Goal: Task Accomplishment & Management: Use online tool/utility

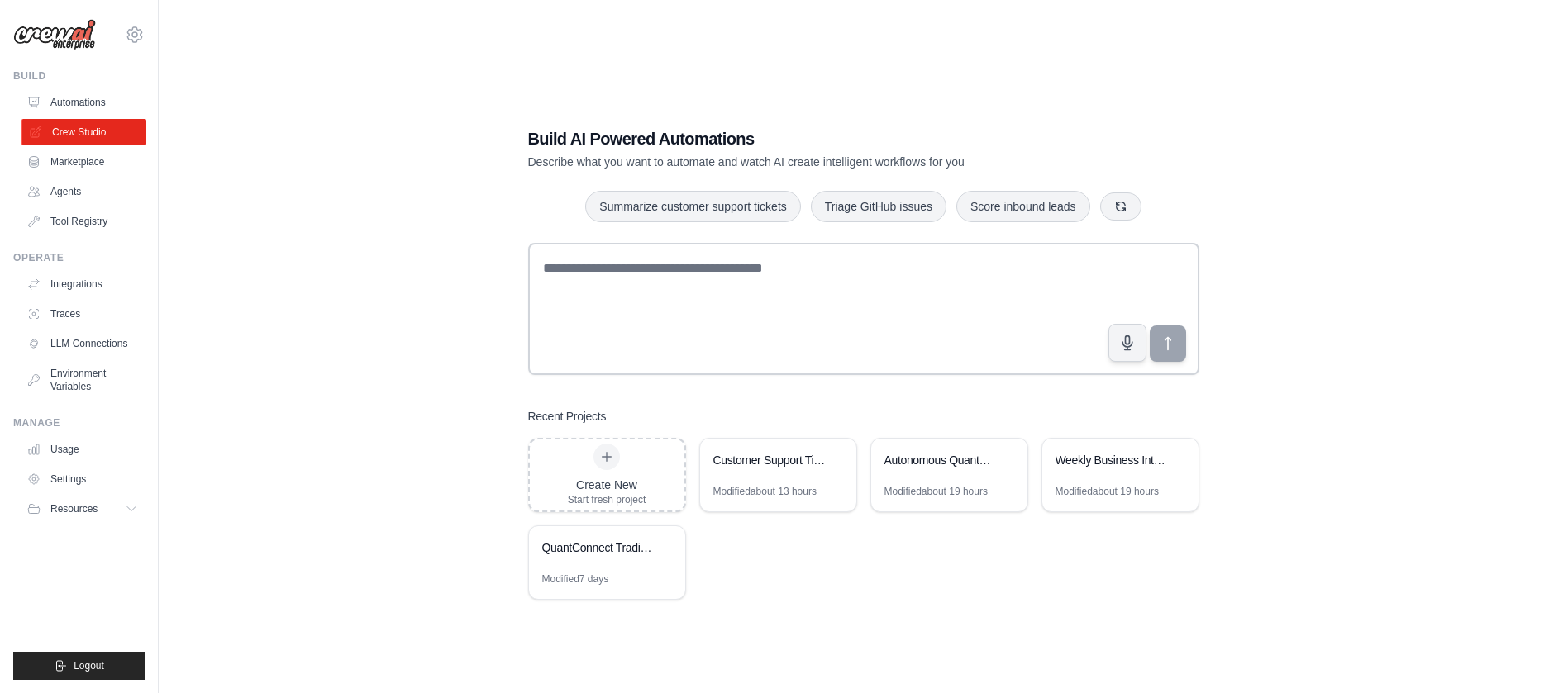
click at [73, 125] on link "Crew Studio" at bounding box center [84, 132] width 124 height 26
click at [94, 136] on link "Crew Studio" at bounding box center [84, 132] width 124 height 26
click at [623, 552] on div "QuantConnect Trading Team" at bounding box center [599, 548] width 113 height 17
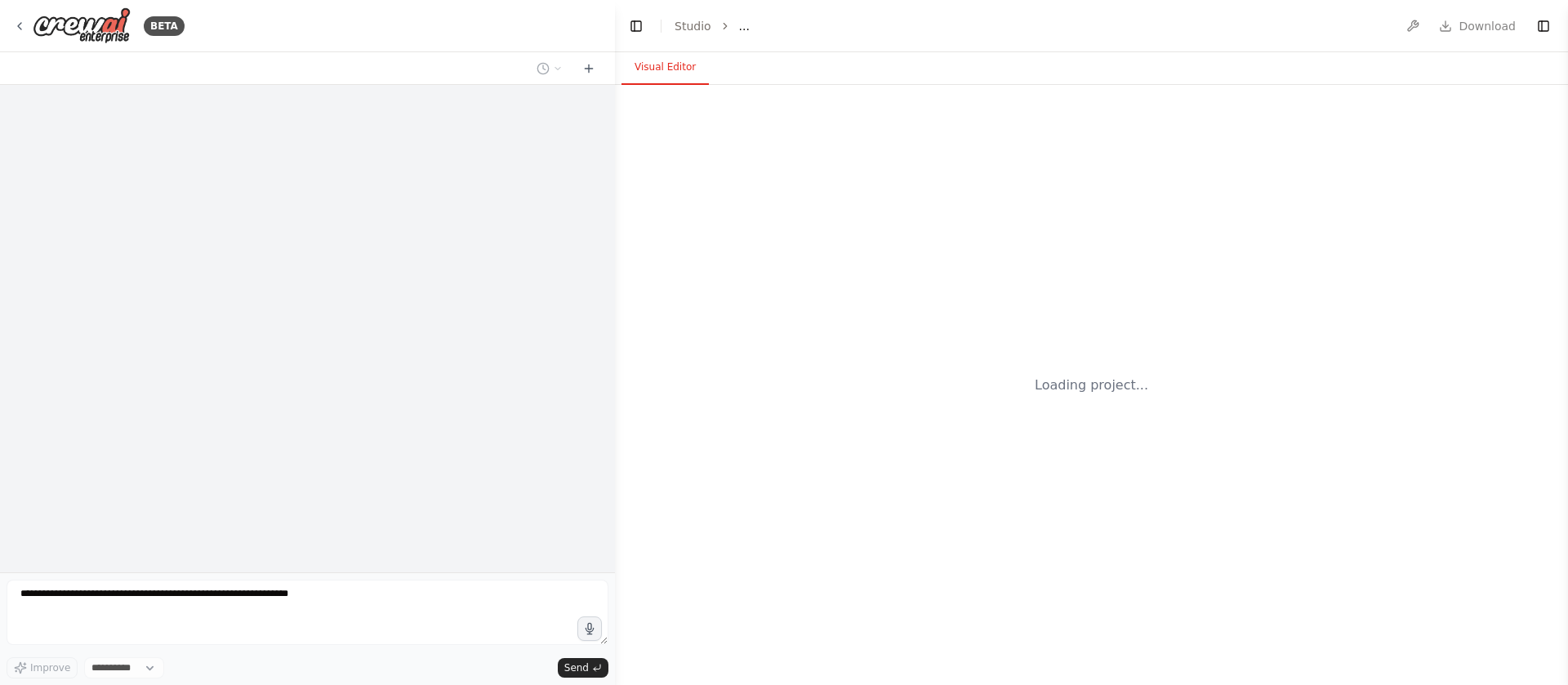
select select "****"
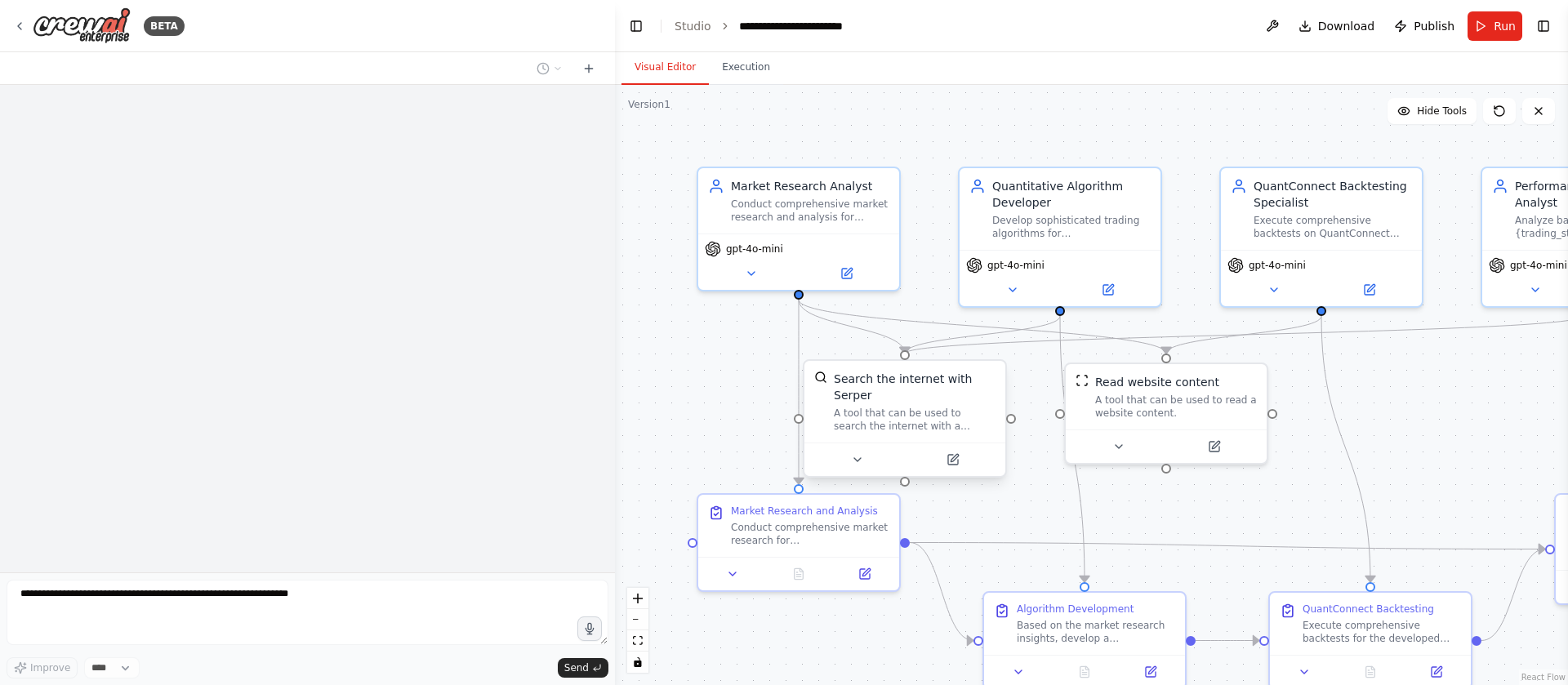
scroll to position [1998, 0]
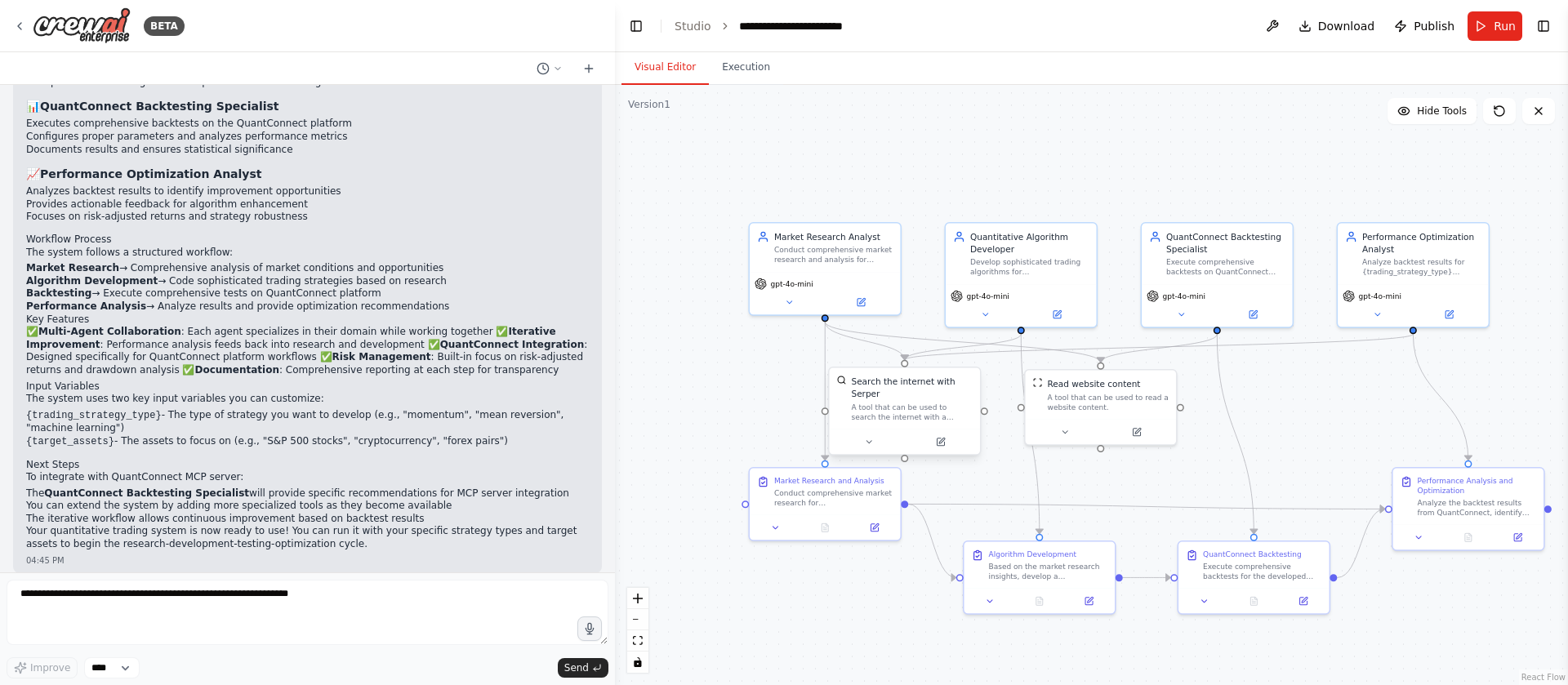
drag, startPoint x: 1269, startPoint y: 455, endPoint x: 943, endPoint y: 408, distance: 329.4
drag, startPoint x: 943, startPoint y: 408, endPoint x: 702, endPoint y: 346, distance: 248.8
click at [702, 346] on div ".deletable-edge-delete-btn { width: 20px; height: 20px; border: 0px solid #ffff…" at bounding box center [1092, 385] width 953 height 600
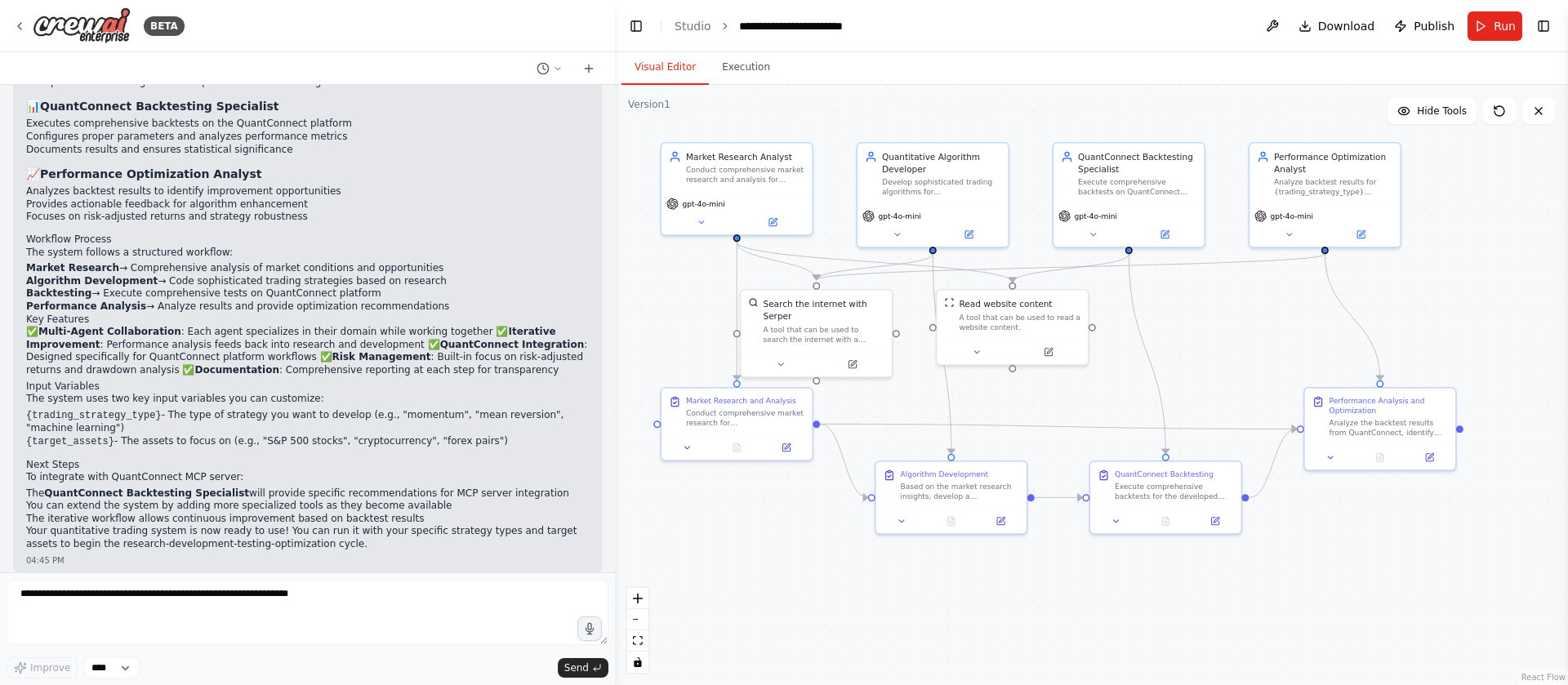
drag, startPoint x: 935, startPoint y: 186, endPoint x: 846, endPoint y: 105, distance: 120.3
click at [846, 105] on div ".deletable-edge-delete-btn { width: 20px; height: 20px; border: 0px solid #ffff…" at bounding box center [1092, 385] width 953 height 600
drag, startPoint x: 723, startPoint y: 191, endPoint x: 703, endPoint y: 192, distance: 20.0
click at [703, 192] on div "gpt-4o-mini" at bounding box center [725, 210] width 151 height 42
click at [735, 117] on div ".deletable-edge-delete-btn { width: 20px; height: 20px; border: 0px solid #ffff…" at bounding box center [1092, 385] width 953 height 600
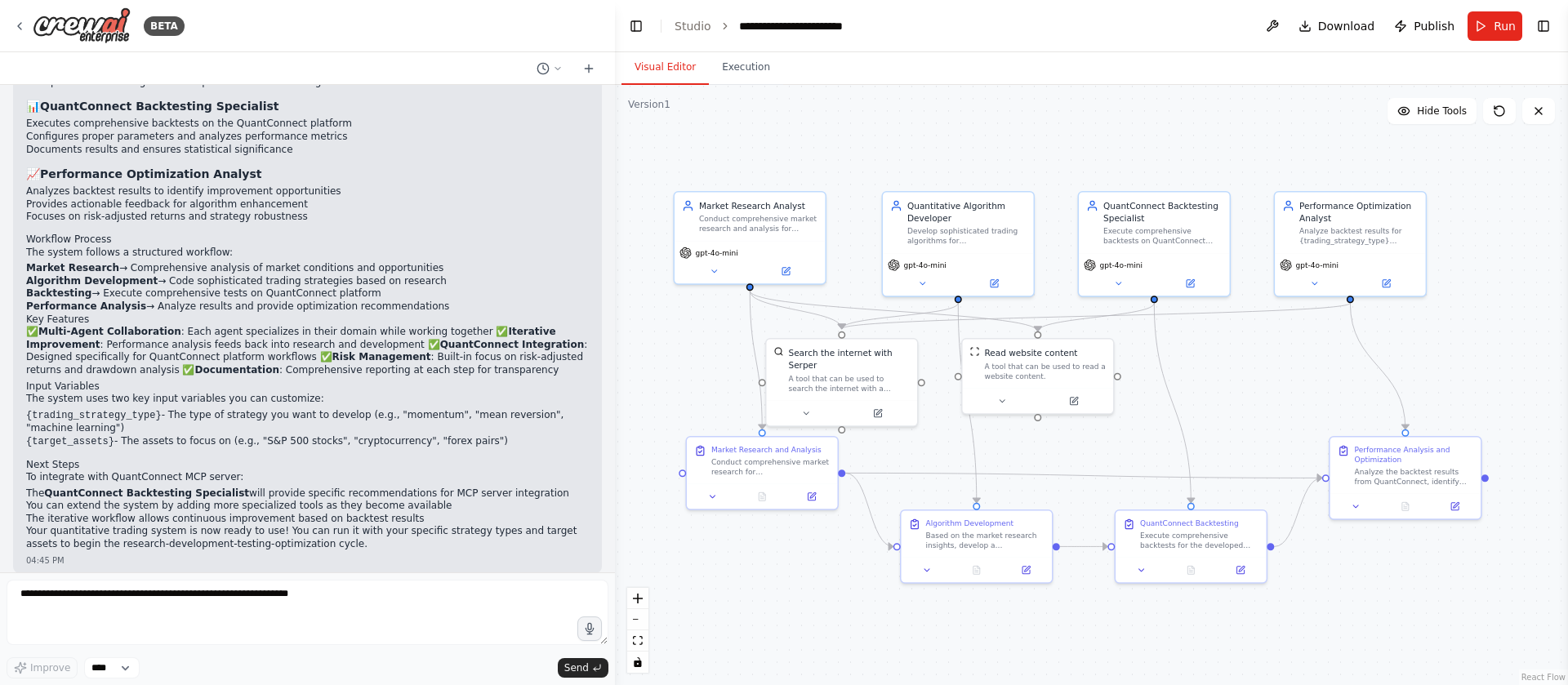
drag, startPoint x: 735, startPoint y: 117, endPoint x: 763, endPoint y: 165, distance: 55.6
click at [763, 165] on div ".deletable-edge-delete-btn { width: 20px; height: 20px; border: 0px solid #ffff…" at bounding box center [1092, 385] width 953 height 600
drag, startPoint x: 722, startPoint y: 209, endPoint x: 715, endPoint y: 214, distance: 8.6
click at [715, 214] on div "Market Research Analyst Conduct comprehensive market research and analysis for …" at bounding box center [749, 214] width 120 height 35
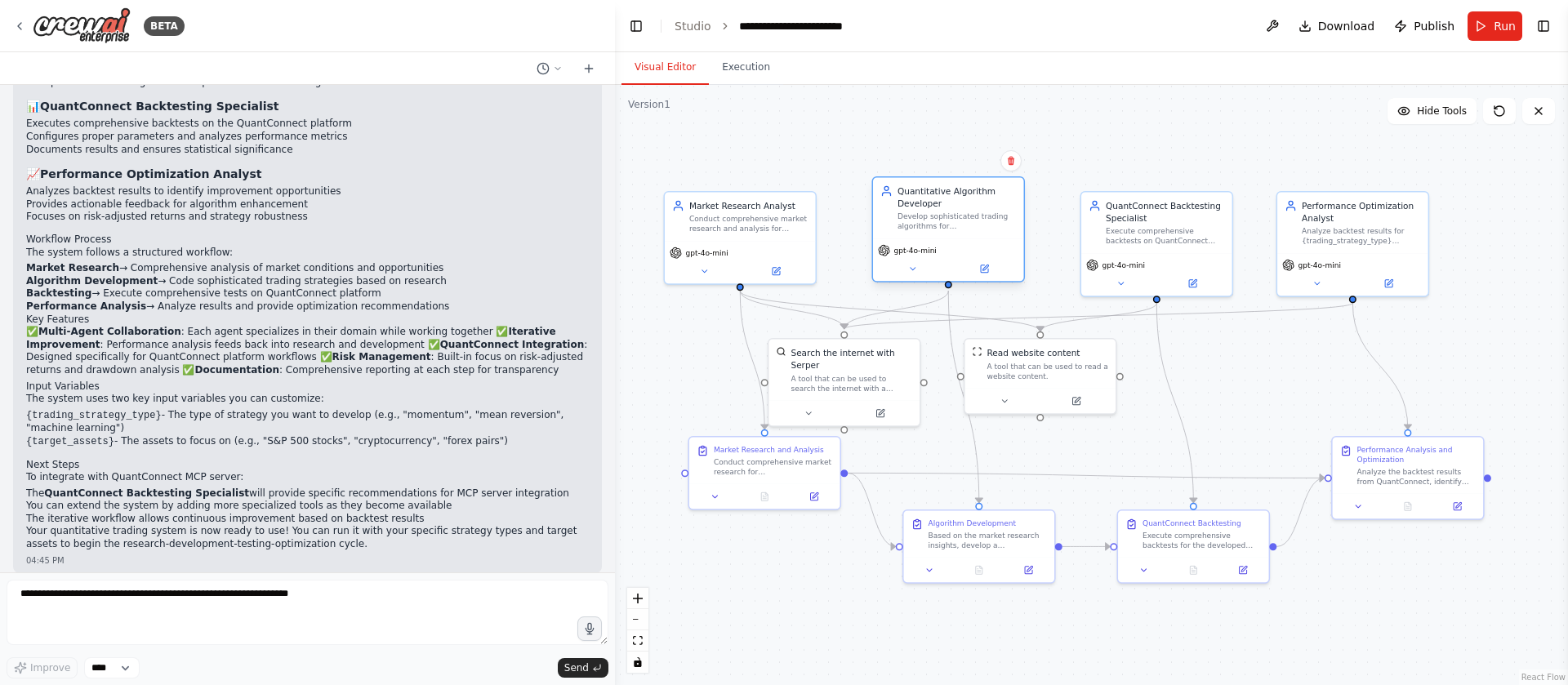
drag, startPoint x: 946, startPoint y: 249, endPoint x: 930, endPoint y: 229, distance: 25.6
click at [930, 229] on div "Quantitative Algorithm Developer Develop sophisticated trading algorithms for {…" at bounding box center [949, 208] width 151 height 61
drag, startPoint x: 758, startPoint y: 225, endPoint x: 796, endPoint y: 210, distance: 40.9
click at [796, 210] on div "Conduct comprehensive market research and analysis for {trading_strategy_type} …" at bounding box center [786, 209] width 120 height 20
drag, startPoint x: 796, startPoint y: 210, endPoint x: 778, endPoint y: 218, distance: 19.7
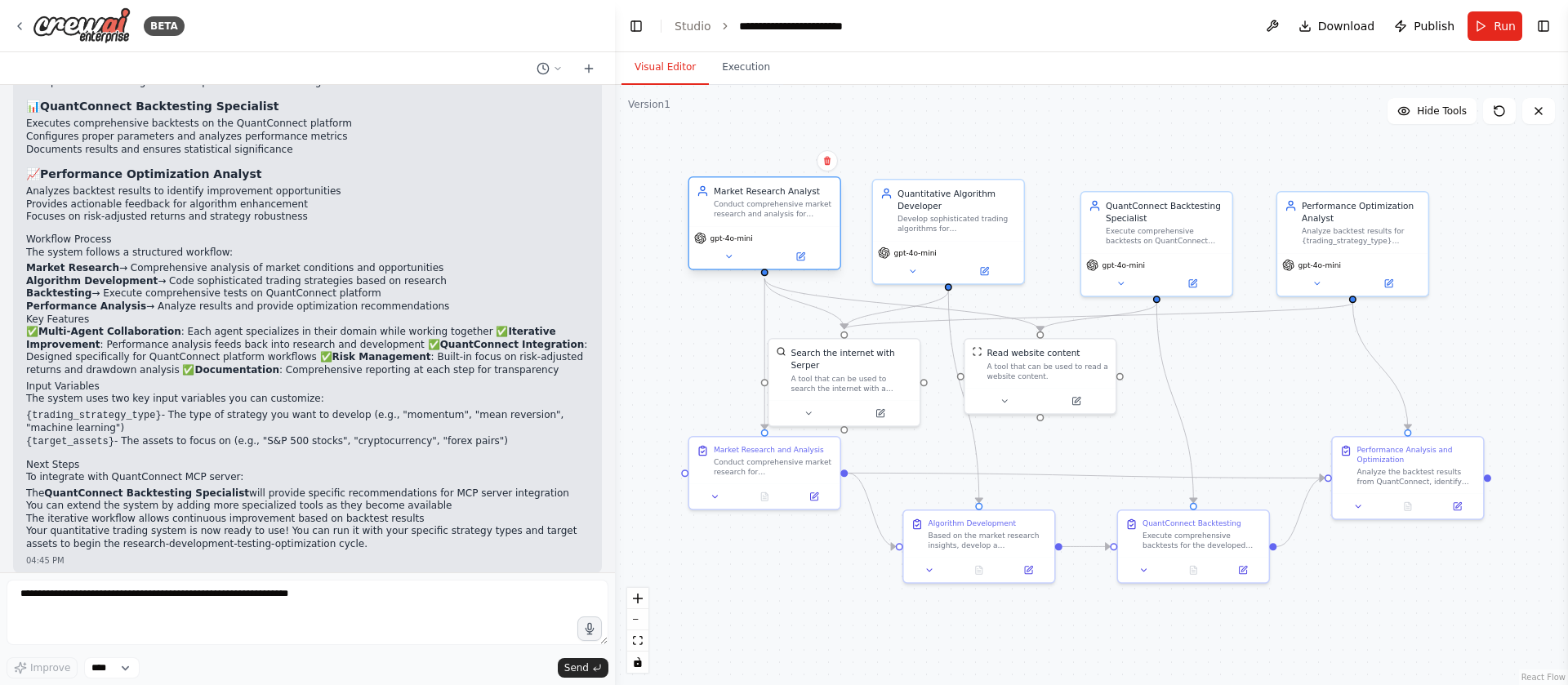
click at [778, 218] on div "Conduct comprehensive market research and analysis for {trading_strategy_type} …" at bounding box center [774, 209] width 120 height 20
click at [911, 203] on div "Quantitative Algorithm Developer" at bounding box center [957, 197] width 120 height 24
drag, startPoint x: 790, startPoint y: 449, endPoint x: 808, endPoint y: 528, distance: 81.0
click at [808, 528] on div "Market Research and Analysis Conduct comprehensive market research for {trading…" at bounding box center [798, 532] width 120 height 32
drag, startPoint x: 1407, startPoint y: 458, endPoint x: 1390, endPoint y: 463, distance: 17.7
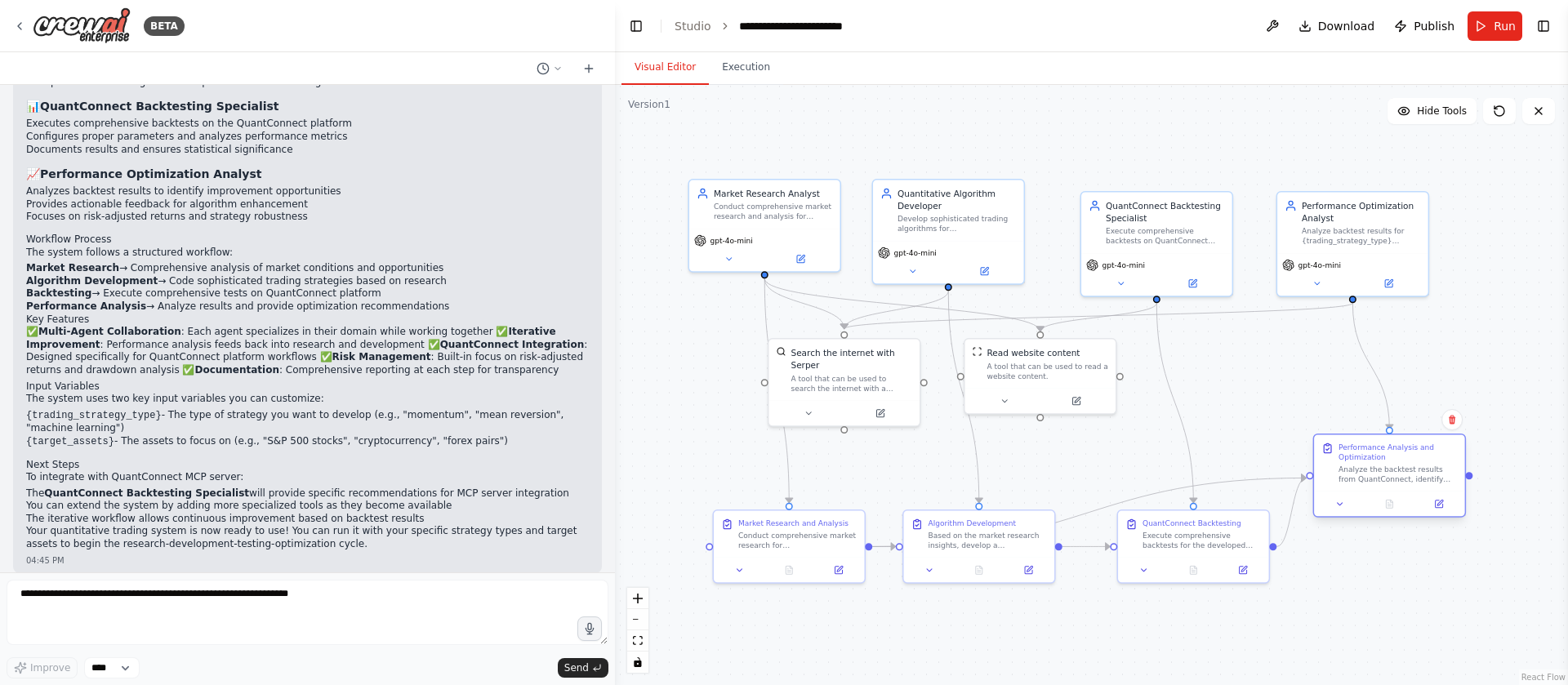
click at [1390, 463] on div "Performance Analysis and Optimization Analyze the backtest results from QuantCo…" at bounding box center [1398, 463] width 120 height 42
drag, startPoint x: 1040, startPoint y: 527, endPoint x: 1049, endPoint y: 479, distance: 48.8
click at [1049, 479] on div "Based on the market research insights, develop a sophisticated {trading_strateg…" at bounding box center [995, 488] width 120 height 20
drag, startPoint x: 828, startPoint y: 527, endPoint x: 805, endPoint y: 574, distance: 52.3
click at [805, 574] on div "Market Research and Analysis Conduct comprehensive market research for {trading…" at bounding box center [774, 580] width 120 height 32
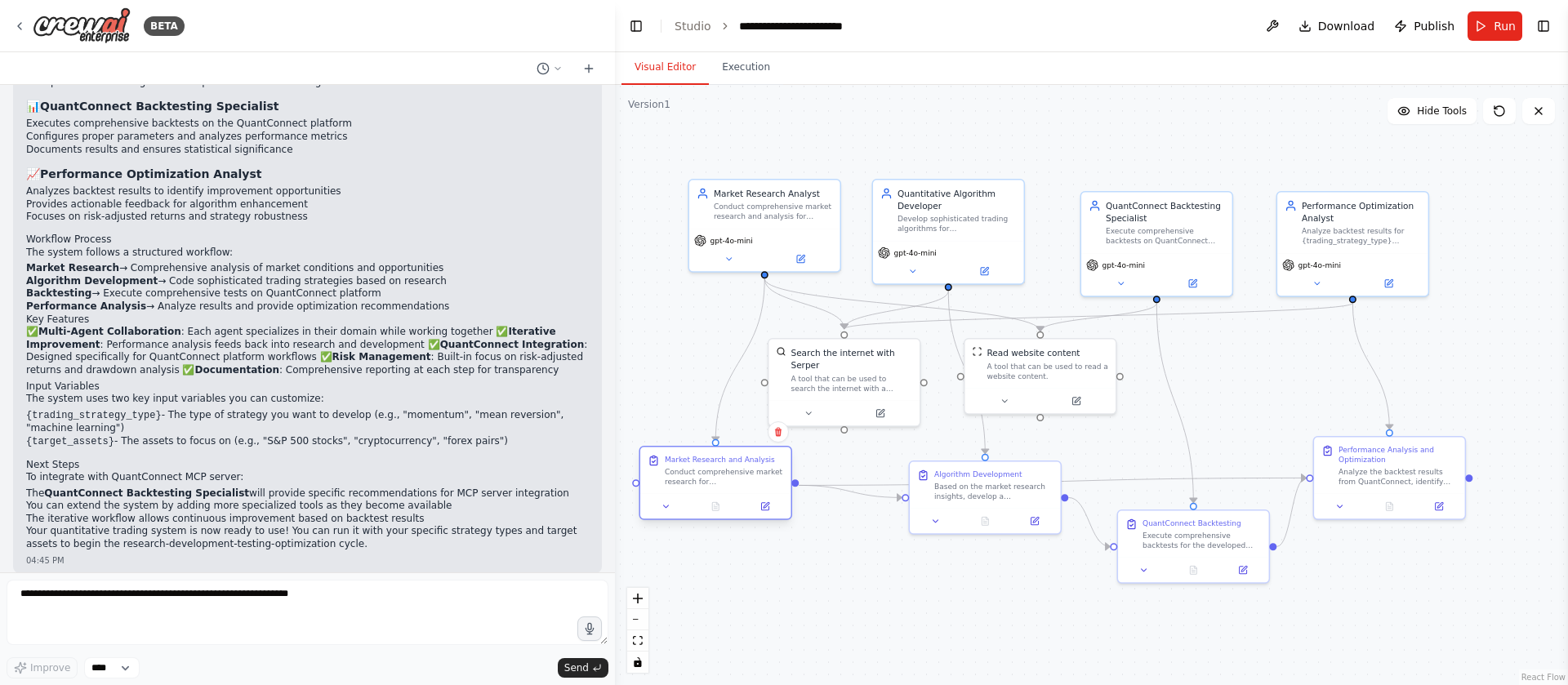
drag, startPoint x: 769, startPoint y: 571, endPoint x: 722, endPoint y: 465, distance: 116.0
click at [722, 465] on div "Market Research and Analysis Conduct comprehensive market research for {trading…" at bounding box center [725, 470] width 120 height 32
click at [1506, 28] on span "Run" at bounding box center [1505, 26] width 22 height 16
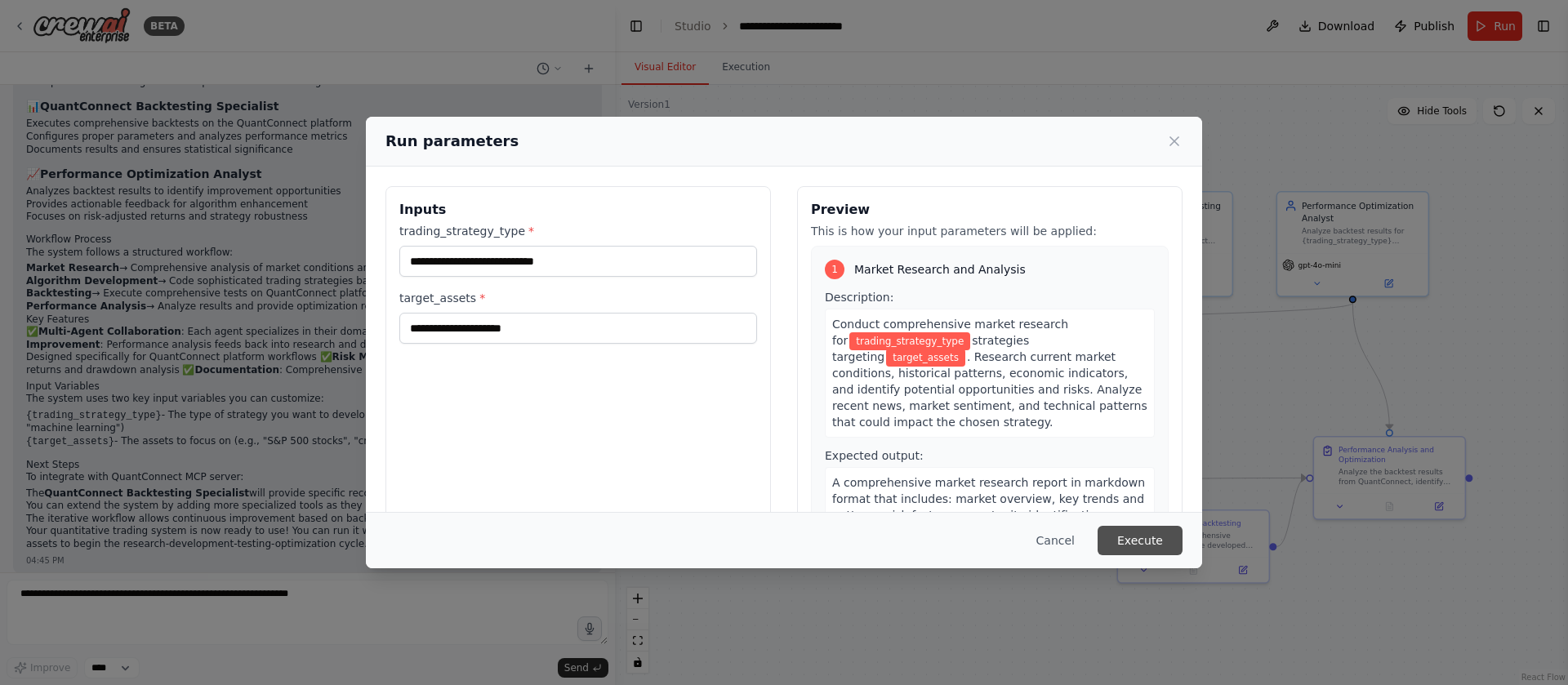
click at [1136, 546] on button "Execute" at bounding box center [1140, 540] width 85 height 29
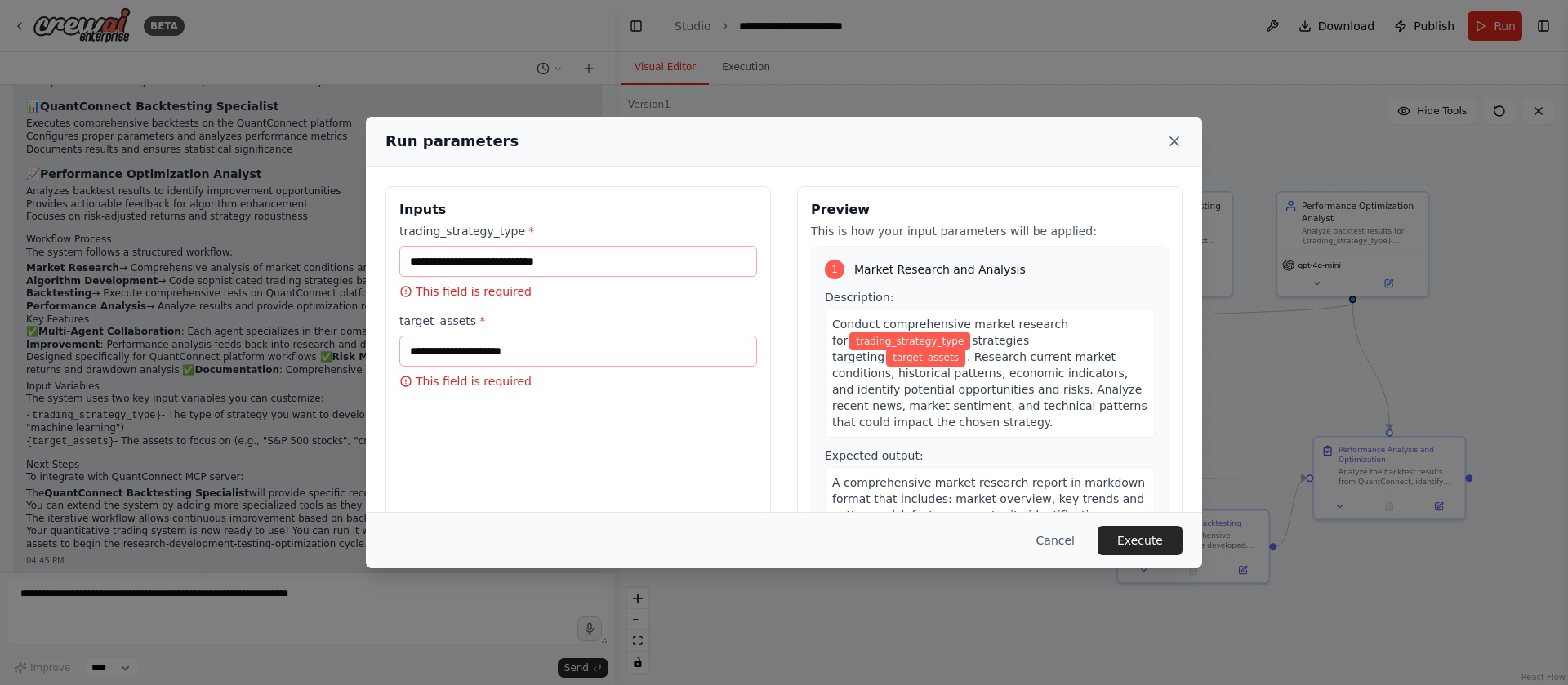
click at [1167, 142] on icon at bounding box center [1174, 141] width 16 height 16
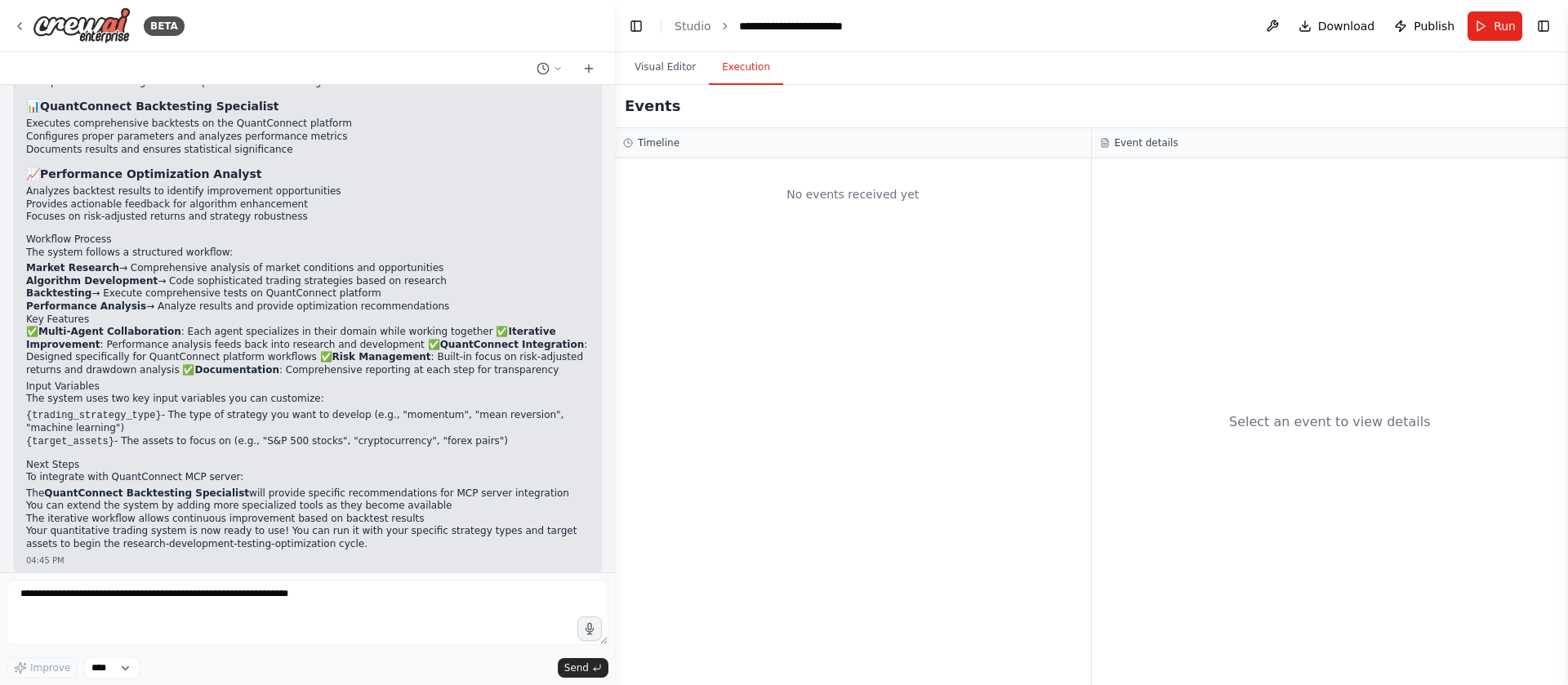
click at [757, 79] on button "Execution" at bounding box center [746, 68] width 75 height 35
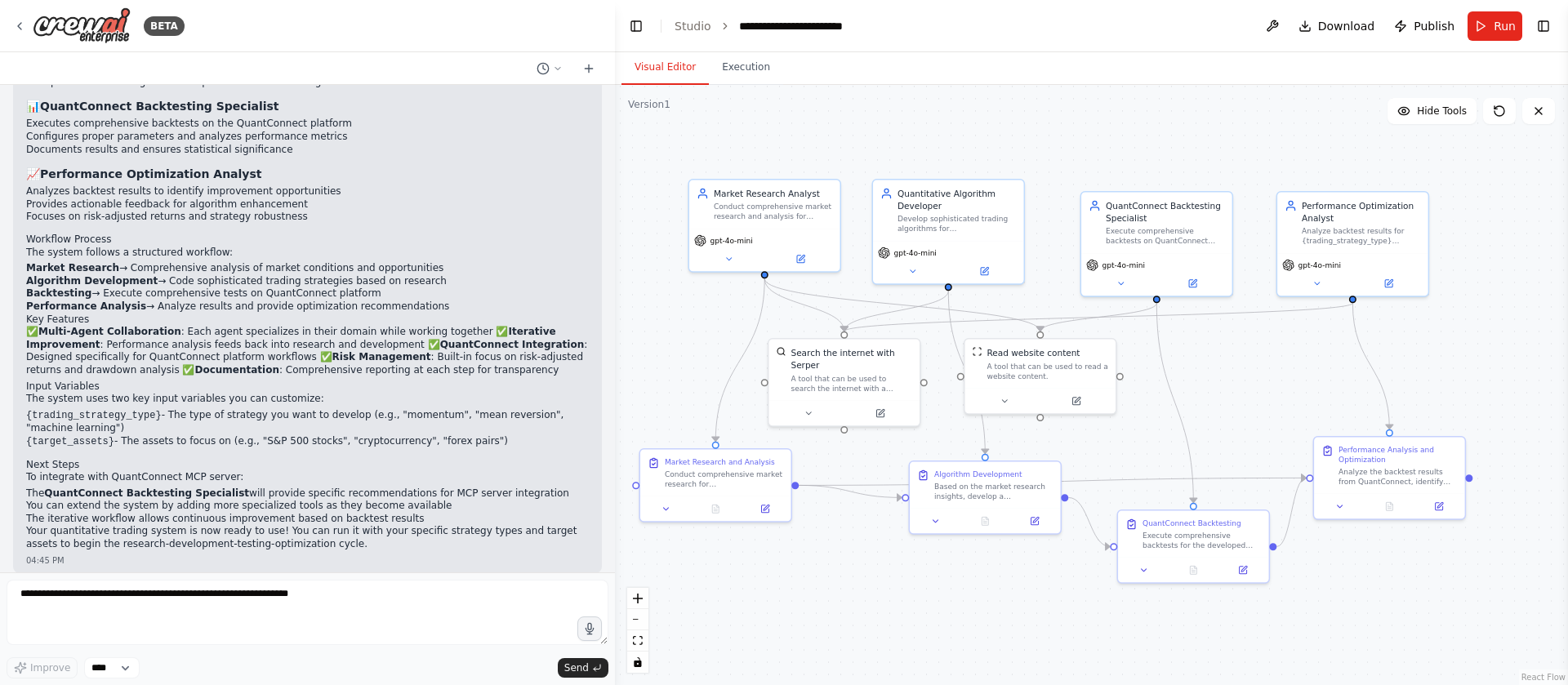
click at [643, 79] on button "Visual Editor" at bounding box center [665, 68] width 87 height 35
click at [731, 256] on icon at bounding box center [728, 255] width 10 height 10
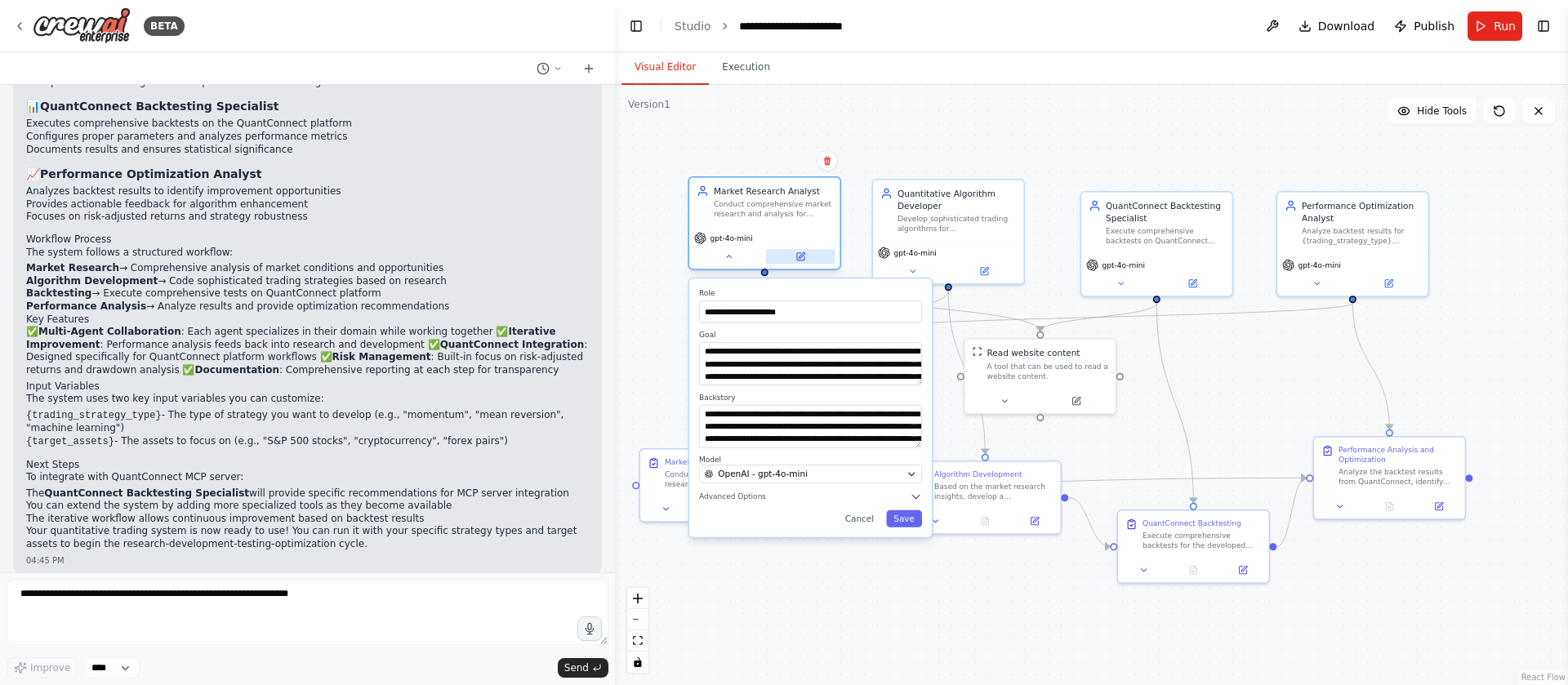
click at [797, 256] on icon at bounding box center [800, 256] width 7 height 7
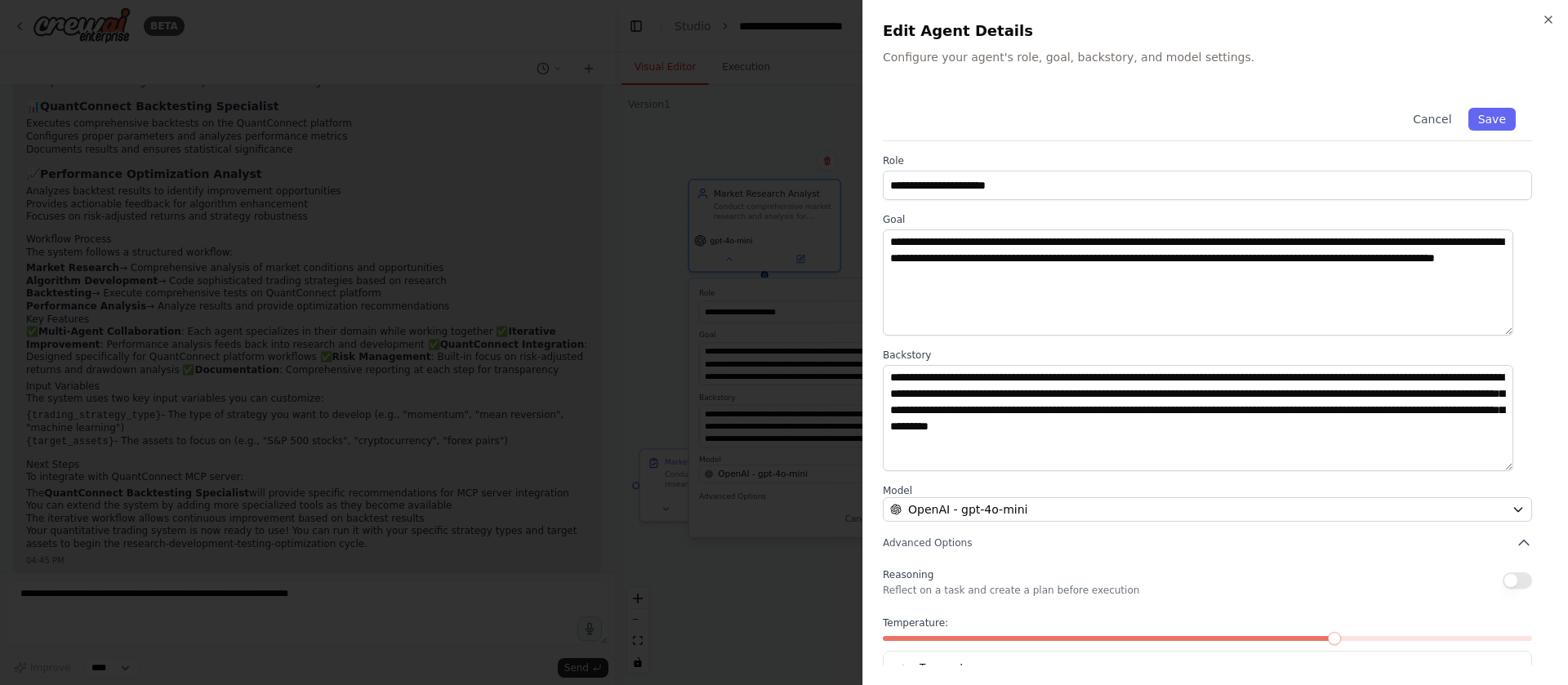
scroll to position [55, 0]
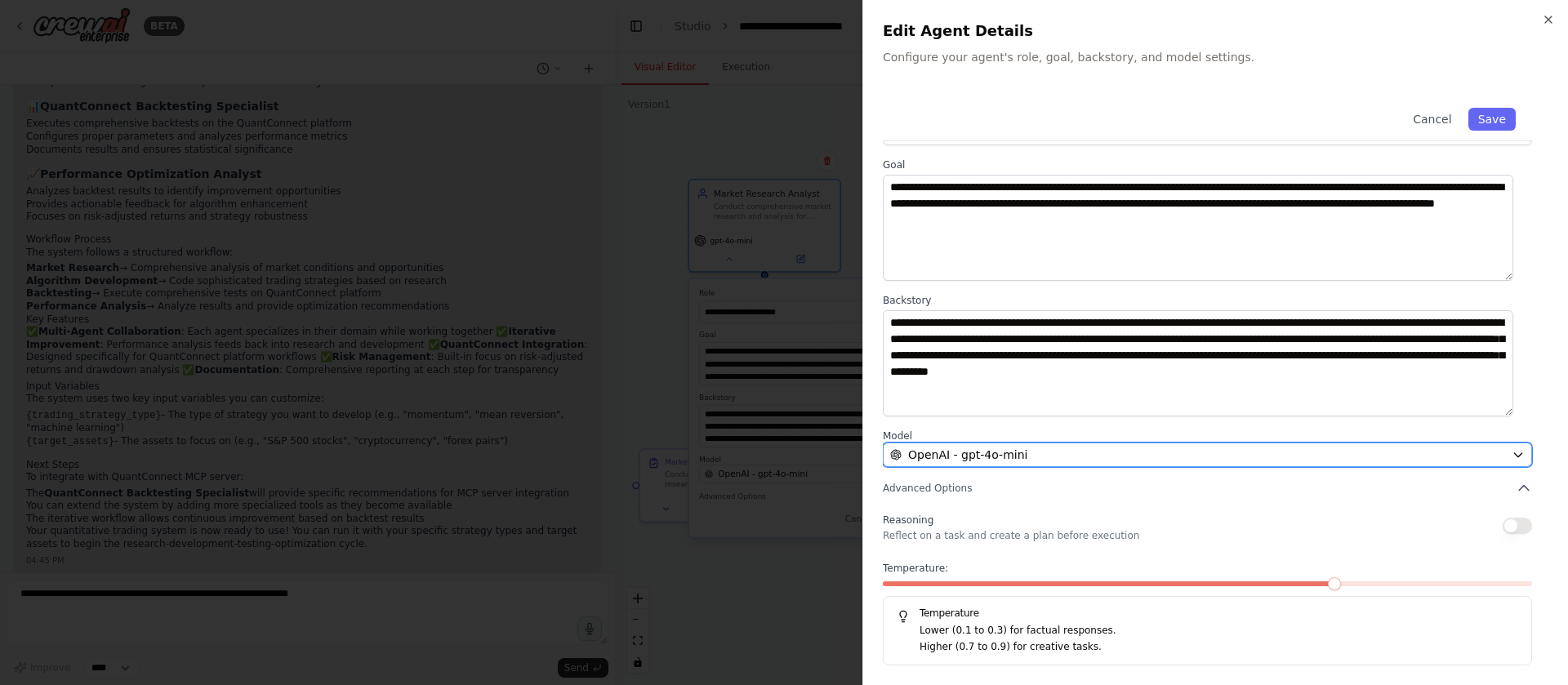
click at [949, 454] on span "OpenAI - gpt-4o-mini" at bounding box center [969, 455] width 120 height 16
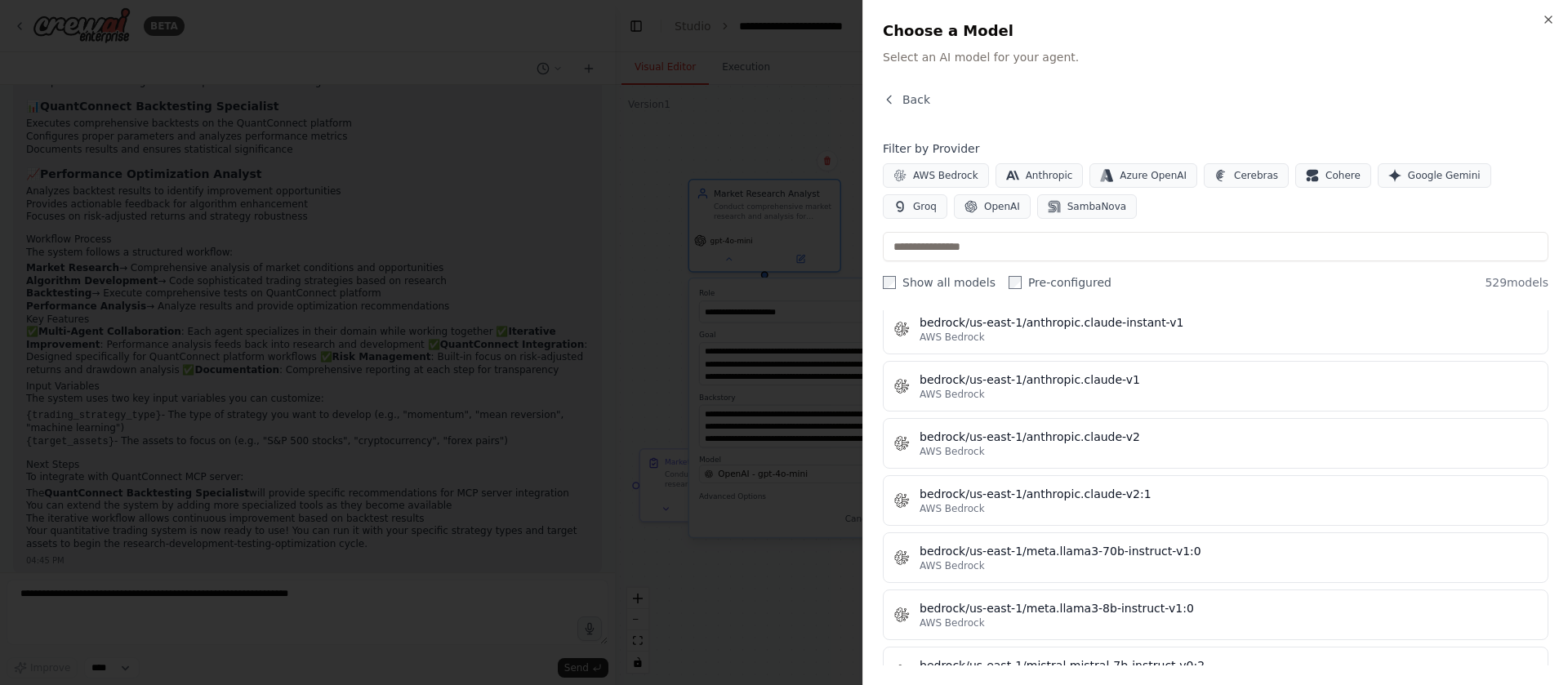
scroll to position [4674, 0]
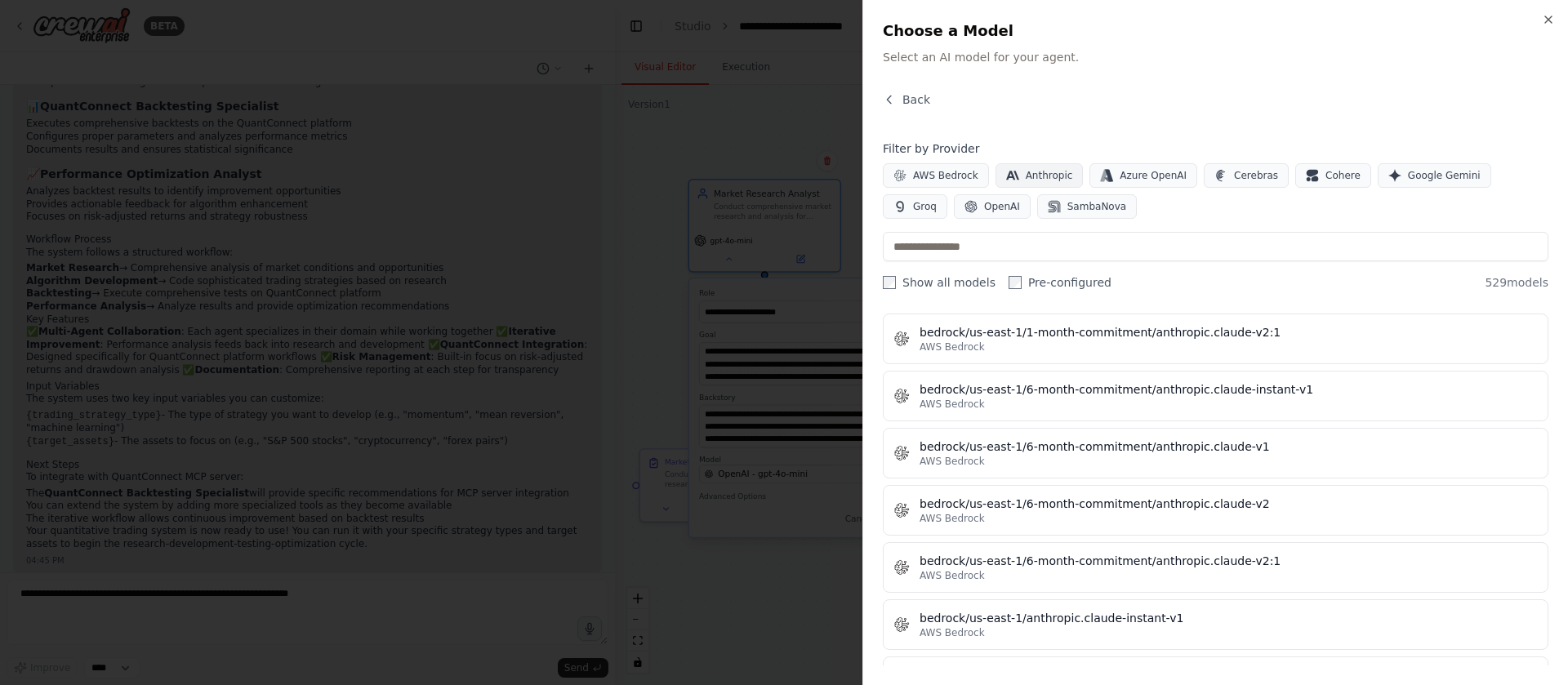
click at [1043, 176] on span "Anthropic" at bounding box center [1049, 175] width 48 height 13
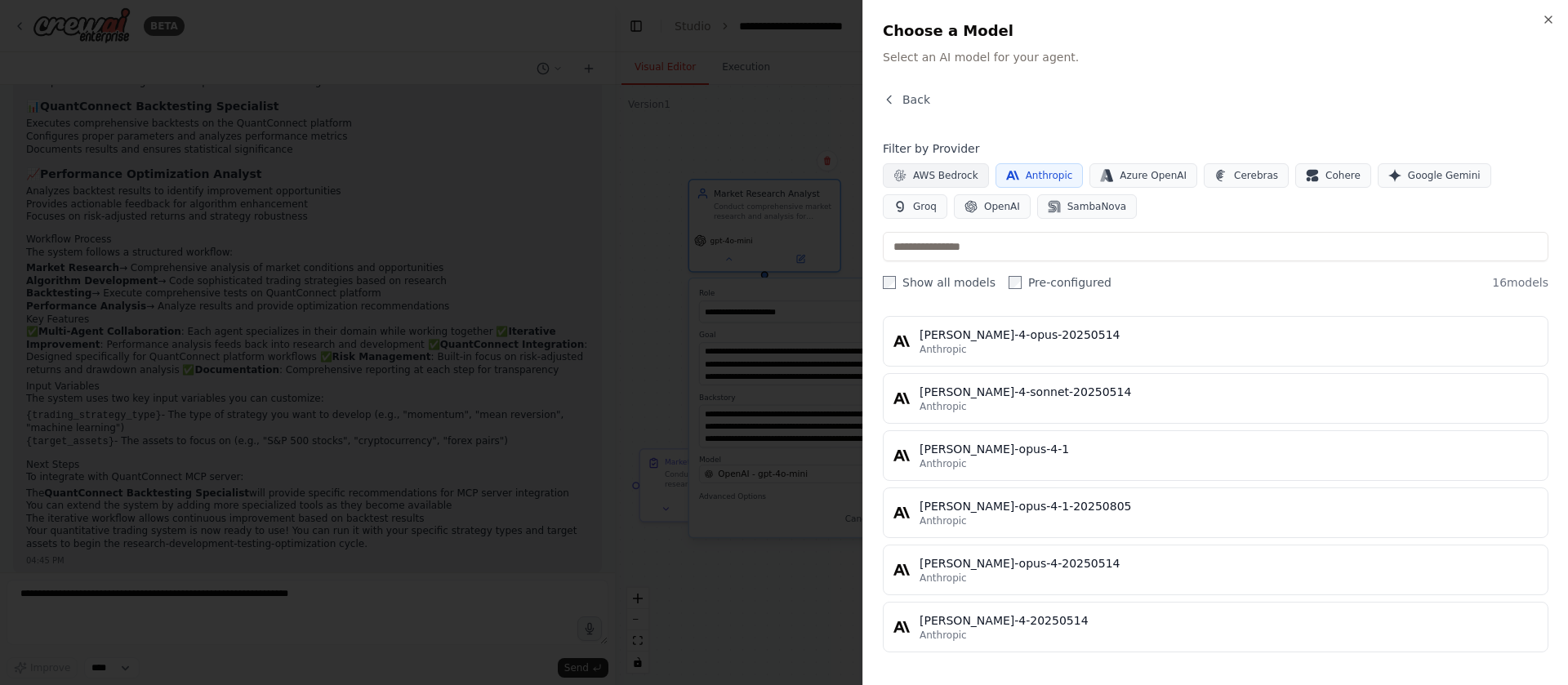
click at [943, 175] on span "AWS Bedrock" at bounding box center [945, 175] width 65 height 13
click at [1234, 178] on span "Cerebras" at bounding box center [1256, 175] width 44 height 13
click at [645, 227] on div at bounding box center [784, 342] width 1568 height 685
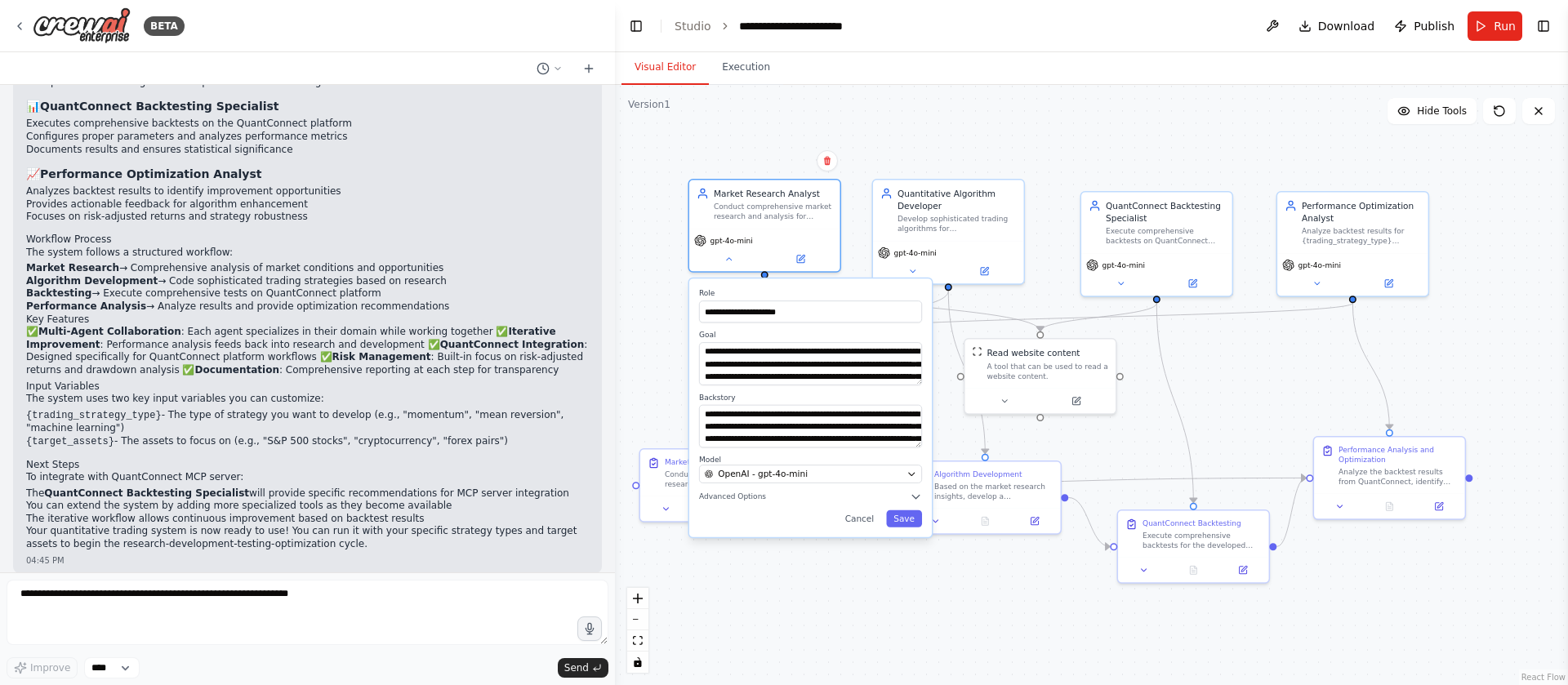
click at [645, 227] on div "**********" at bounding box center [1092, 385] width 953 height 600
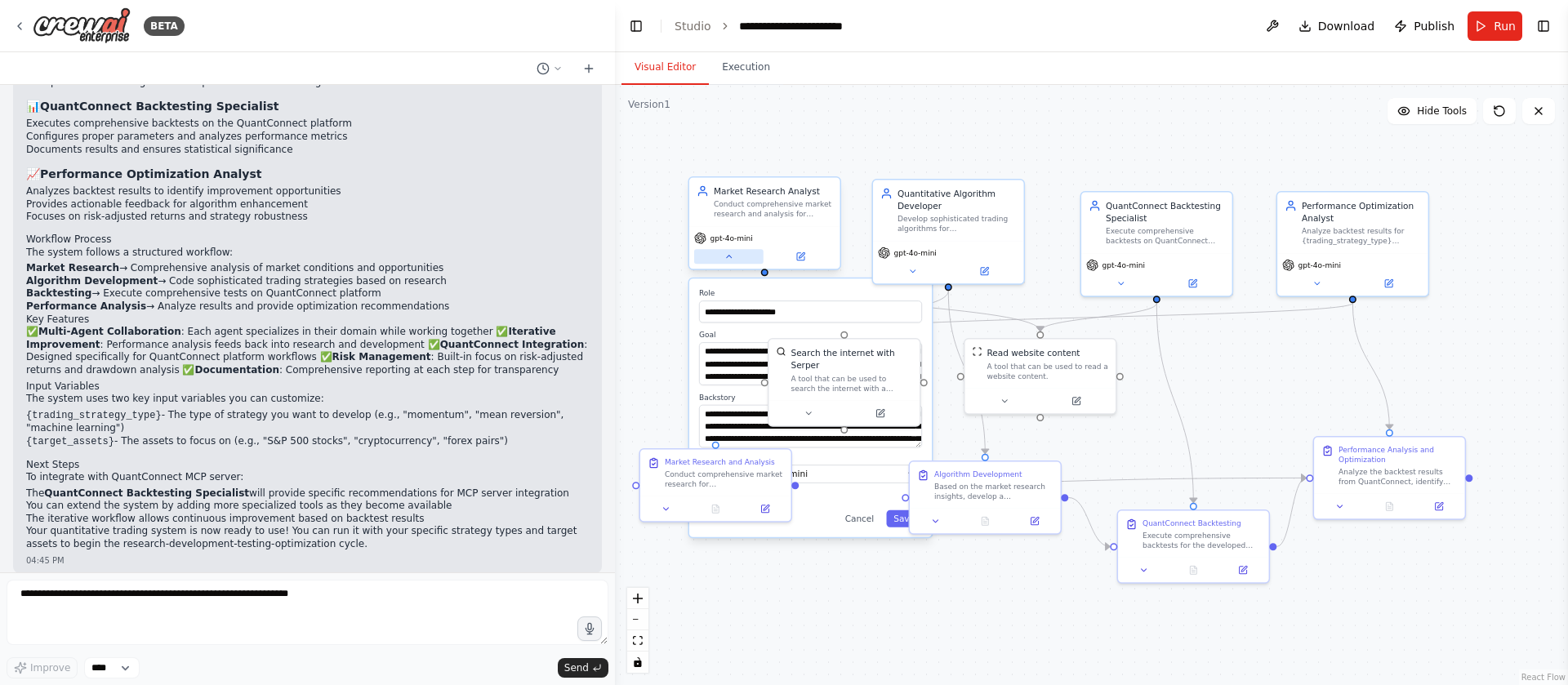
click at [722, 262] on button at bounding box center [729, 256] width 69 height 15
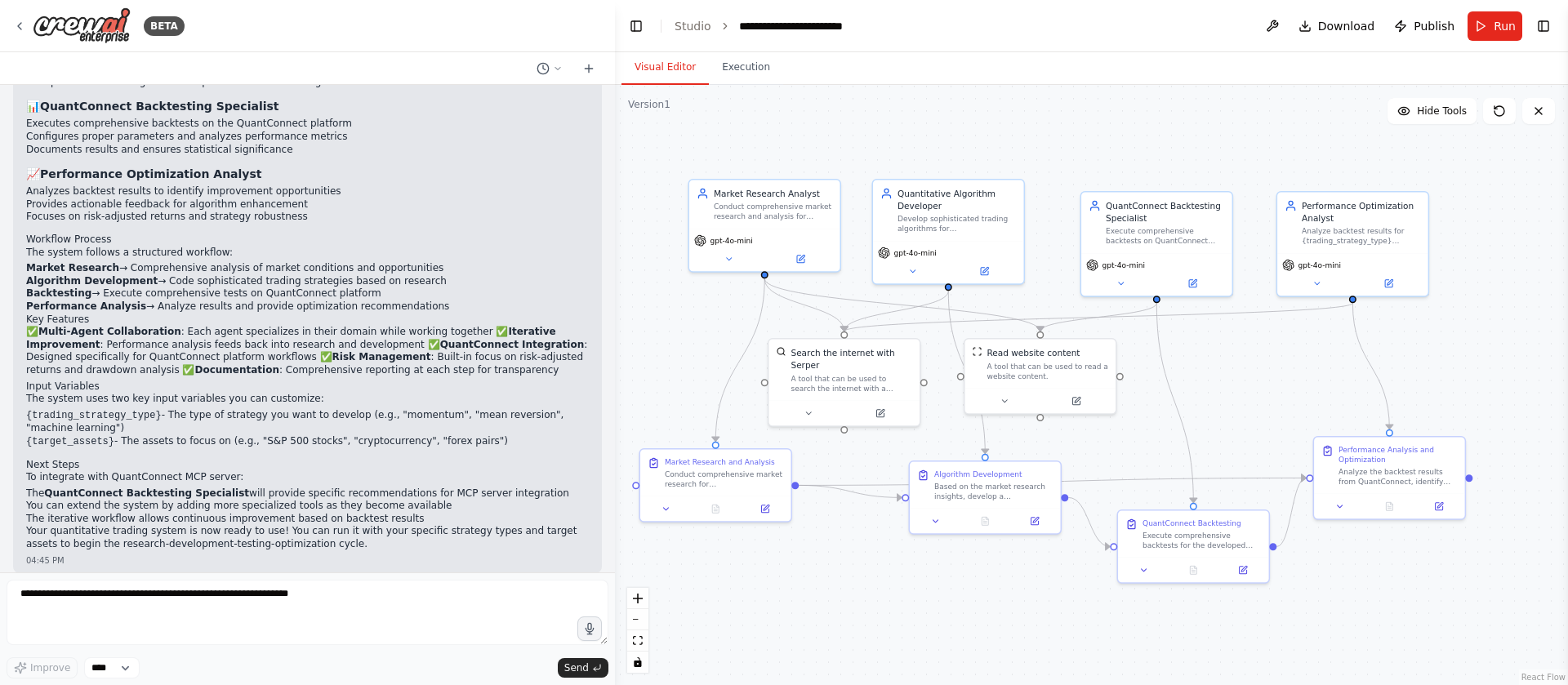
click at [640, 294] on div ".deletable-edge-delete-btn { width: 20px; height: 20px; border: 0px solid #ffff…" at bounding box center [1092, 385] width 953 height 600
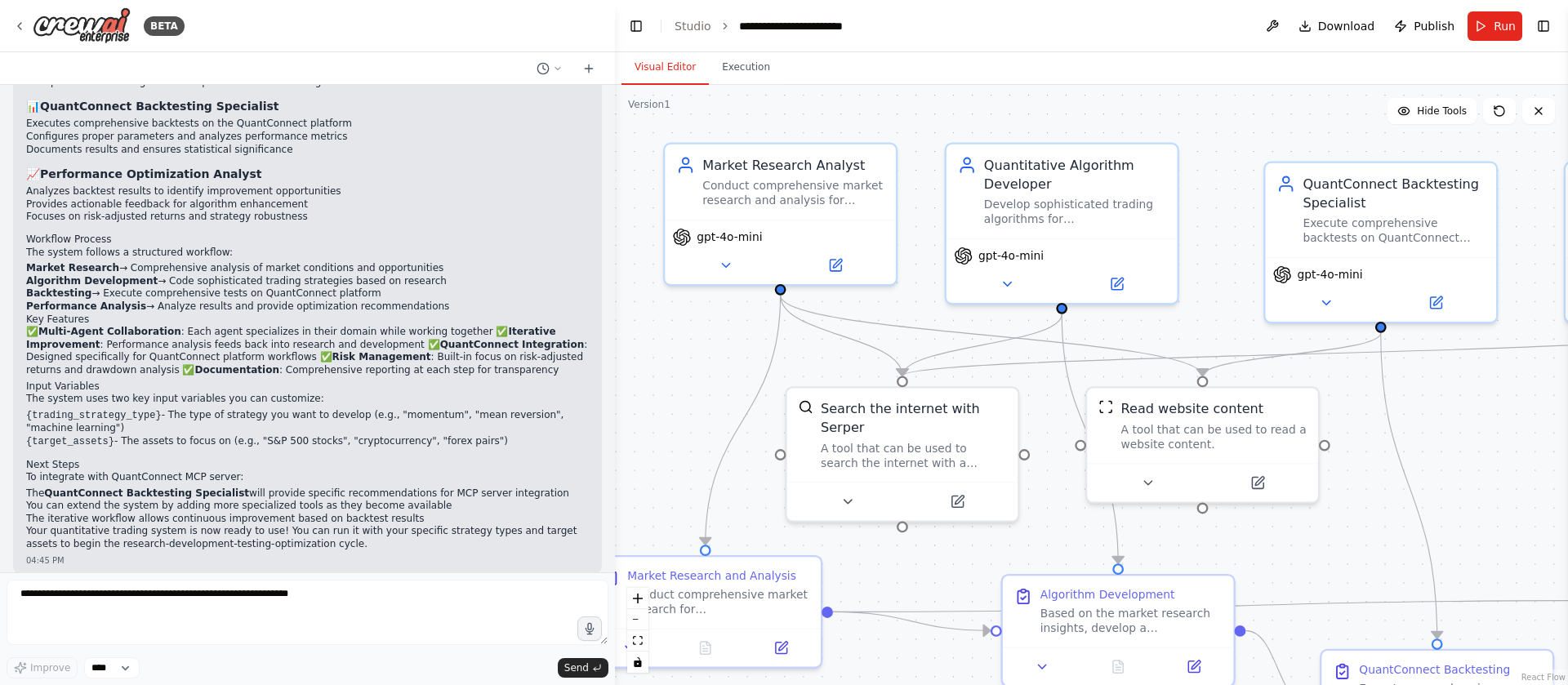
drag, startPoint x: 871, startPoint y: 370, endPoint x: 953, endPoint y: 540, distance: 188.7
click at [953, 540] on div ".deletable-edge-delete-btn { width: 20px; height: 20px; border: 0px solid #ffff…" at bounding box center [1092, 385] width 953 height 600
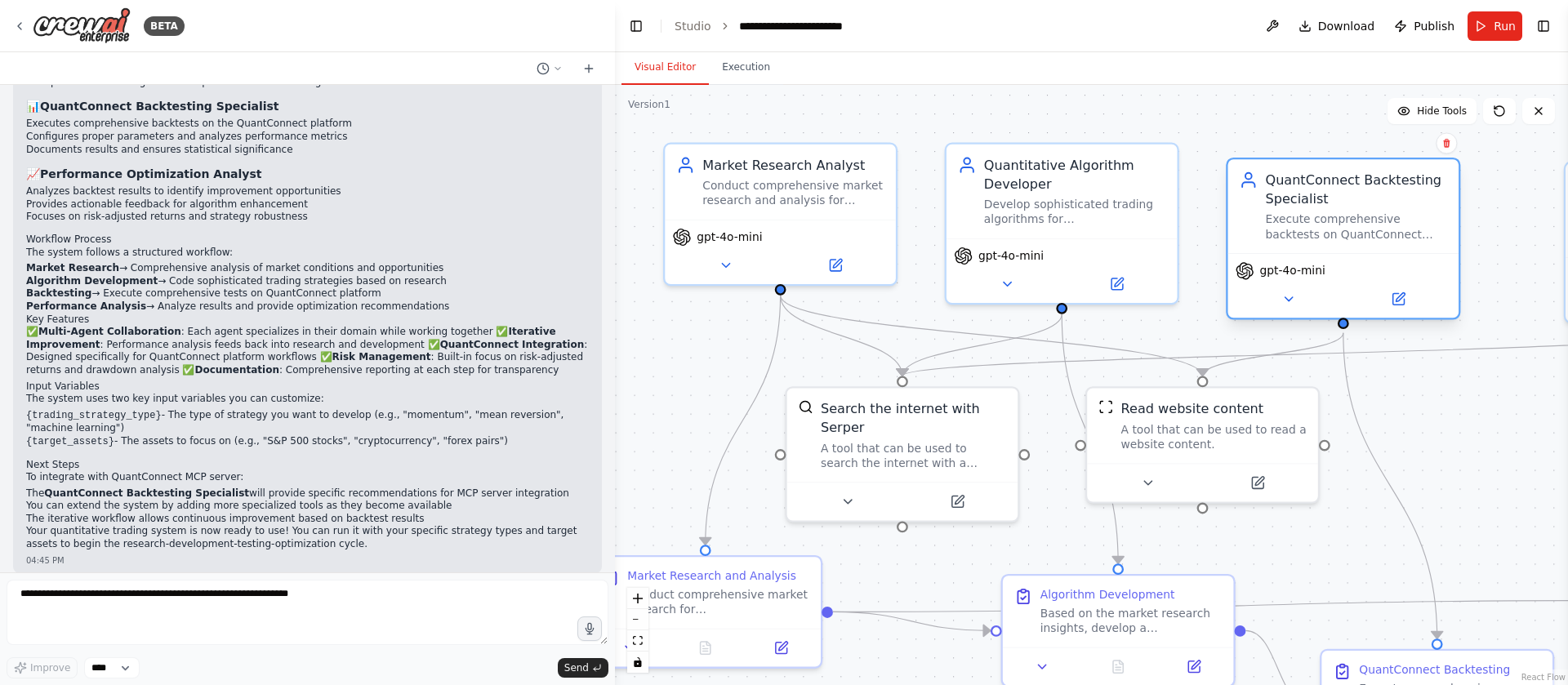
drag, startPoint x: 1420, startPoint y: 251, endPoint x: 1384, endPoint y: 249, distance: 36.1
click at [1384, 249] on div "QuantConnect Backtesting Specialist Execute comprehensive backtests on QuantCon…" at bounding box center [1344, 206] width 231 height 94
drag, startPoint x: 1490, startPoint y: 346, endPoint x: 1167, endPoint y: 340, distance: 323.1
click at [1167, 340] on div ".deletable-edge-delete-btn { width: 20px; height: 20px; border: 0px solid #ffff…" at bounding box center [1092, 385] width 953 height 600
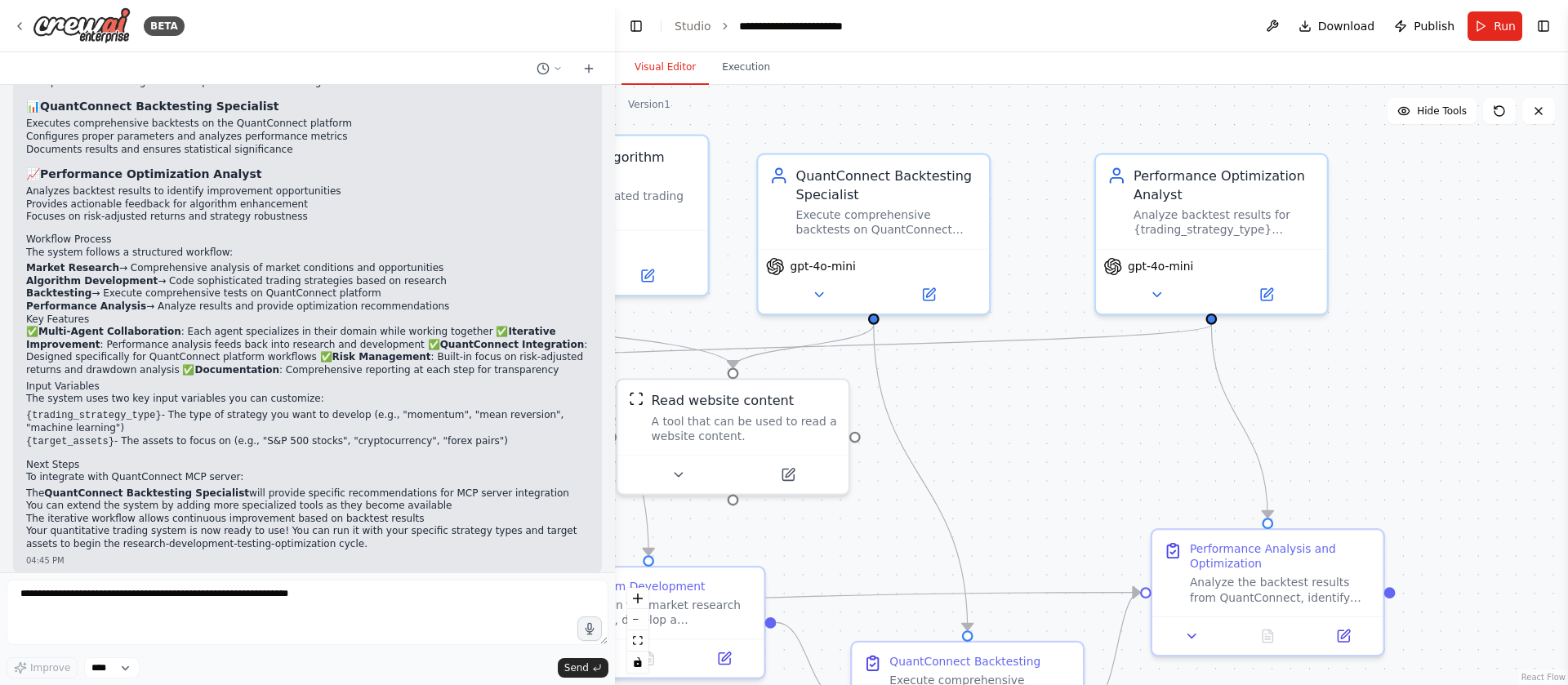
drag, startPoint x: 1416, startPoint y: 436, endPoint x: 947, endPoint y: 428, distance: 469.1
click at [947, 428] on div ".deletable-edge-delete-btn { width: 20px; height: 20px; border: 0px solid #ffff…" at bounding box center [1092, 385] width 953 height 600
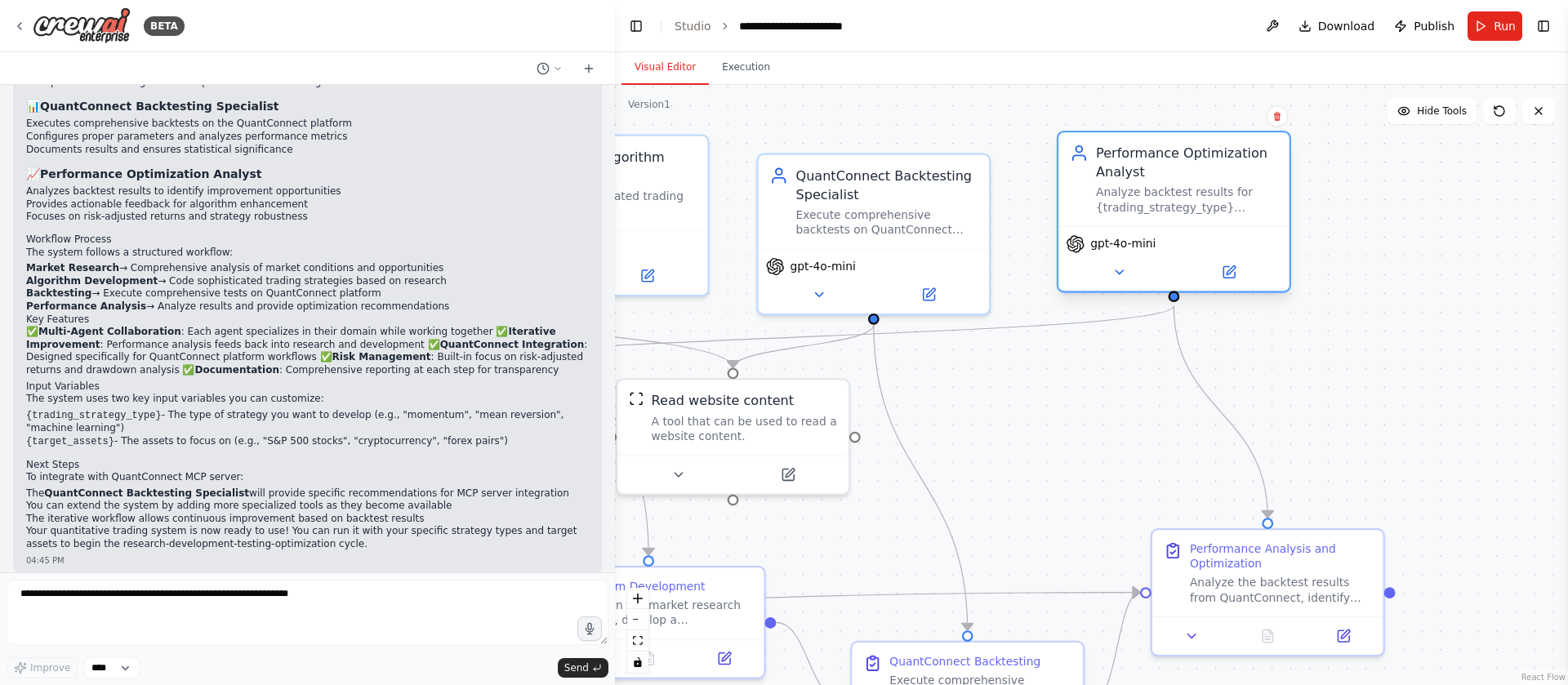
drag, startPoint x: 1268, startPoint y: 207, endPoint x: 1222, endPoint y: 196, distance: 47.3
click at [1222, 196] on div "Analyze backtest results for {trading_strategy_type} strategies, identify impro…" at bounding box center [1187, 200] width 182 height 30
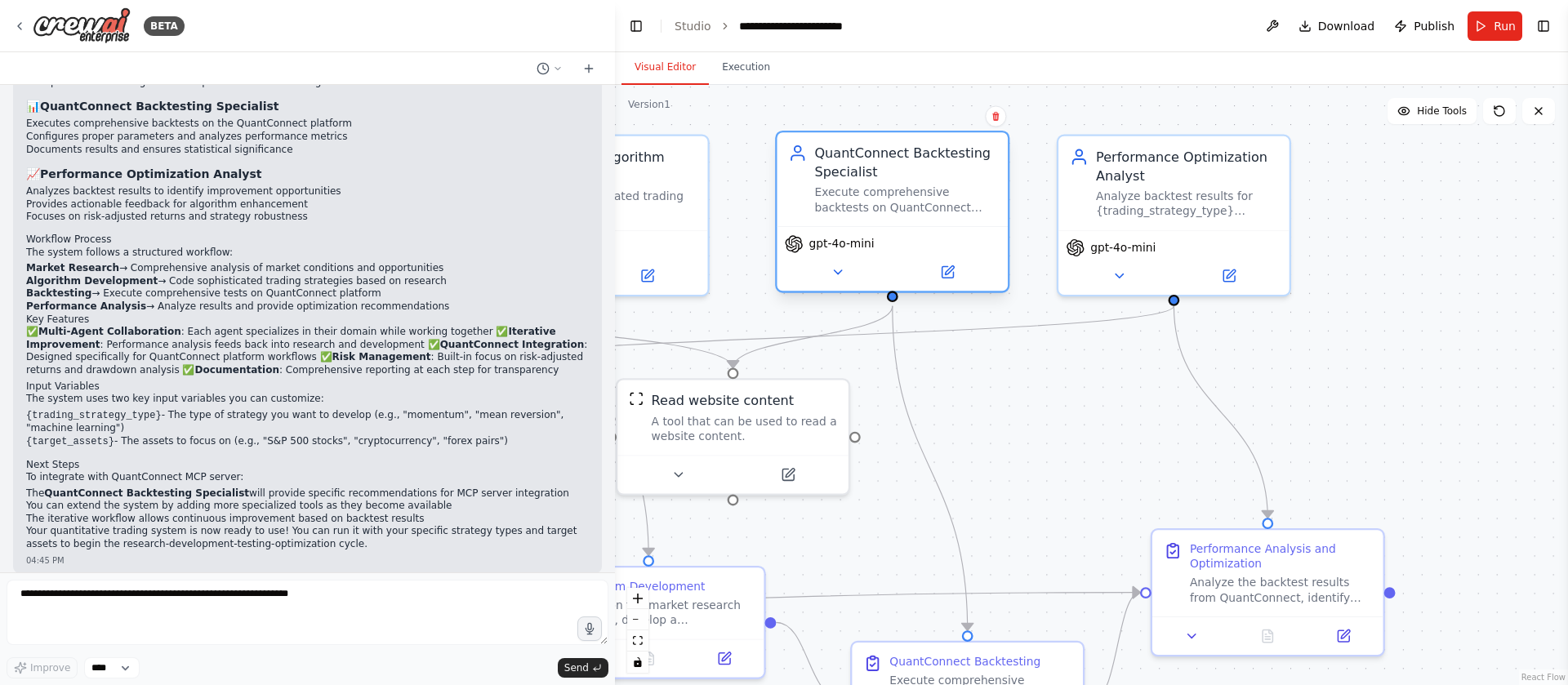
drag, startPoint x: 935, startPoint y: 196, endPoint x: 961, endPoint y: 182, distance: 29.5
click at [961, 182] on div "QuantConnect Backtesting Specialist Execute comprehensive backtests on QuantCon…" at bounding box center [905, 179] width 182 height 71
click at [1440, 396] on div ".deletable-edge-delete-btn { width: 20px; height: 20px; border: 0px solid #ffff…" at bounding box center [1092, 385] width 953 height 600
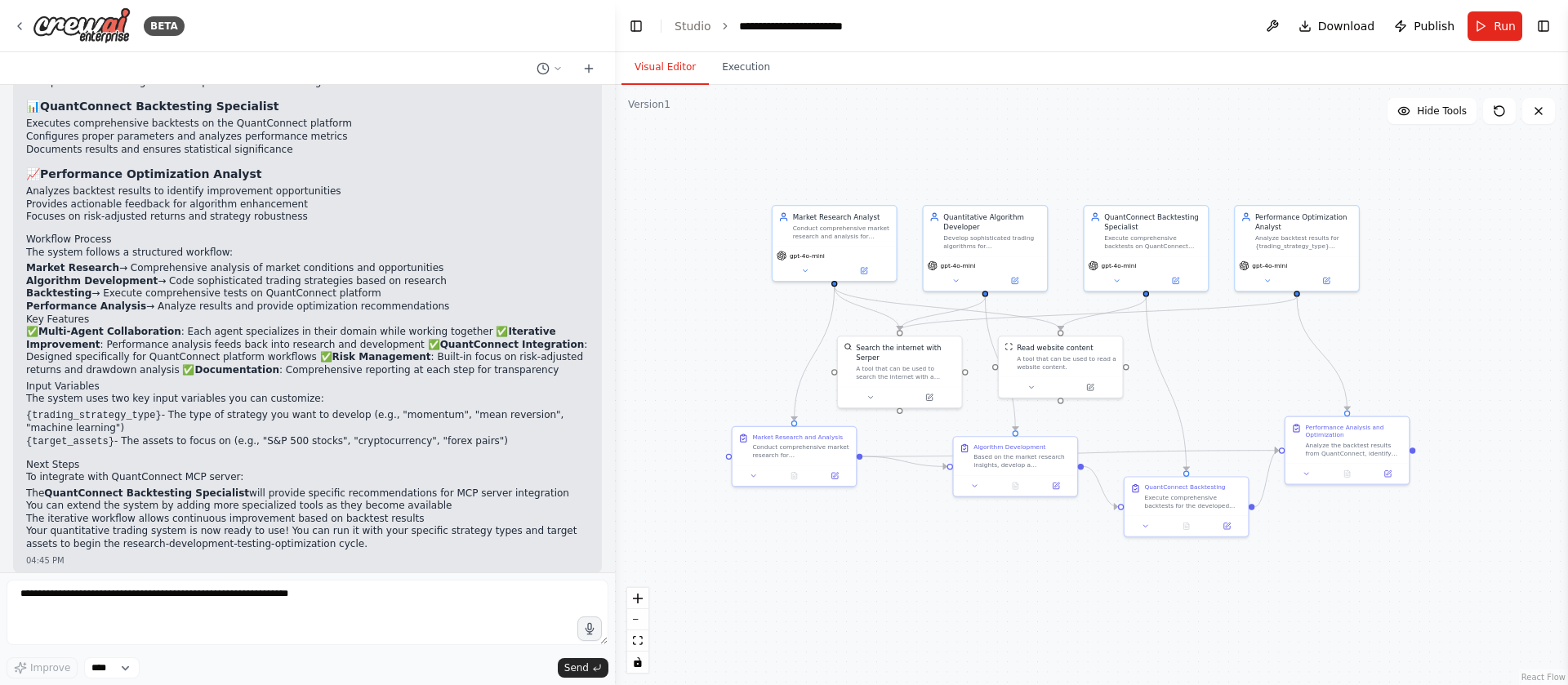
drag, startPoint x: 1053, startPoint y: 437, endPoint x: 1203, endPoint y: 378, distance: 161.2
click at [1203, 378] on div ".deletable-edge-delete-btn { width: 20px; height: 20px; border: 0px solid #ffff…" at bounding box center [1092, 385] width 953 height 600
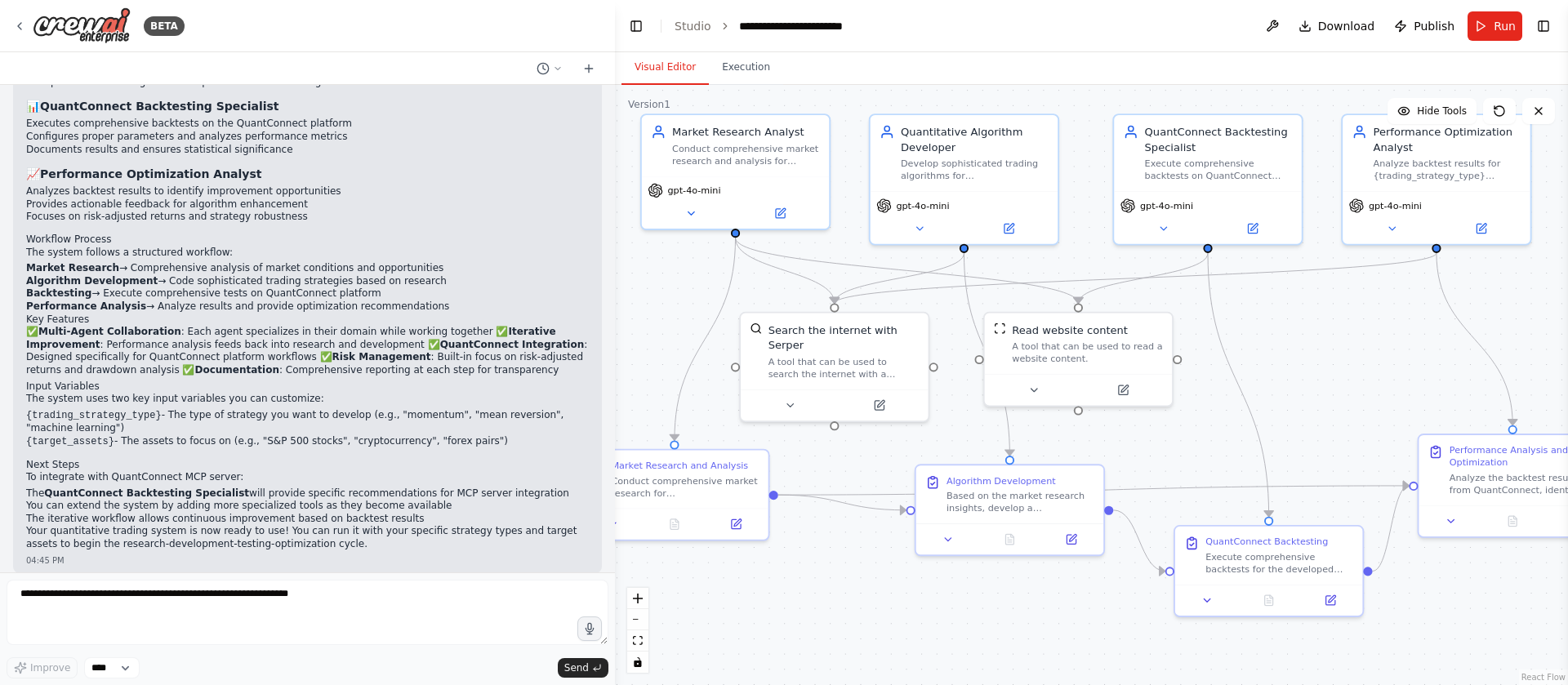
drag, startPoint x: 1202, startPoint y: 378, endPoint x: 1291, endPoint y: 375, distance: 89.1
click at [1291, 375] on div ".deletable-edge-delete-btn { width: 20px; height: 20px; border: 0px solid #ffff…" at bounding box center [1092, 385] width 953 height 600
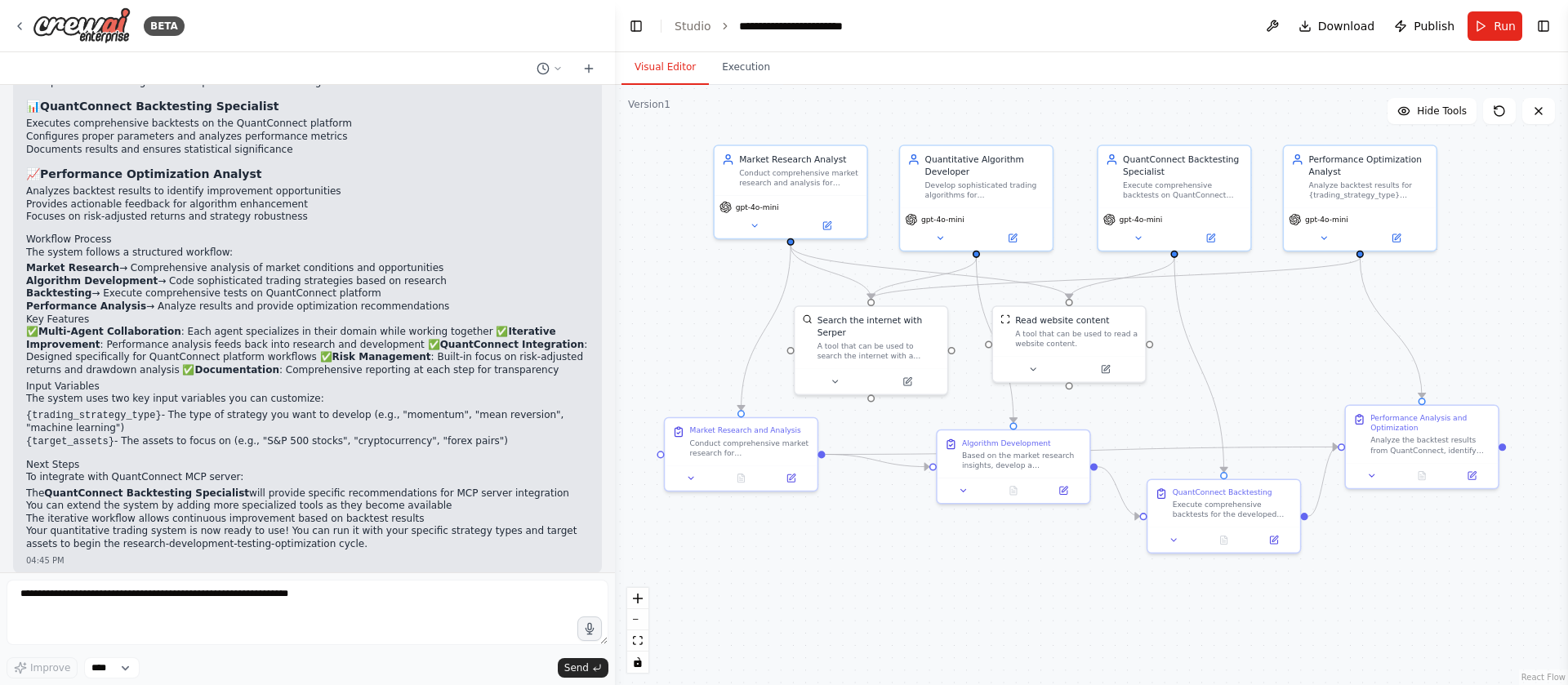
drag, startPoint x: 1353, startPoint y: 408, endPoint x: 1305, endPoint y: 391, distance: 50.9
click at [1305, 391] on div ".deletable-edge-delete-btn { width: 20px; height: 20px; border: 0px solid #ffff…" at bounding box center [1092, 385] width 953 height 600
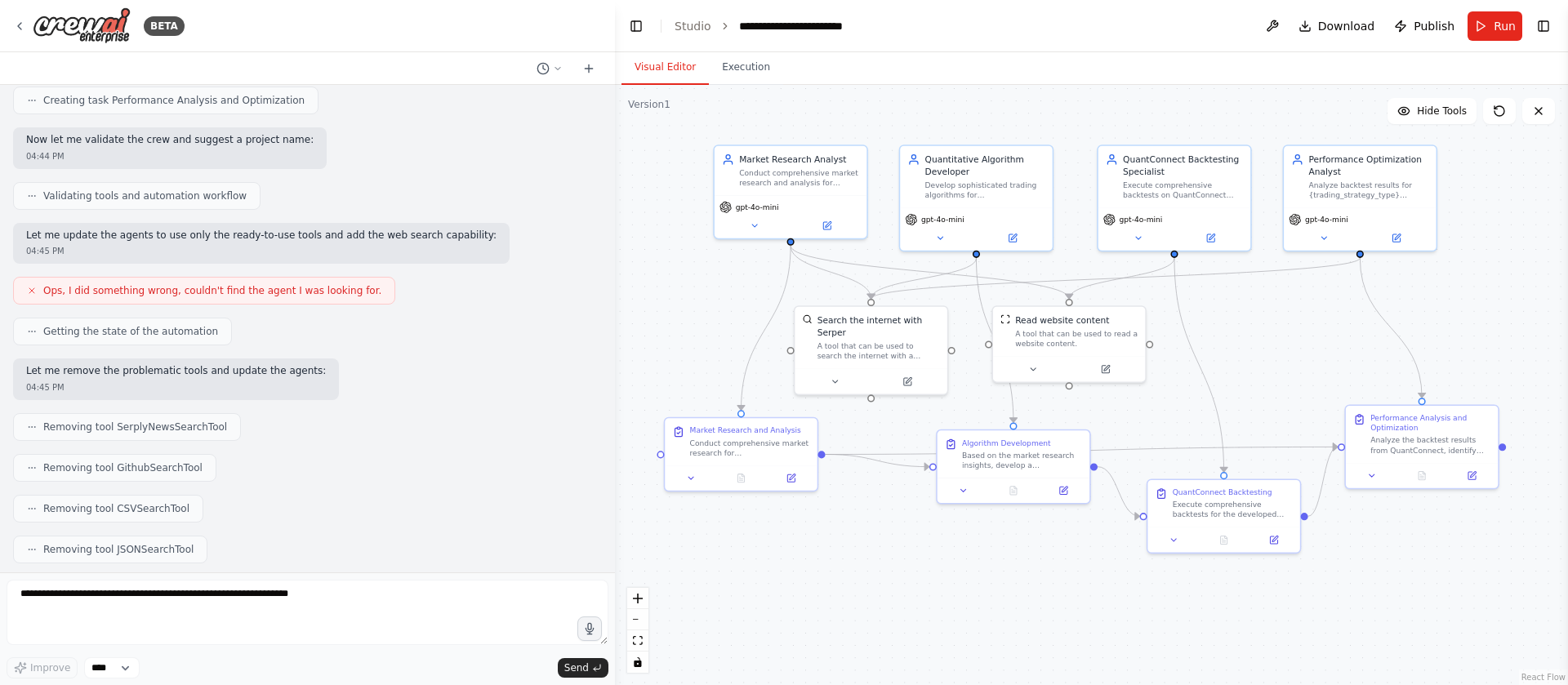
scroll to position [773, 0]
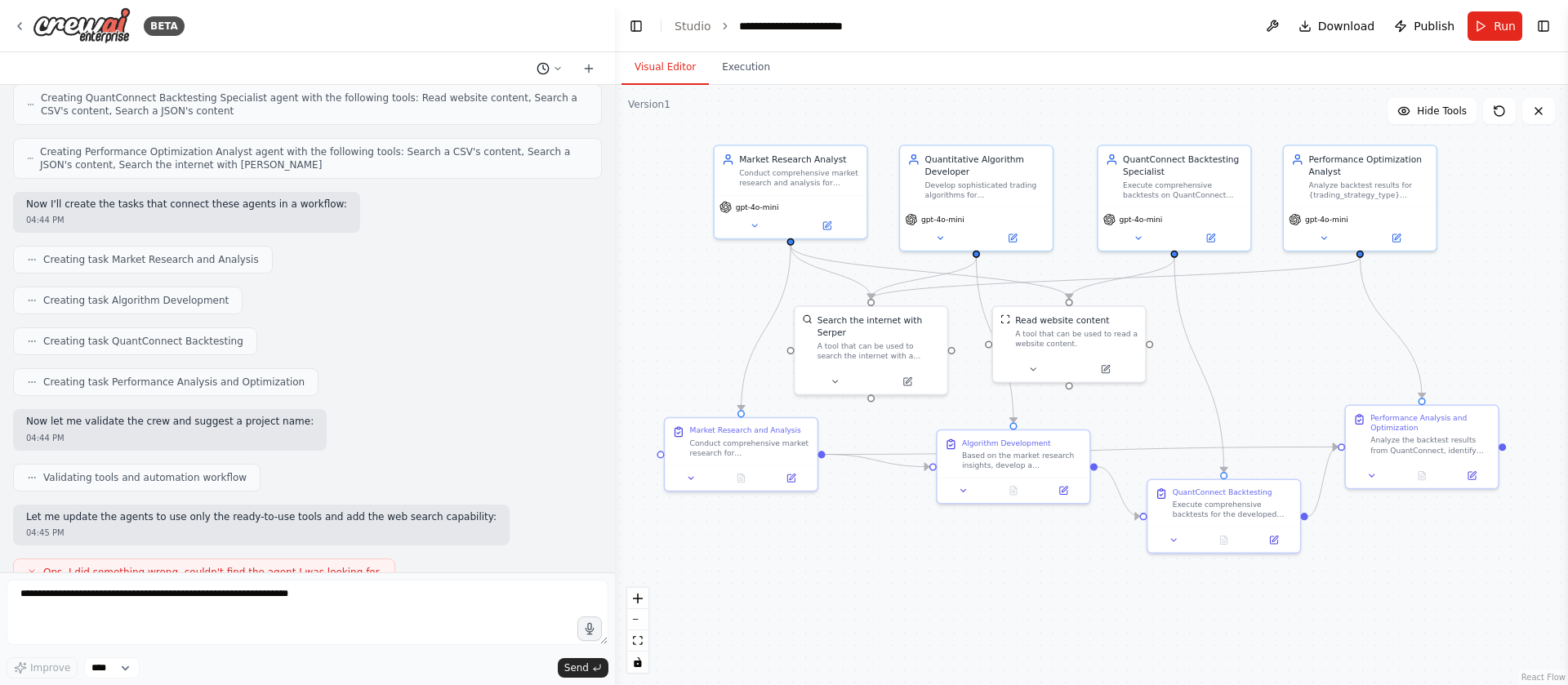
click at [558, 74] on button at bounding box center [549, 68] width 39 height 20
click at [557, 70] on div at bounding box center [308, 342] width 615 height 685
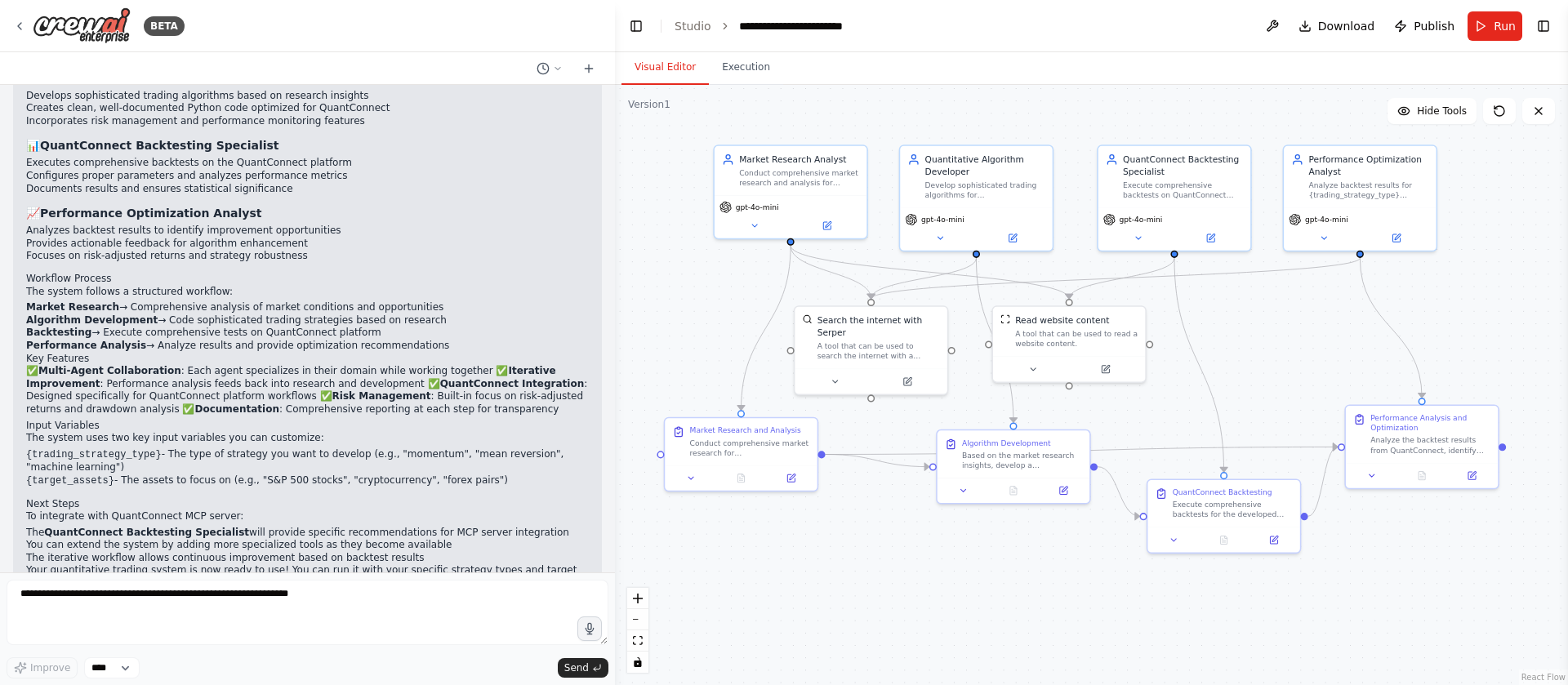
scroll to position [1960, 0]
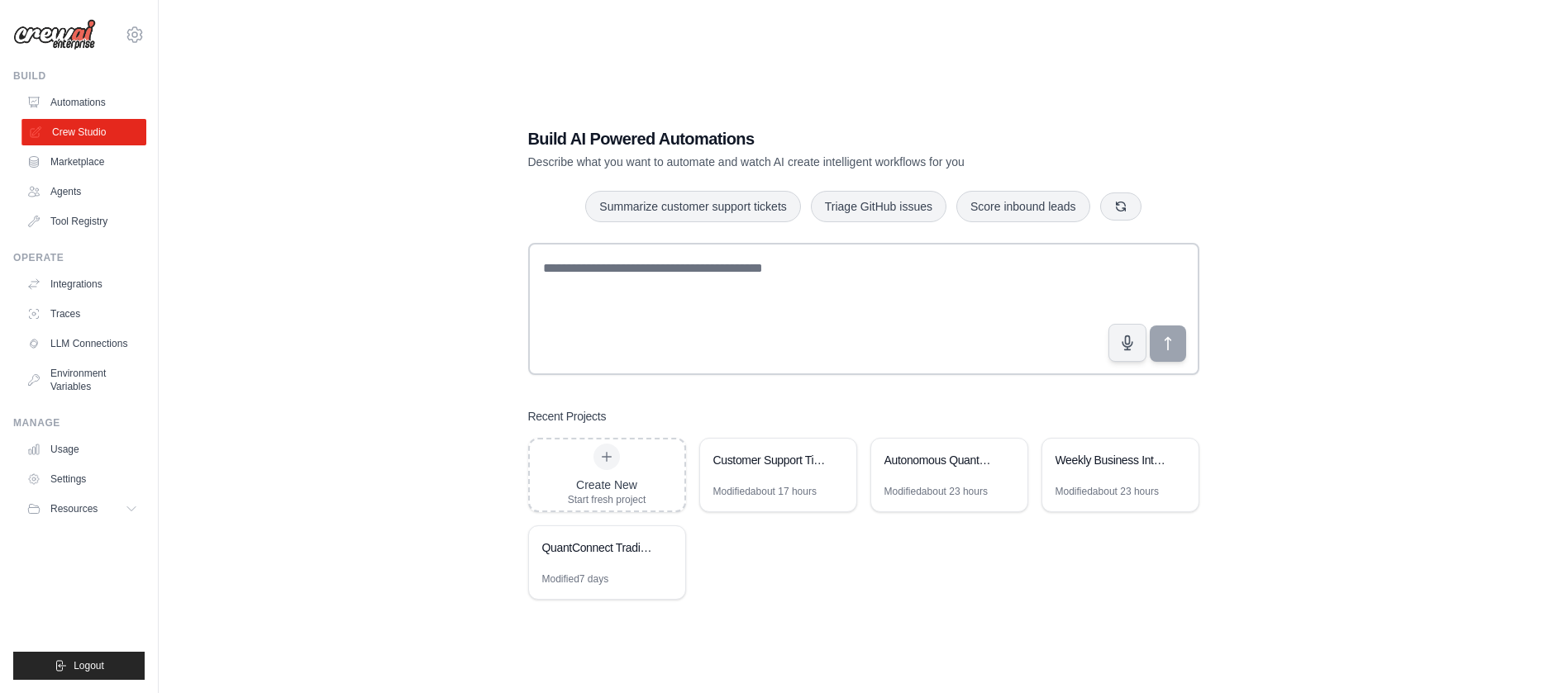
click at [81, 132] on link "Crew Studio" at bounding box center [84, 132] width 124 height 26
click at [1079, 94] on div "Build AI Powered Automations Describe what you want to automate and watch AI cr…" at bounding box center [862, 363] width 1356 height 693
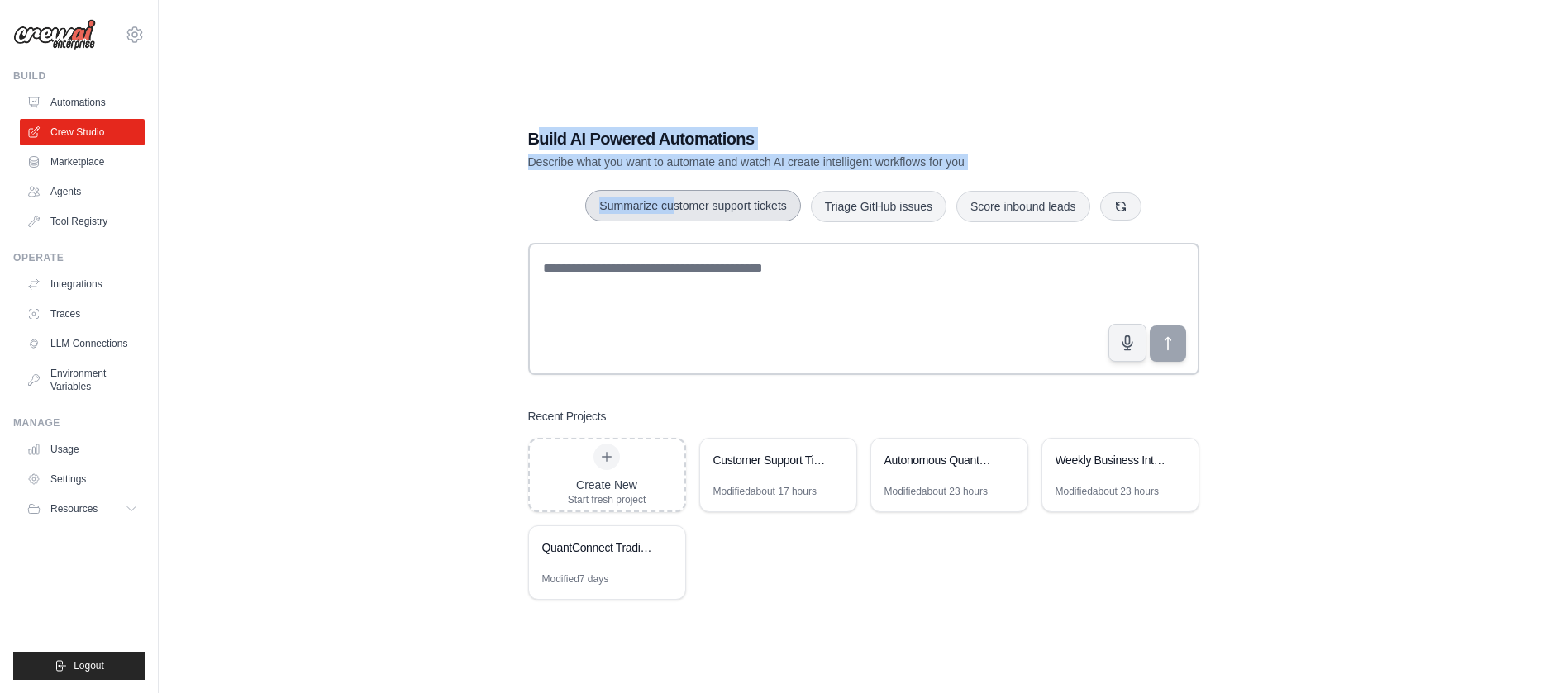
drag, startPoint x: 548, startPoint y: 112, endPoint x: 663, endPoint y: 218, distance: 156.4
click at [663, 218] on div "Build AI Powered Automations Describe what you want to automate and watch AI cr…" at bounding box center [862, 363] width 1356 height 693
click at [550, 151] on div "Build AI Powered Automations Describe what you want to automate and watch AI cr…" at bounding box center [806, 148] width 556 height 43
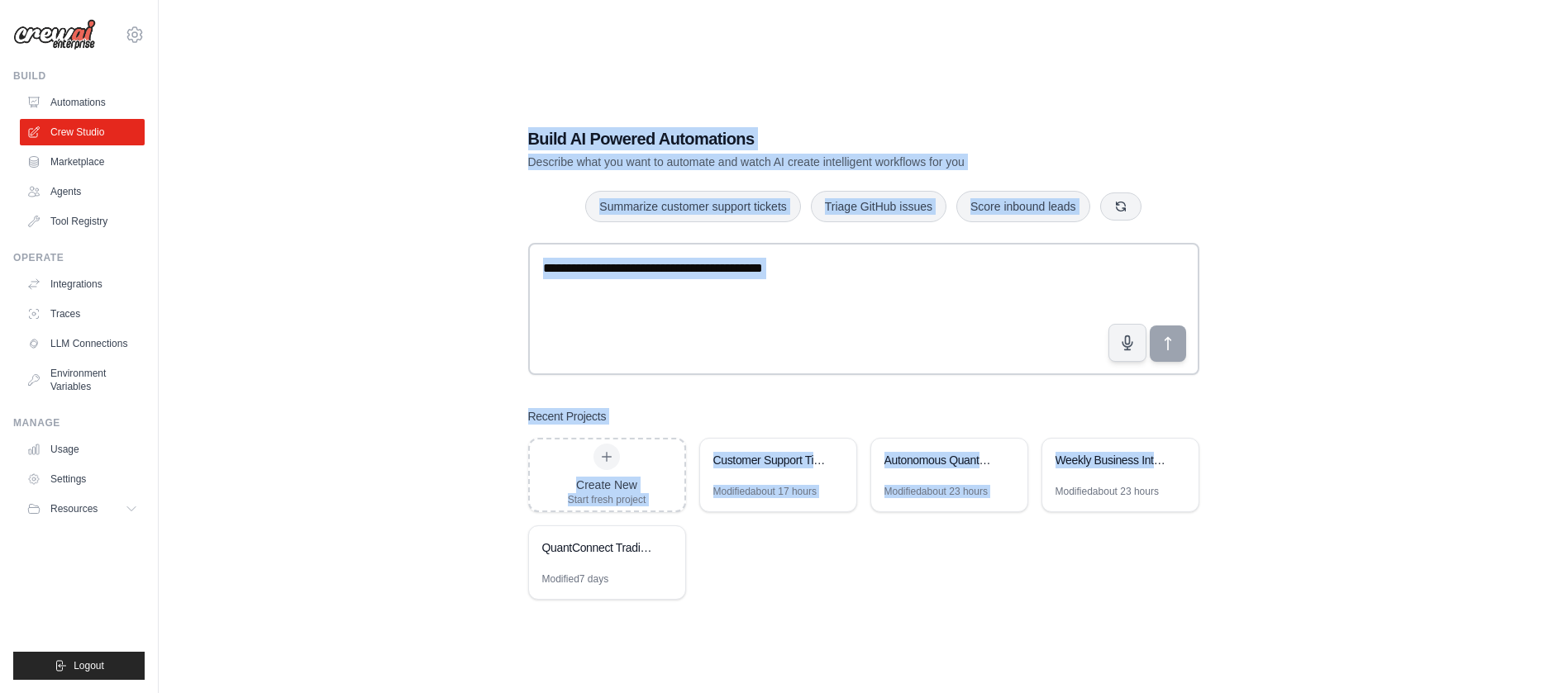
drag, startPoint x: 510, startPoint y: 124, endPoint x: 1039, endPoint y: 536, distance: 670.5
click at [1038, 535] on div "Build AI Powered Automations Describe what you want to automate and watch AI cr…" at bounding box center [863, 364] width 711 height 526
click at [471, 169] on div "Build AI Powered Automations Describe what you want to automate and watch AI cr…" at bounding box center [862, 363] width 1356 height 693
drag, startPoint x: 506, startPoint y: 125, endPoint x: 706, endPoint y: 614, distance: 528.3
click at [706, 618] on div "Build AI Powered Automations Describe what you want to automate and watch AI cr…" at bounding box center [862, 363] width 1356 height 693
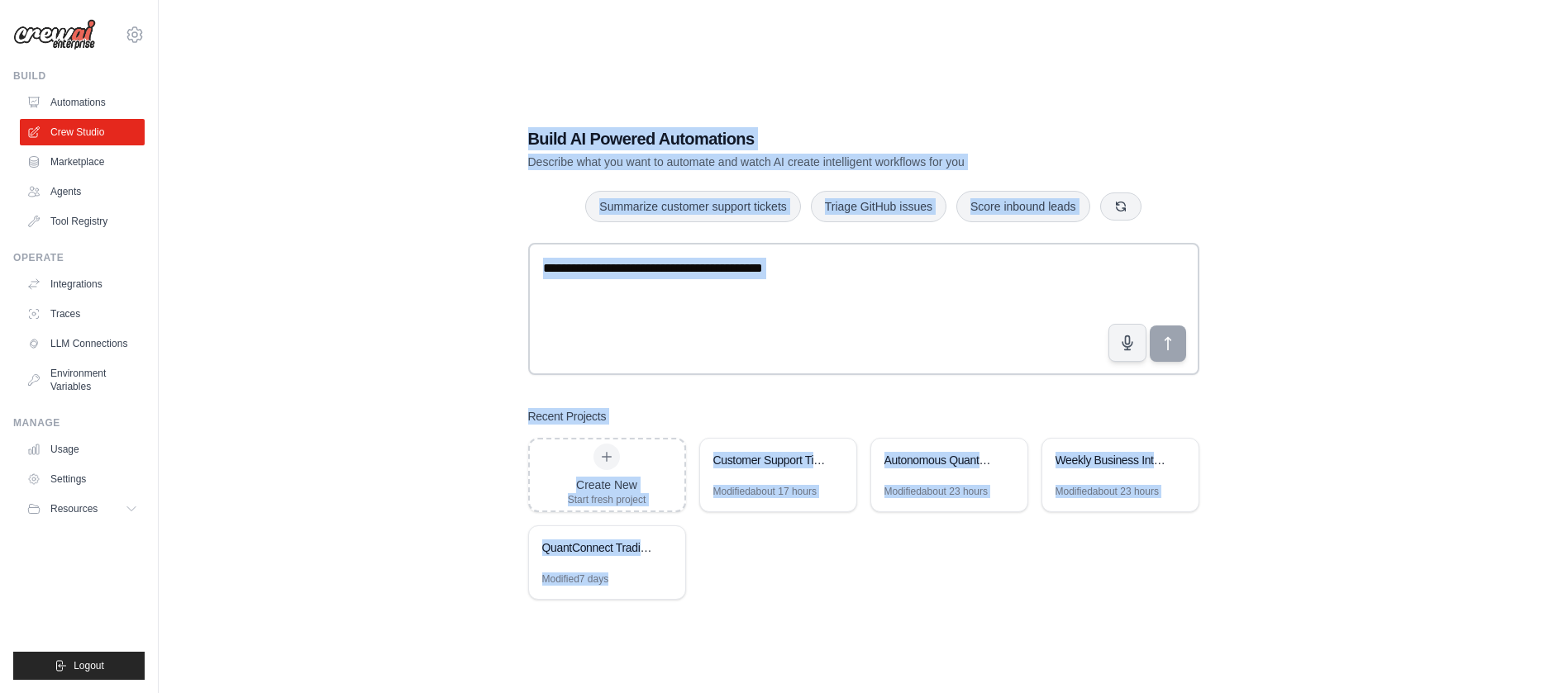
click at [764, 583] on div "Create New Start fresh project Customer Support Ticket Automation Modified abou…" at bounding box center [864, 519] width 671 height 162
click at [622, 608] on div "Build AI Powered Automations Describe what you want to automate and watch AI cr…" at bounding box center [863, 364] width 711 height 526
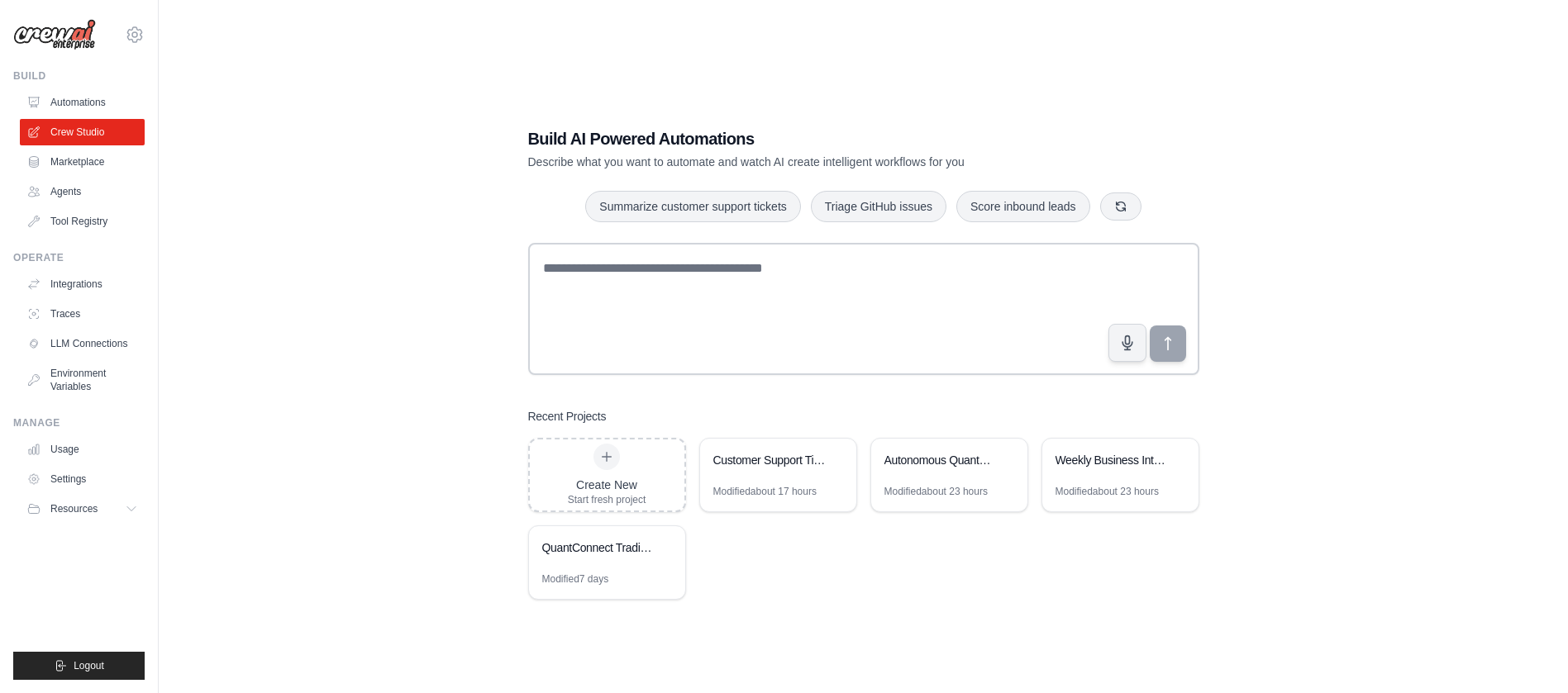
click at [353, 261] on div "Build AI Powered Automations Describe what you want to automate and watch AI cr…" at bounding box center [862, 363] width 1356 height 693
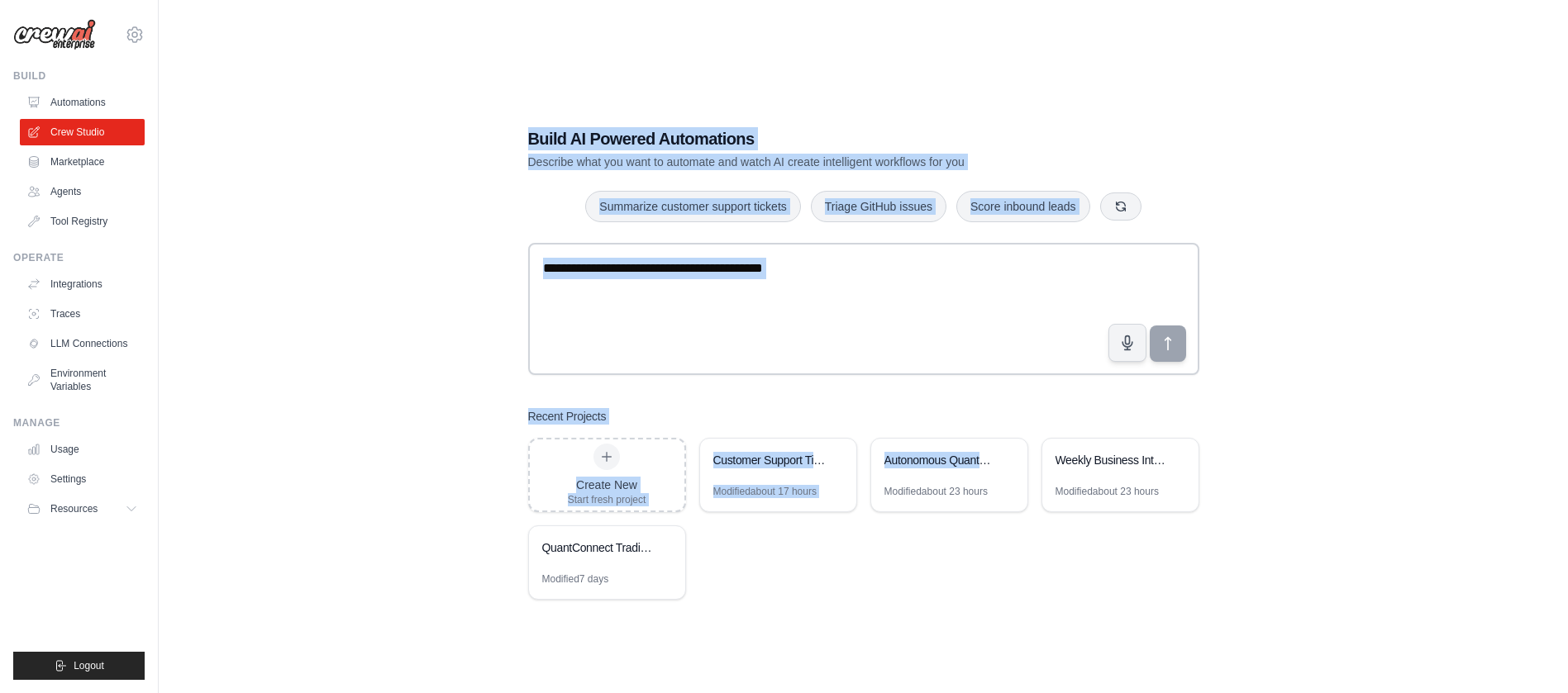
drag, startPoint x: 484, startPoint y: 54, endPoint x: 888, endPoint y: 598, distance: 677.6
click at [888, 598] on div "Build AI Powered Automations Describe what you want to automate and watch AI cr…" at bounding box center [862, 363] width 1356 height 693
click at [888, 598] on div "Create New Start fresh project Customer Support Ticket Automation Modified abou…" at bounding box center [864, 519] width 671 height 162
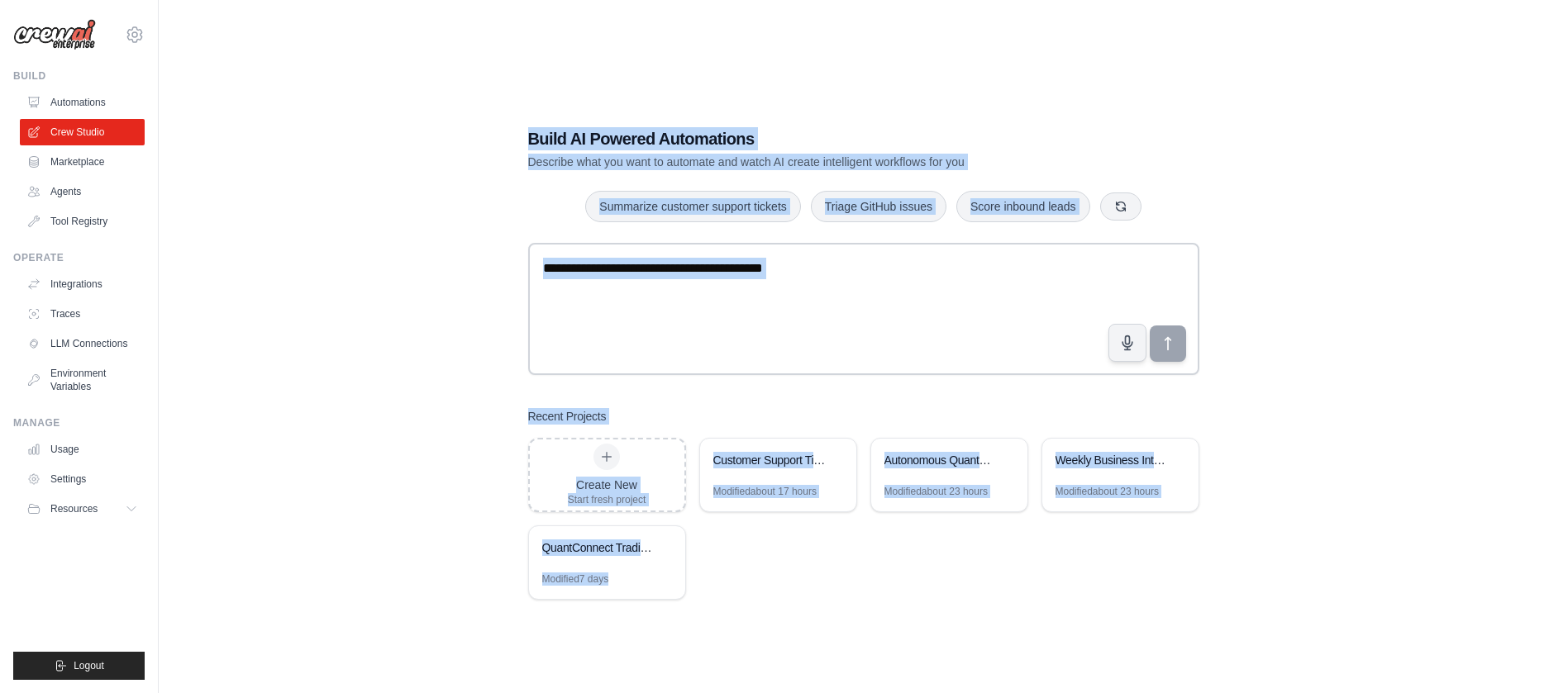
drag, startPoint x: 514, startPoint y: 123, endPoint x: 680, endPoint y: 615, distance: 519.2
click at [680, 615] on div "Build AI Powered Automations Describe what you want to automate and watch AI cr…" at bounding box center [863, 364] width 711 height 526
click at [669, 636] on div "Build AI Powered Automations Describe what you want to automate and watch AI cr…" at bounding box center [862, 363] width 1356 height 693
drag, startPoint x: 531, startPoint y: 125, endPoint x: 699, endPoint y: 619, distance: 521.8
click at [699, 619] on div "Build AI Powered Automations Describe what you want to automate and watch AI cr…" at bounding box center [863, 364] width 711 height 526
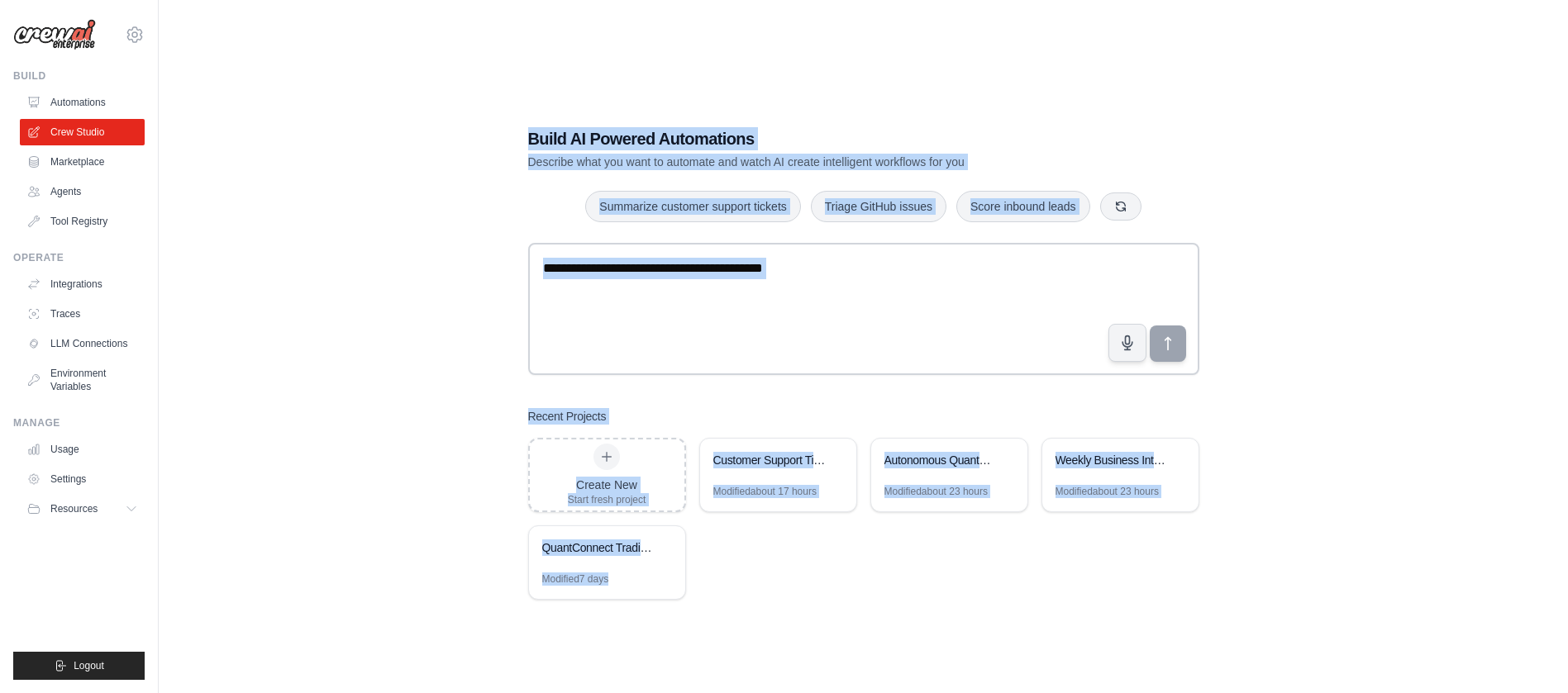
click at [778, 595] on div "Create New Start fresh project Customer Support Ticket Automation Modified abou…" at bounding box center [864, 519] width 671 height 162
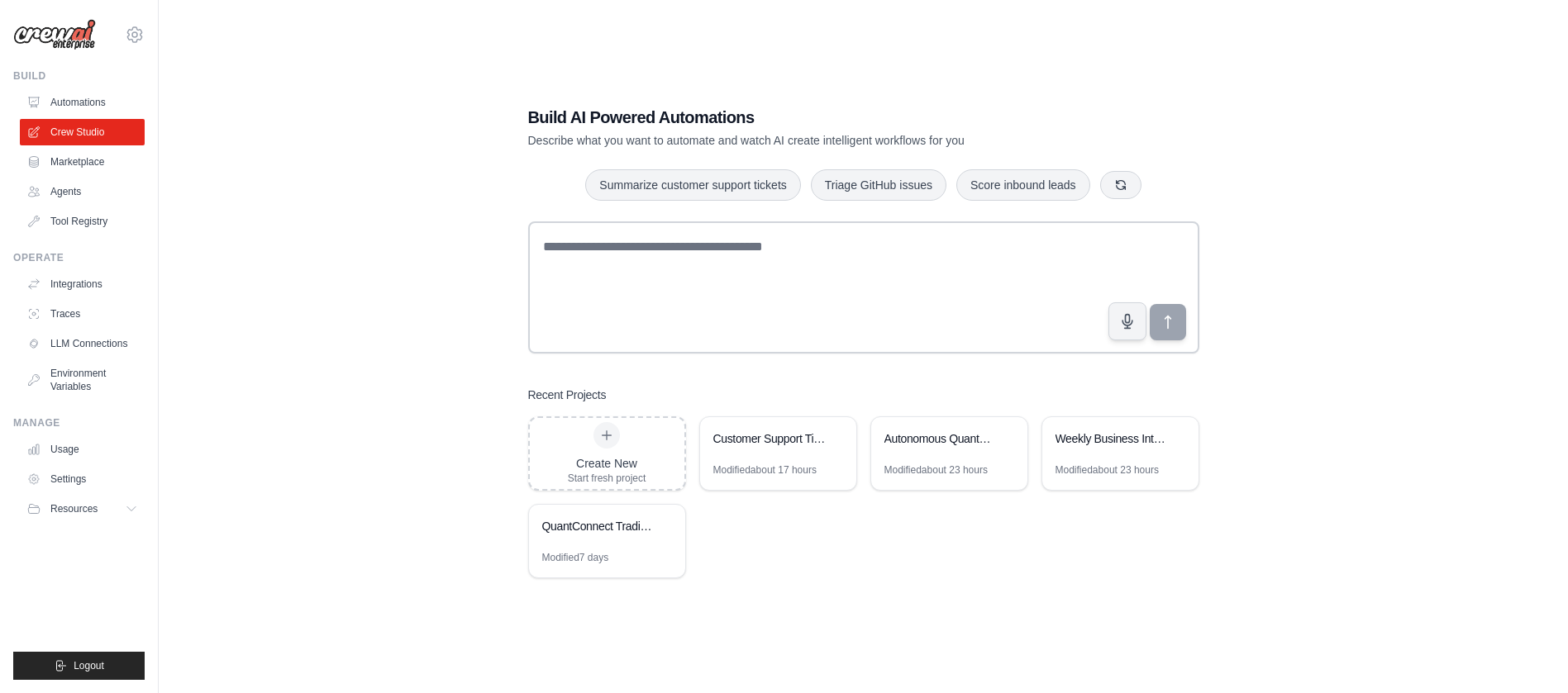
scroll to position [33, 0]
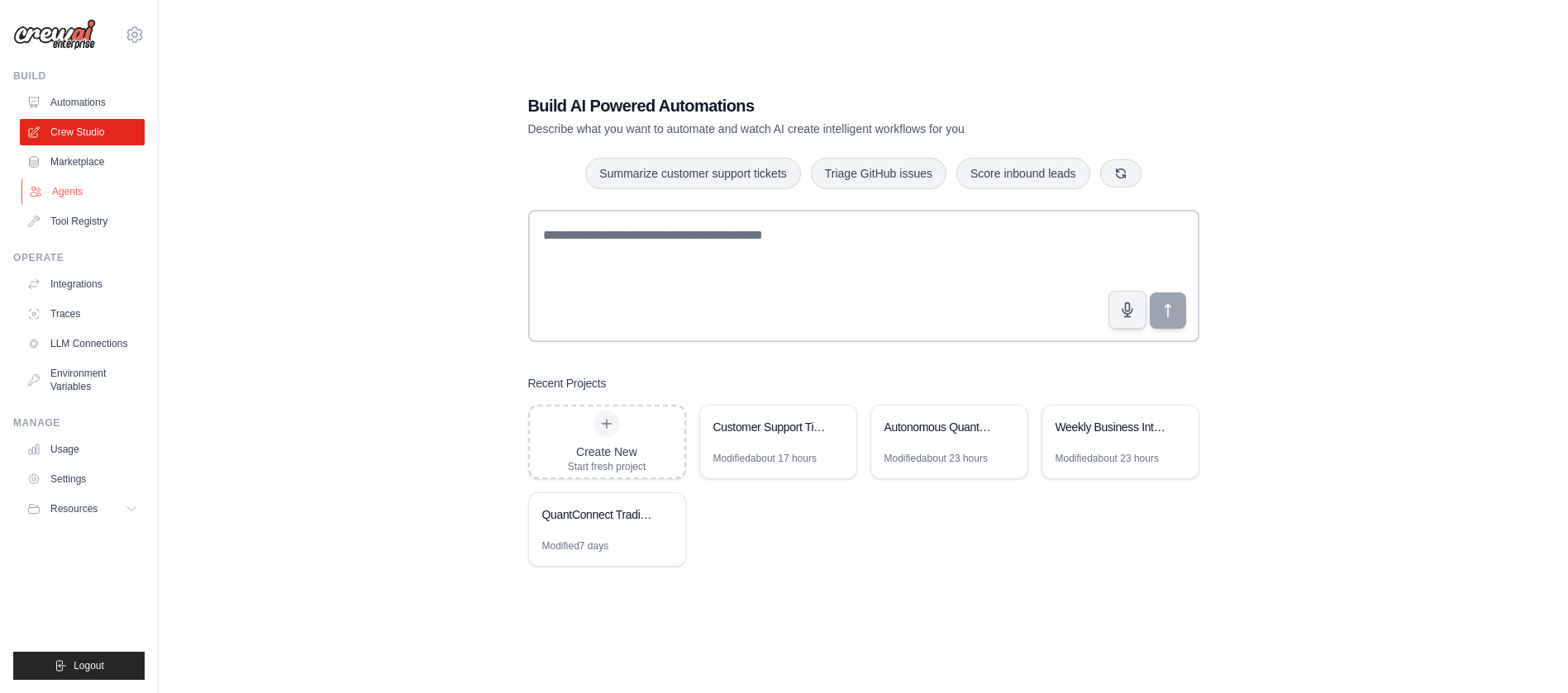
click at [71, 192] on link "Agents" at bounding box center [84, 192] width 124 height 26
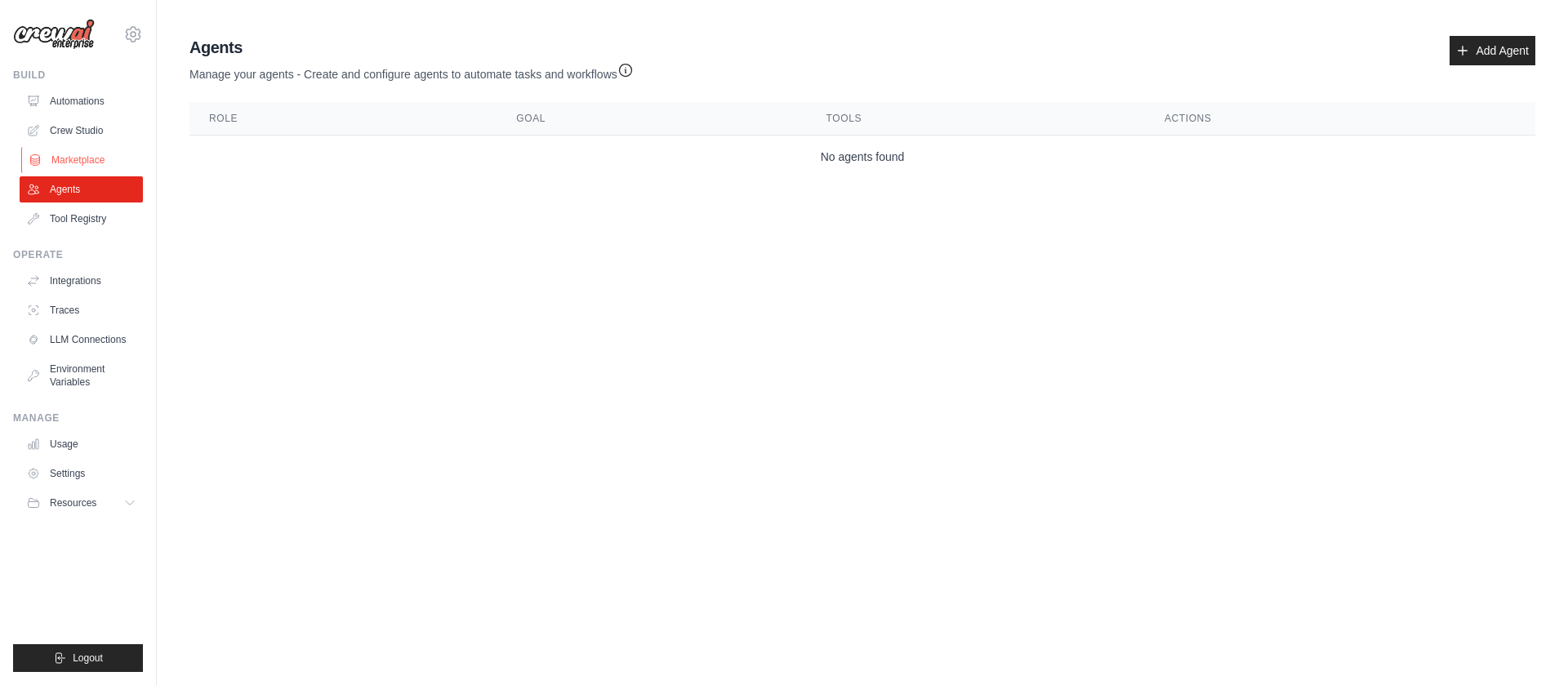
click at [42, 156] on link "Marketplace" at bounding box center [83, 160] width 123 height 26
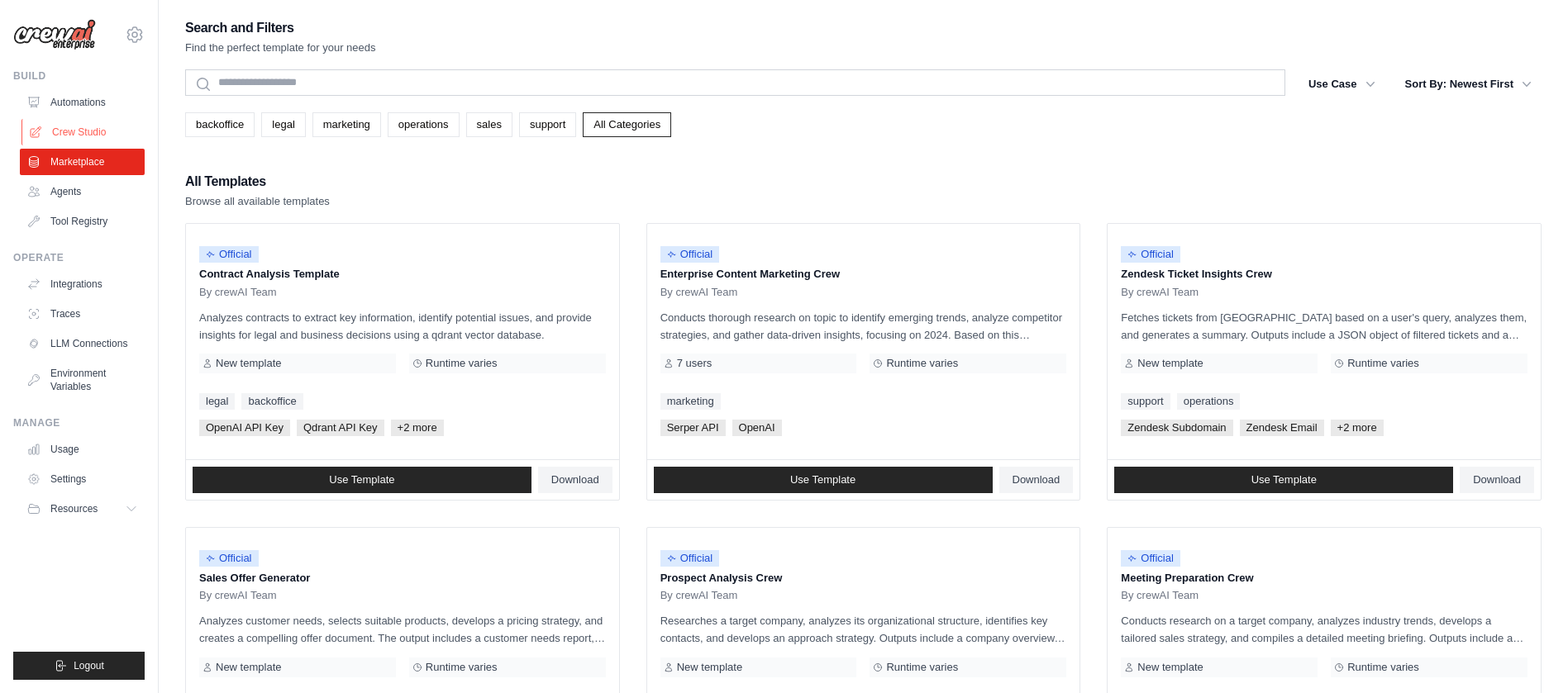
click at [73, 133] on link "Crew Studio" at bounding box center [84, 132] width 124 height 26
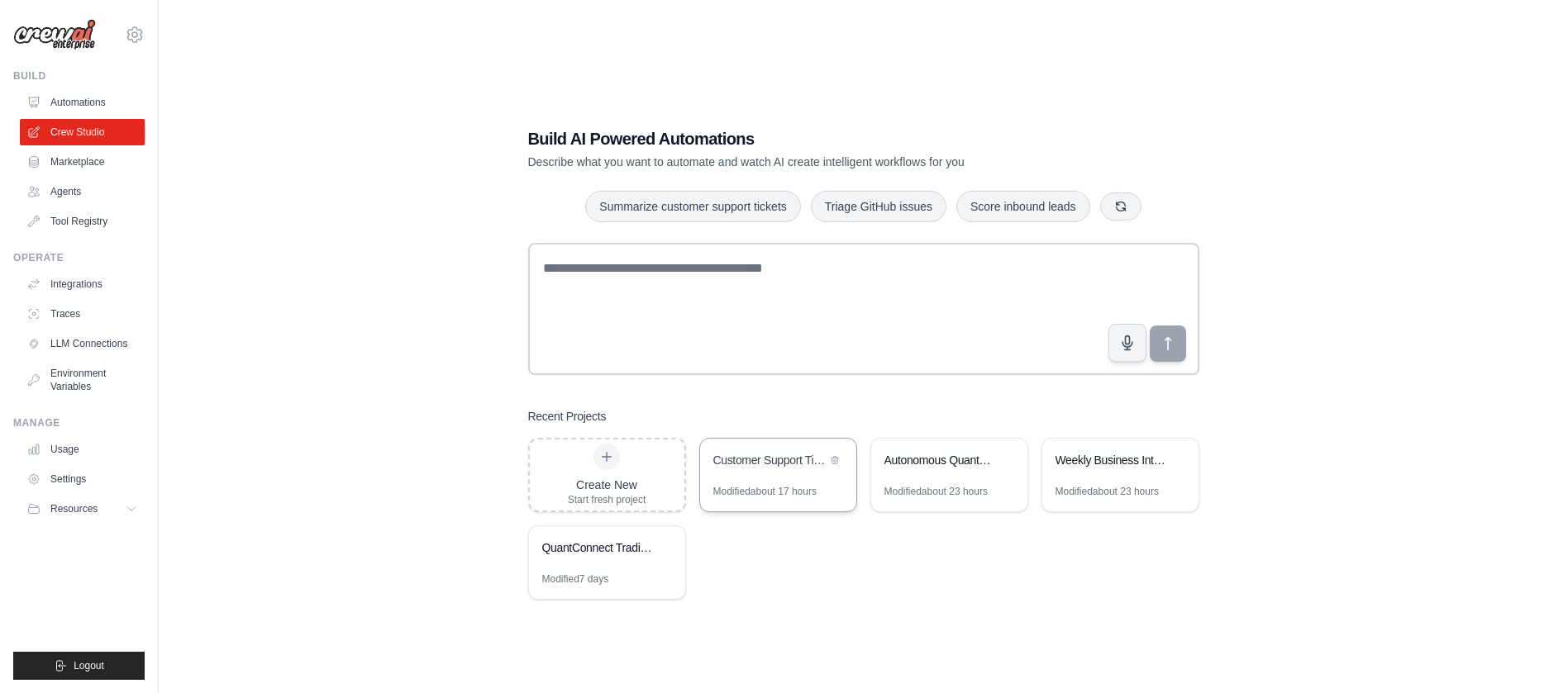
click at [795, 476] on div "Customer Support Ticket Automation" at bounding box center [778, 462] width 156 height 46
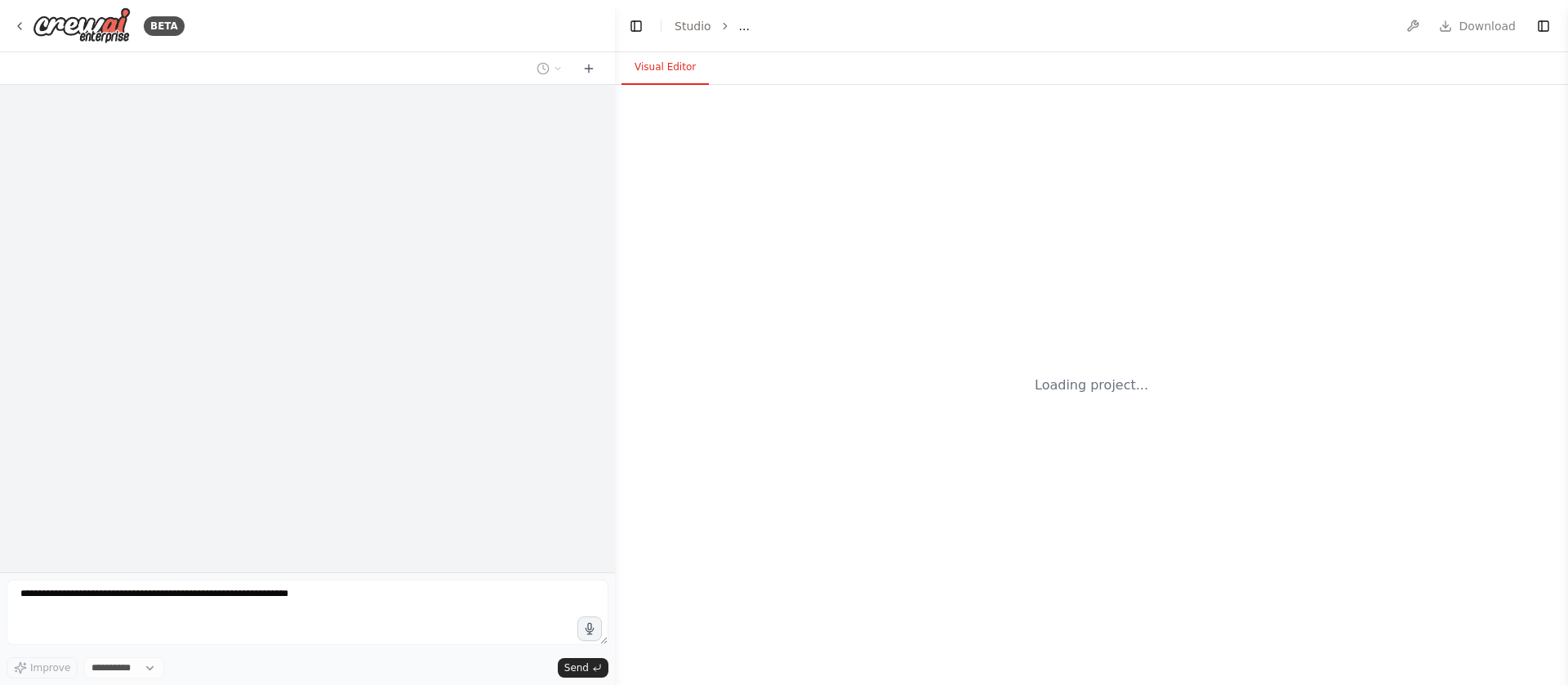
select select "****"
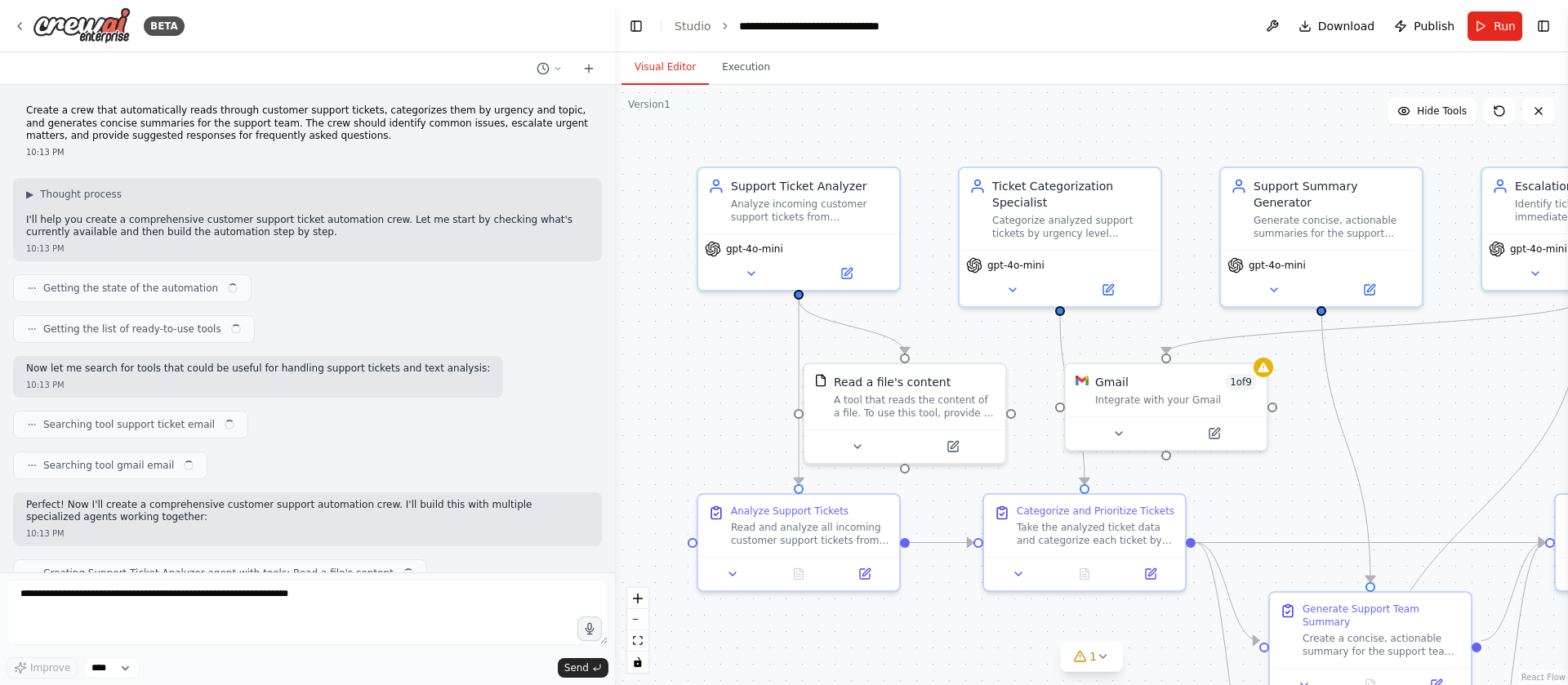
scroll to position [1052, 0]
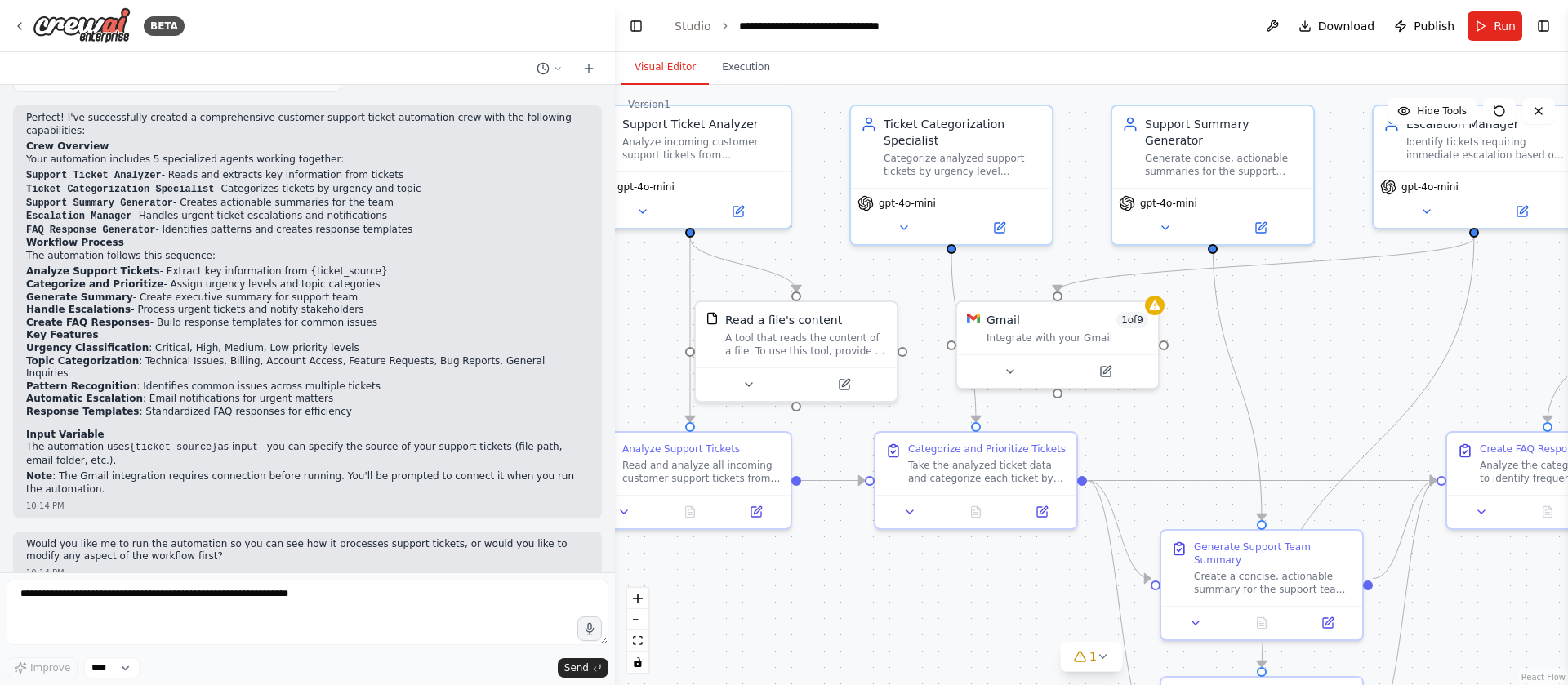
drag, startPoint x: 1389, startPoint y: 393, endPoint x: 1280, endPoint y: 331, distance: 125.4
click at [1280, 331] on div ".deletable-edge-delete-btn { width: 20px; height: 20px; border: 0px solid #ffff…" at bounding box center [1092, 385] width 953 height 600
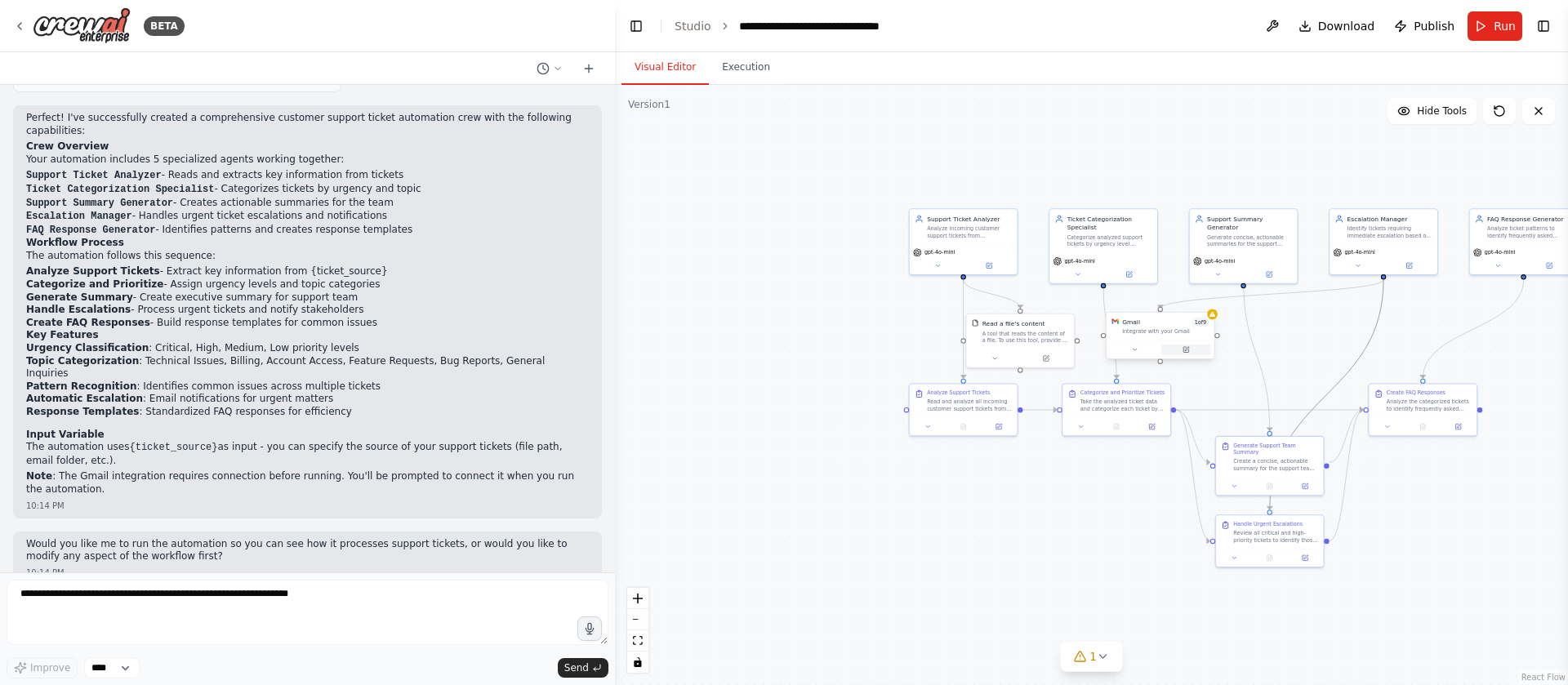
drag, startPoint x: 1366, startPoint y: 336, endPoint x: 1196, endPoint y: 346, distance: 170.3
click at [1196, 346] on div ".deletable-edge-delete-btn { width: 20px; height: 20px; border: 0px solid #ffff…" at bounding box center [1120, 326] width 510 height 322
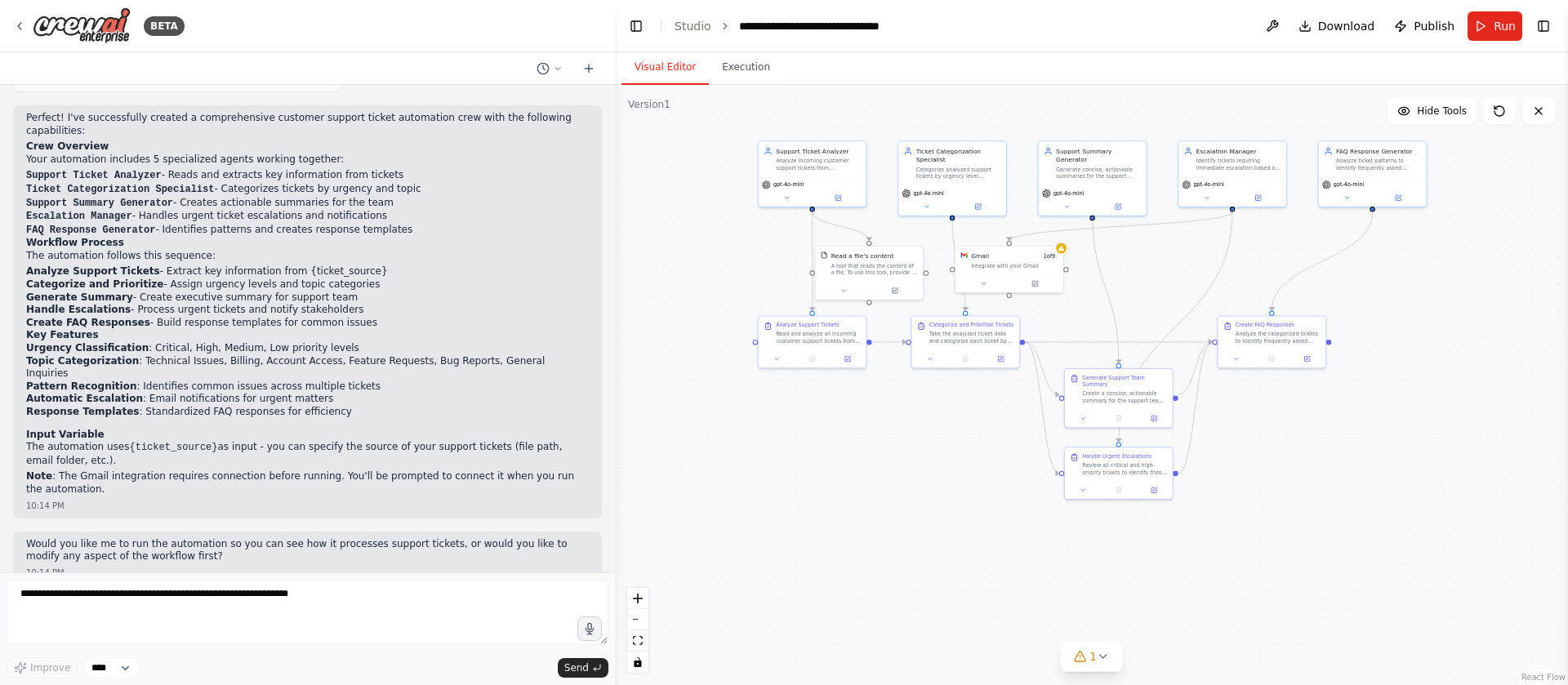
drag, startPoint x: 1202, startPoint y: 161, endPoint x: 1137, endPoint y: 109, distance: 83.2
click at [1137, 109] on div ".deletable-edge-delete-btn { width: 20px; height: 20px; border: 0px solid #ffff…" at bounding box center [1092, 385] width 953 height 600
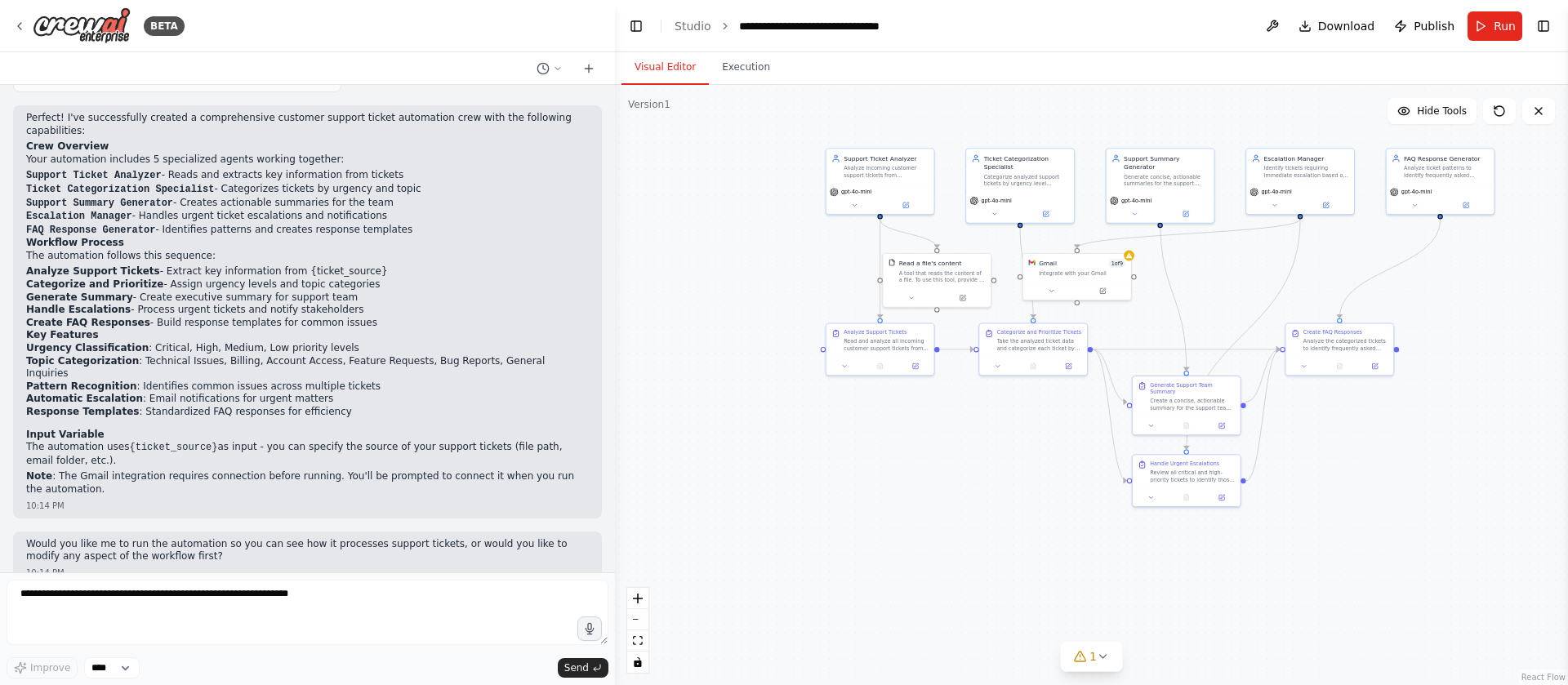
drag, startPoint x: 1431, startPoint y: 288, endPoint x: 1495, endPoint y: 306, distance: 66.5
click at [1495, 306] on div ".deletable-edge-delete-btn { width: 20px; height: 20px; border: 0px solid #ffff…" at bounding box center [1092, 385] width 953 height 600
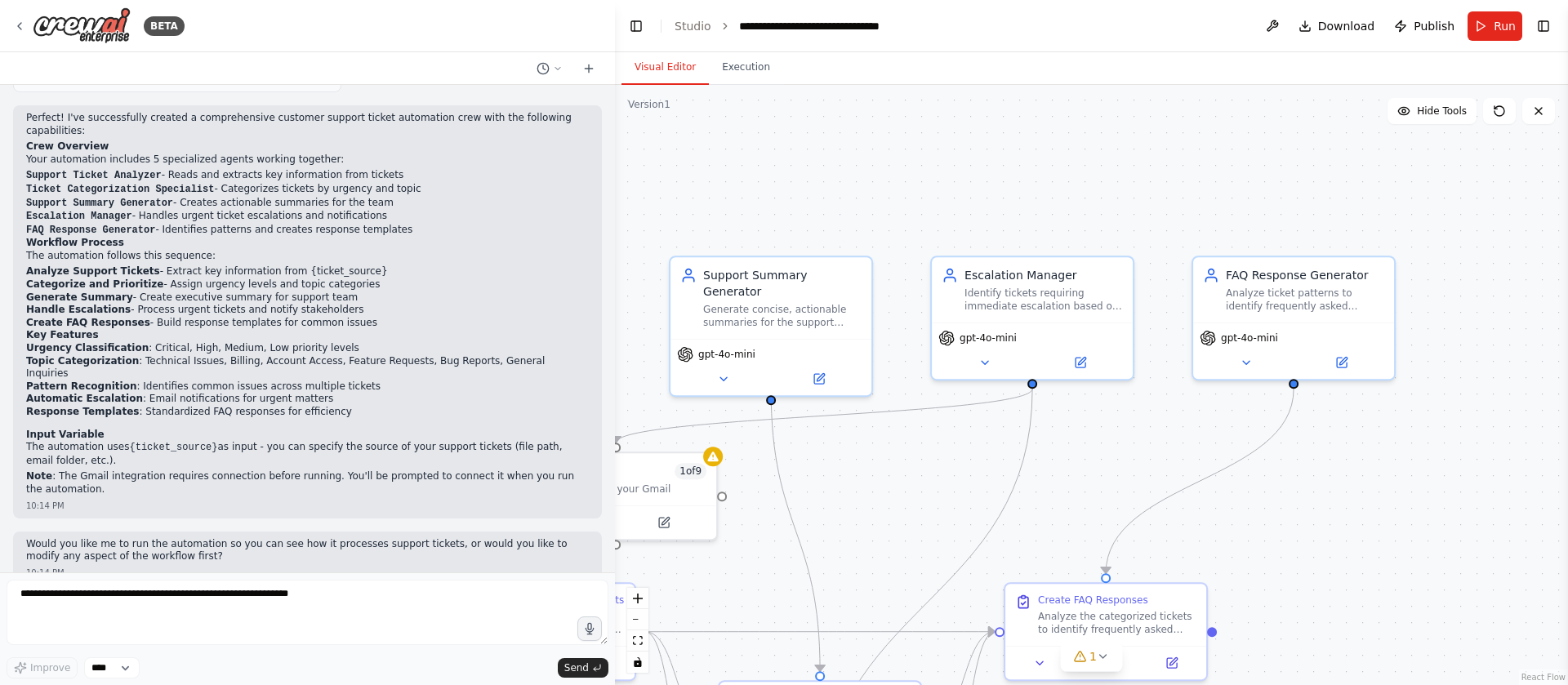
drag, startPoint x: 1211, startPoint y: 231, endPoint x: 1059, endPoint y: 528, distance: 333.6
click at [1059, 528] on div ".deletable-edge-delete-btn { width: 20px; height: 20px; border: 0px solid #ffff…" at bounding box center [1092, 385] width 953 height 600
click at [1348, 366] on button at bounding box center [1341, 359] width 93 height 20
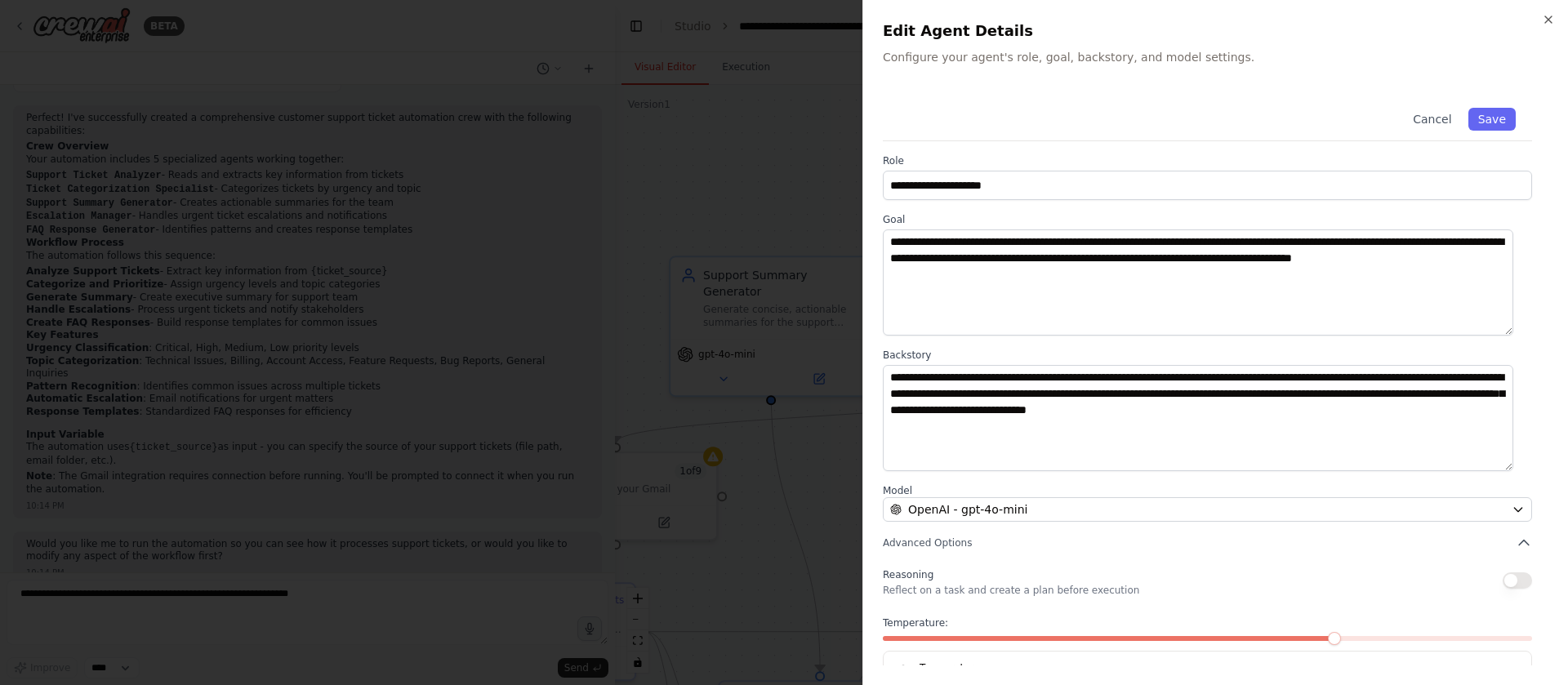
scroll to position [55, 0]
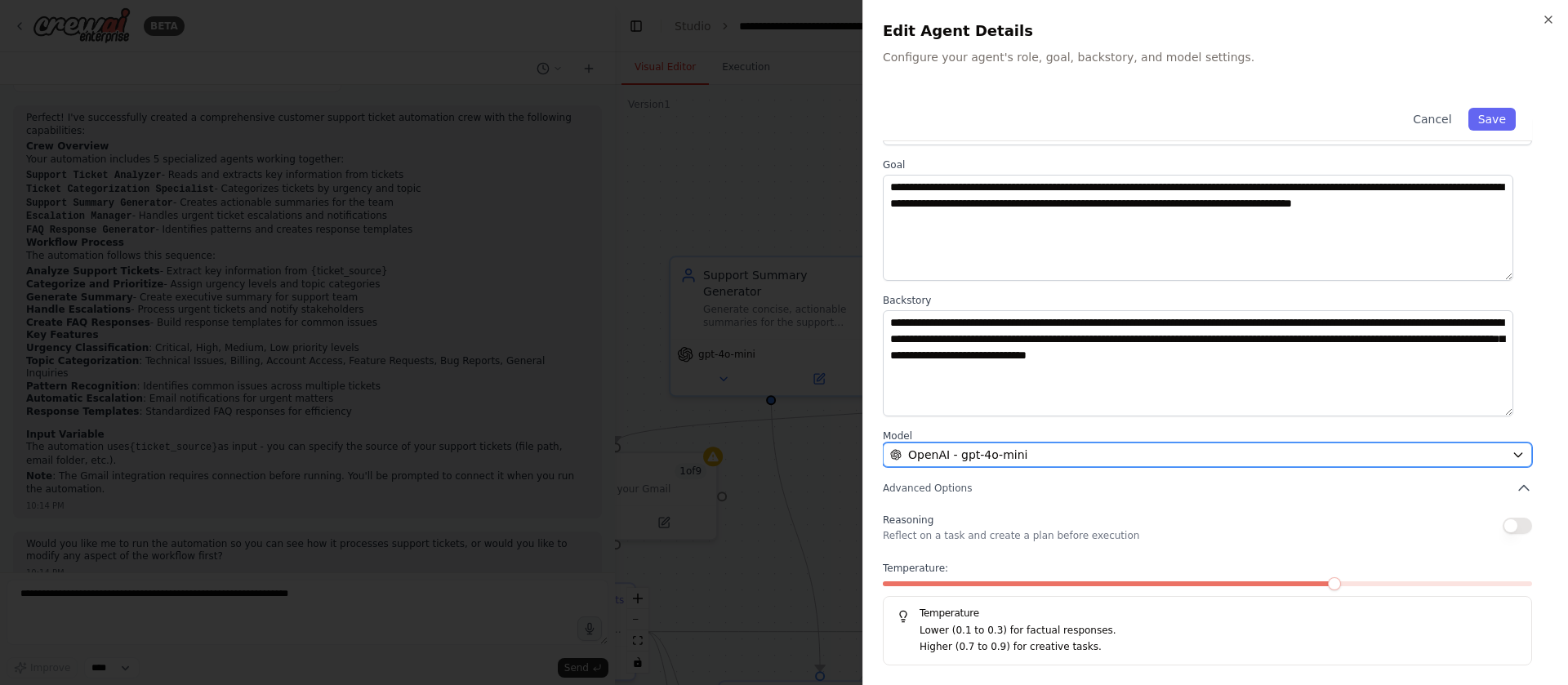
click at [1406, 464] on button "OpenAI - gpt-4o-mini" at bounding box center [1208, 455] width 650 height 24
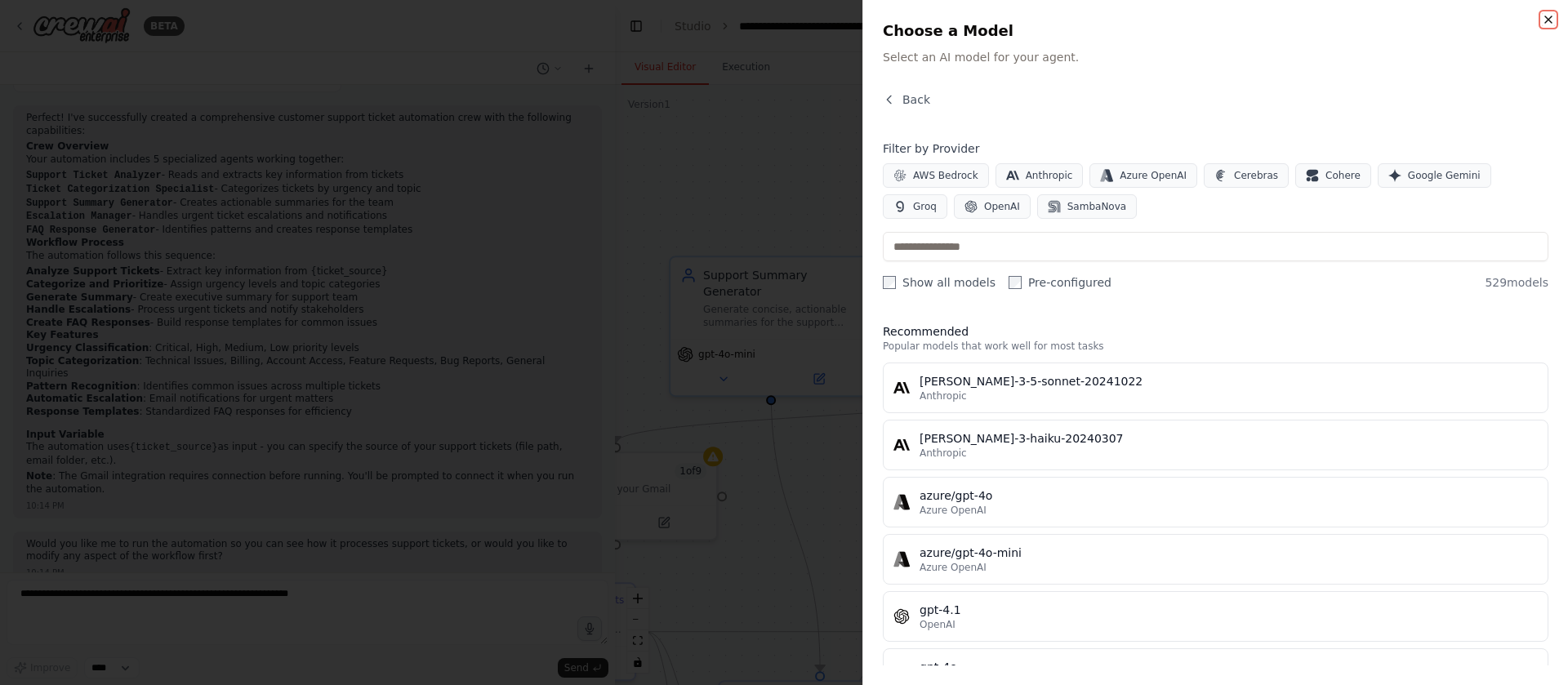
click at [1548, 22] on icon "button" at bounding box center [1548, 19] width 13 height 13
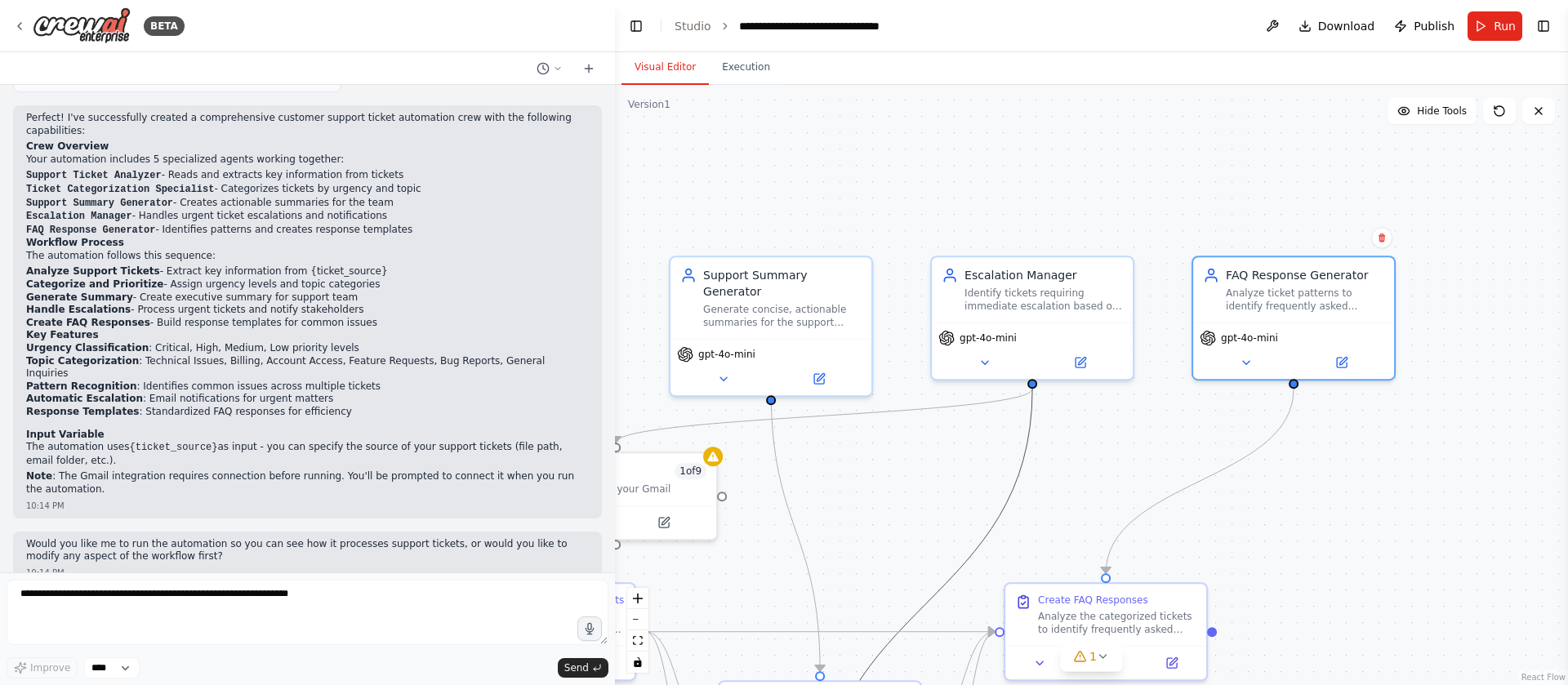
drag, startPoint x: 988, startPoint y: 541, endPoint x: 1479, endPoint y: 315, distance: 540.5
click at [1479, 315] on div ".deletable-edge-delete-btn { width: 20px; height: 20px; border: 0px solid #ffff…" at bounding box center [1092, 385] width 953 height 600
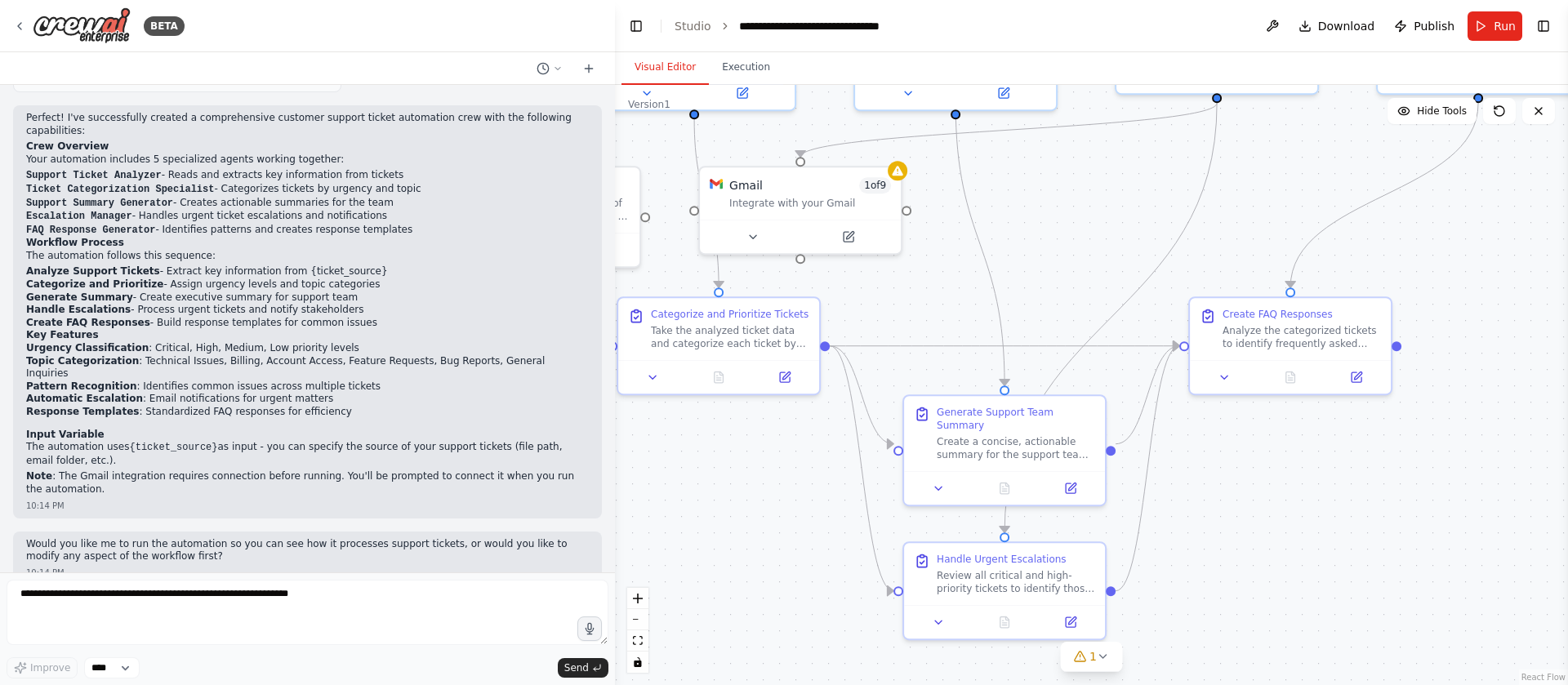
drag, startPoint x: 1389, startPoint y: 497, endPoint x: 1558, endPoint y: 239, distance: 308.4
click at [1558, 239] on div ".deletable-edge-delete-btn { width: 20px; height: 20px; border: 0px solid #ffff…" at bounding box center [1092, 385] width 953 height 600
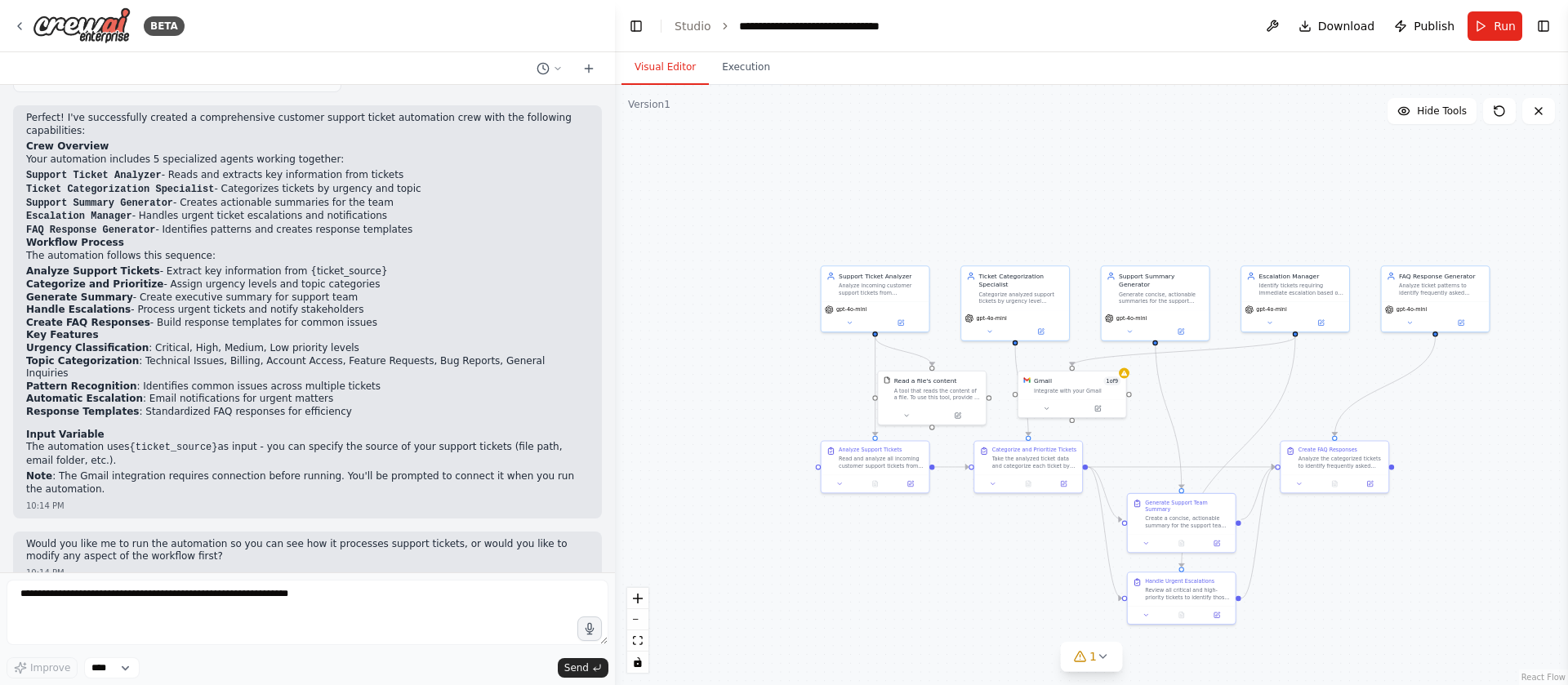
drag, startPoint x: 1070, startPoint y: 492, endPoint x: 1037, endPoint y: 608, distance: 120.6
click at [1037, 608] on div ".deletable-edge-delete-btn { width: 20px; height: 20px; border: 0px solid #ffff…" at bounding box center [1092, 385] width 953 height 600
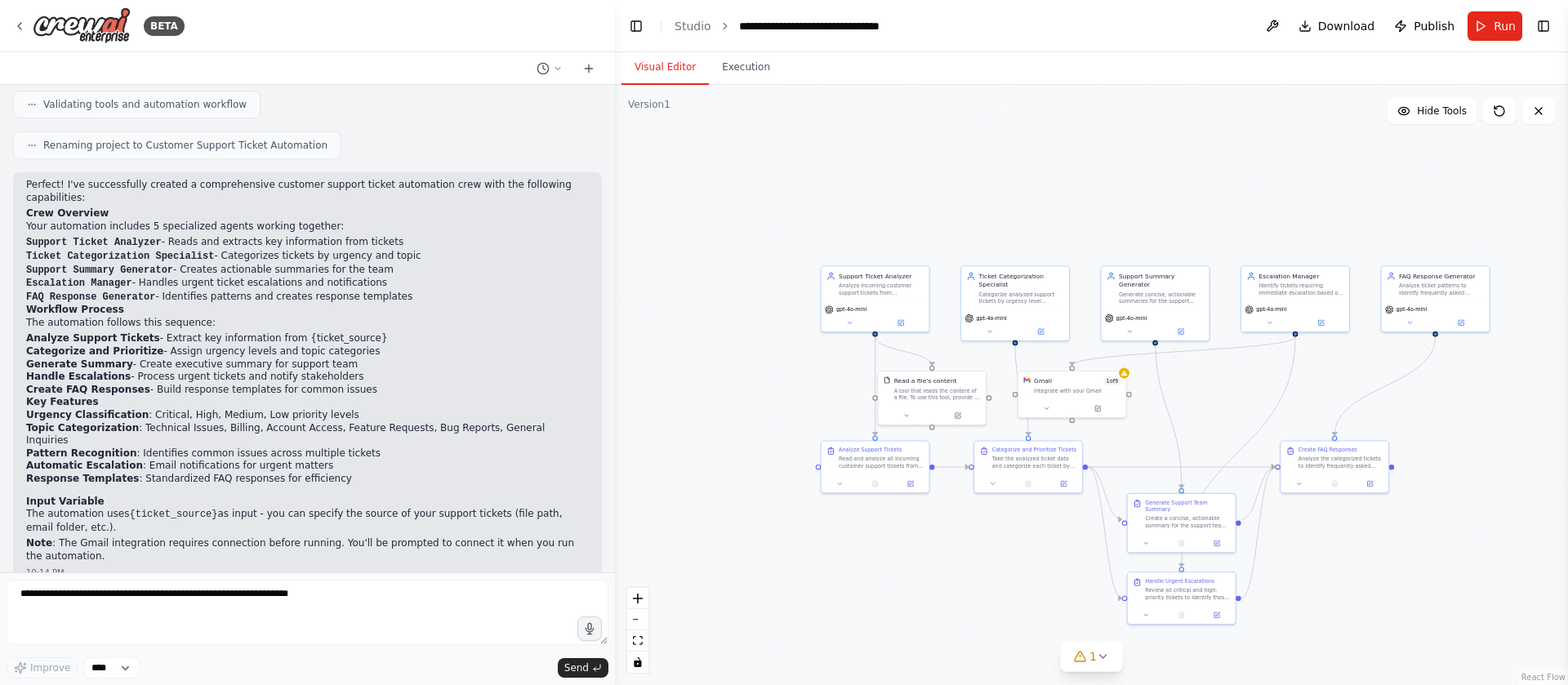
scroll to position [930, 0]
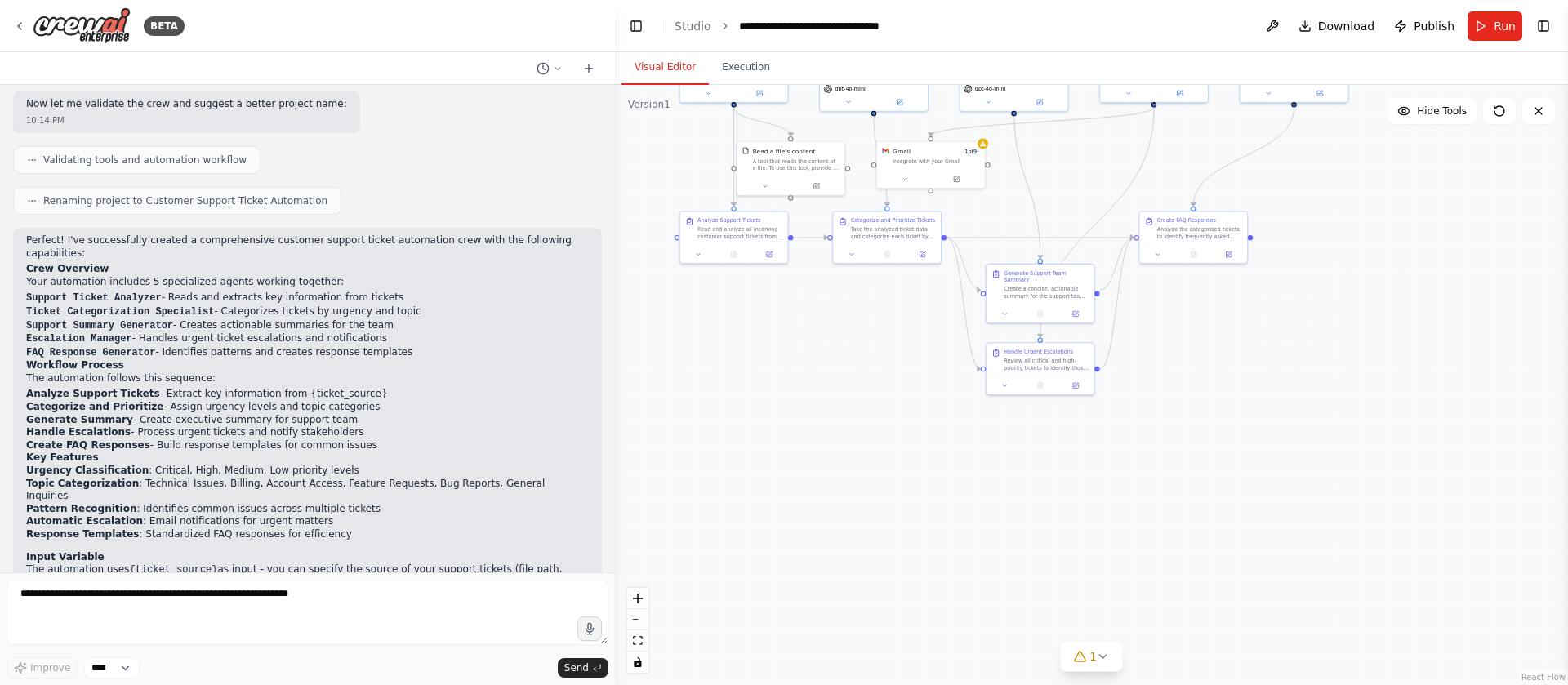
drag, startPoint x: 923, startPoint y: 579, endPoint x: 782, endPoint y: 351, distance: 268.1
click at [782, 351] on div ".deletable-edge-delete-btn { width: 20px; height: 20px; border: 0px solid #ffff…" at bounding box center [1092, 385] width 953 height 600
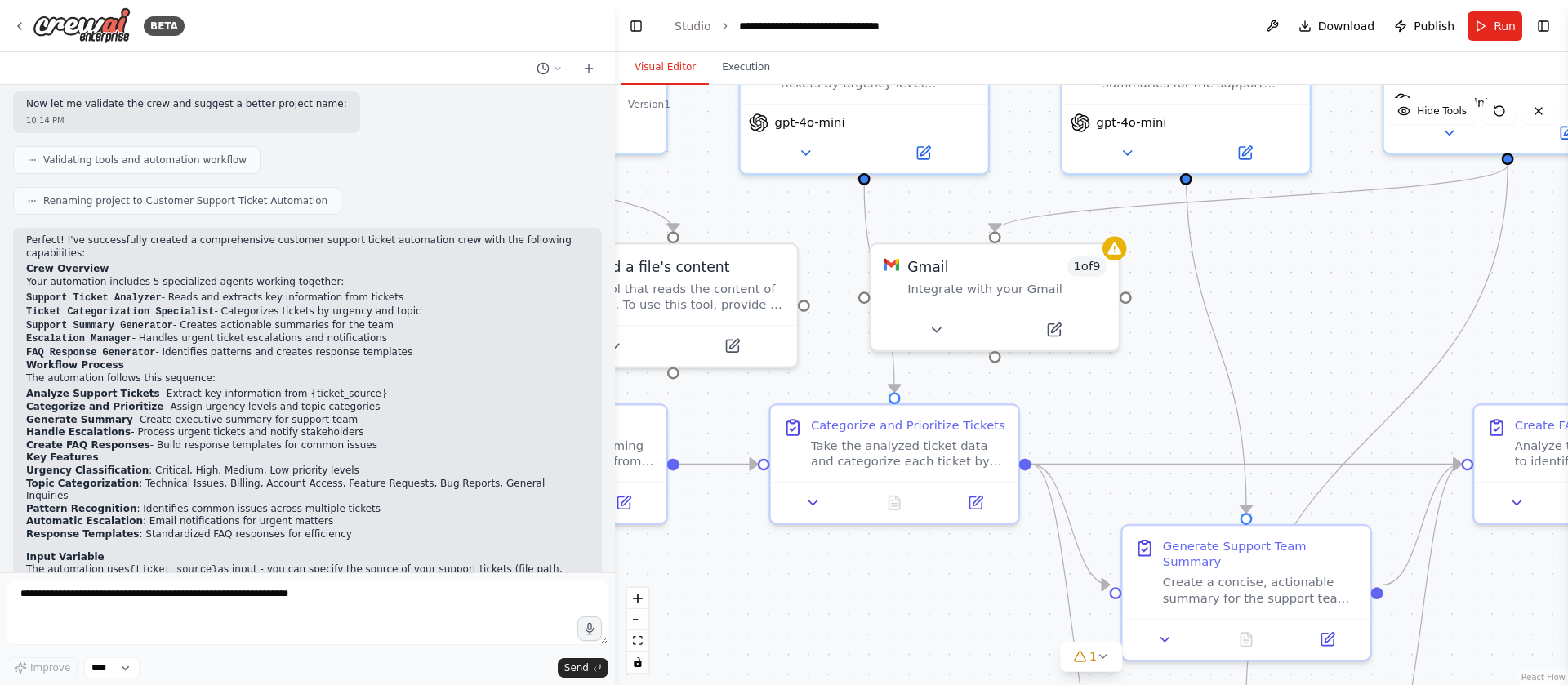
drag, startPoint x: 936, startPoint y: 273, endPoint x: 976, endPoint y: 622, distance: 351.3
click at [976, 622] on div ".deletable-edge-delete-btn { width: 20px; height: 20px; border: 0px solid #ffff…" at bounding box center [1092, 385] width 953 height 600
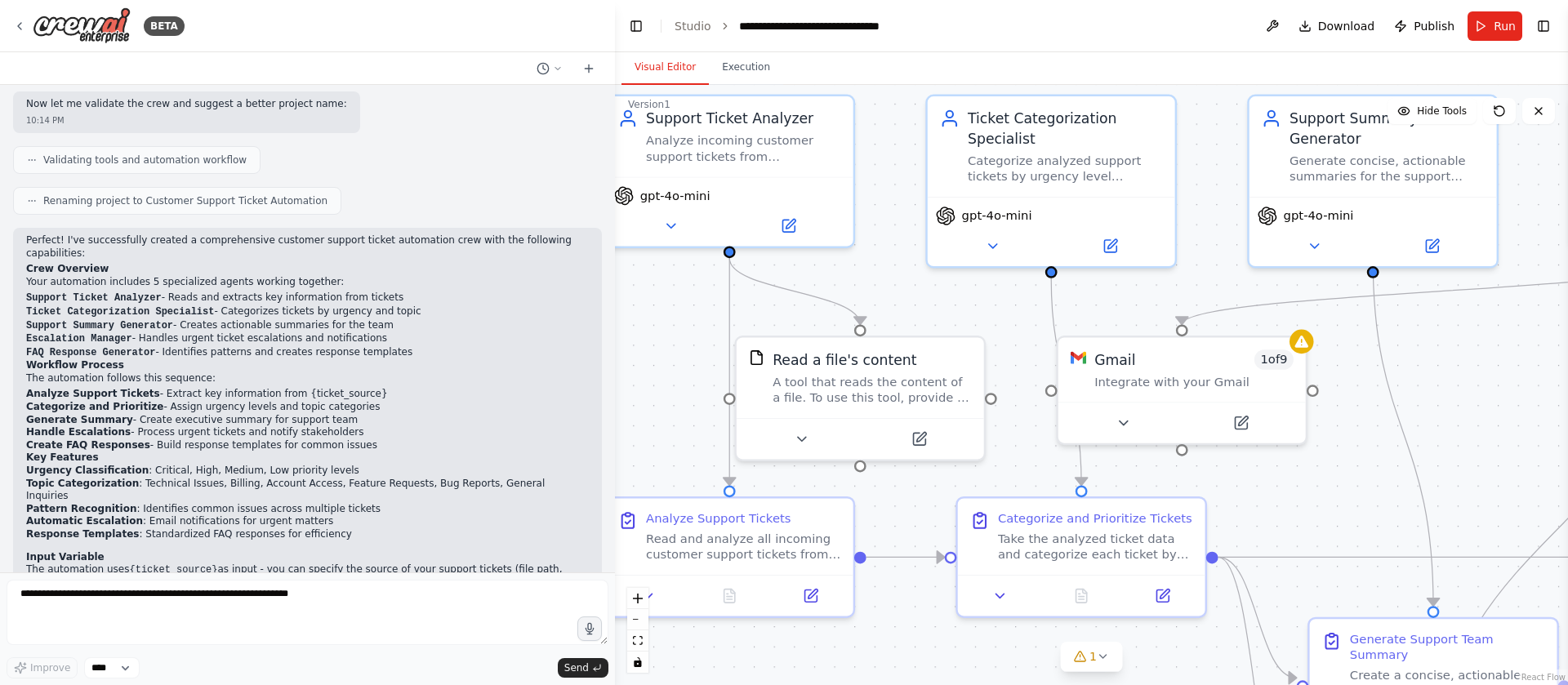
drag, startPoint x: 1119, startPoint y: 404, endPoint x: 1306, endPoint y: 489, distance: 205.4
click at [1306, 489] on div ".deletable-edge-delete-btn { width: 20px; height: 20px; border: 0px solid #ffff…" at bounding box center [1092, 385] width 953 height 600
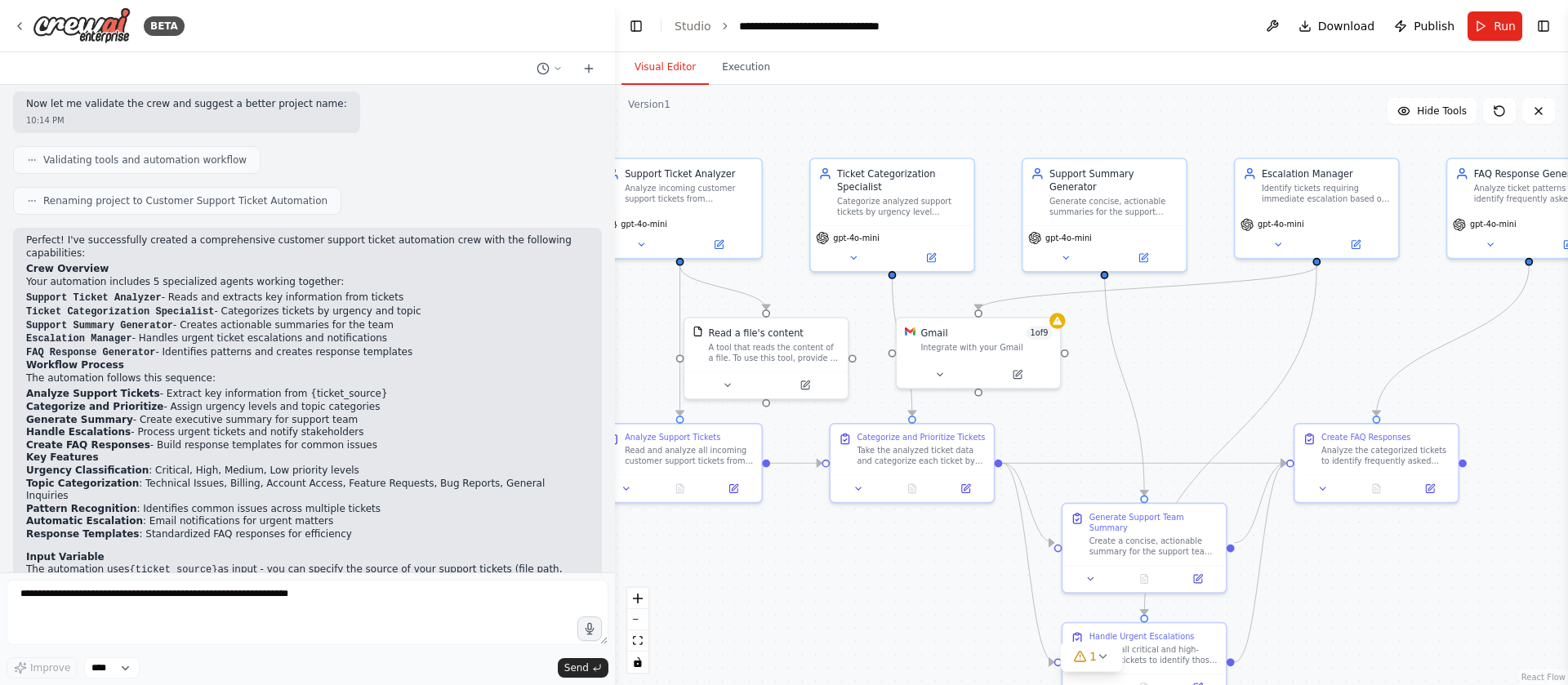
drag, startPoint x: 1355, startPoint y: 428, endPoint x: 1101, endPoint y: 377, distance: 259.1
click at [1101, 377] on div ".deletable-edge-delete-btn { width: 20px; height: 20px; border: 0px solid #ffff…" at bounding box center [1092, 385] width 953 height 600
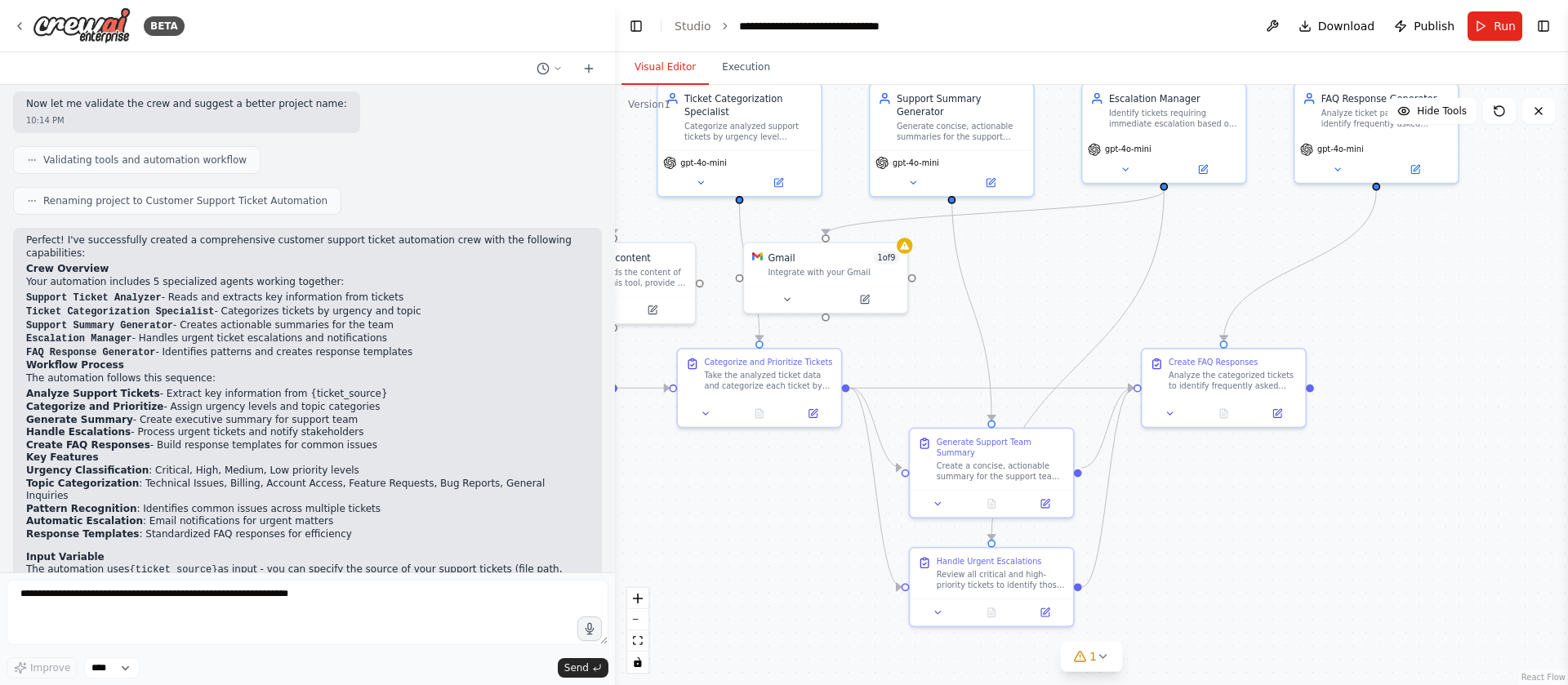
drag, startPoint x: 1466, startPoint y: 341, endPoint x: 1314, endPoint y: 268, distance: 168.6
click at [1314, 268] on div ".deletable-edge-delete-btn { width: 20px; height: 20px; border: 0px solid #ffff…" at bounding box center [1092, 385] width 953 height 600
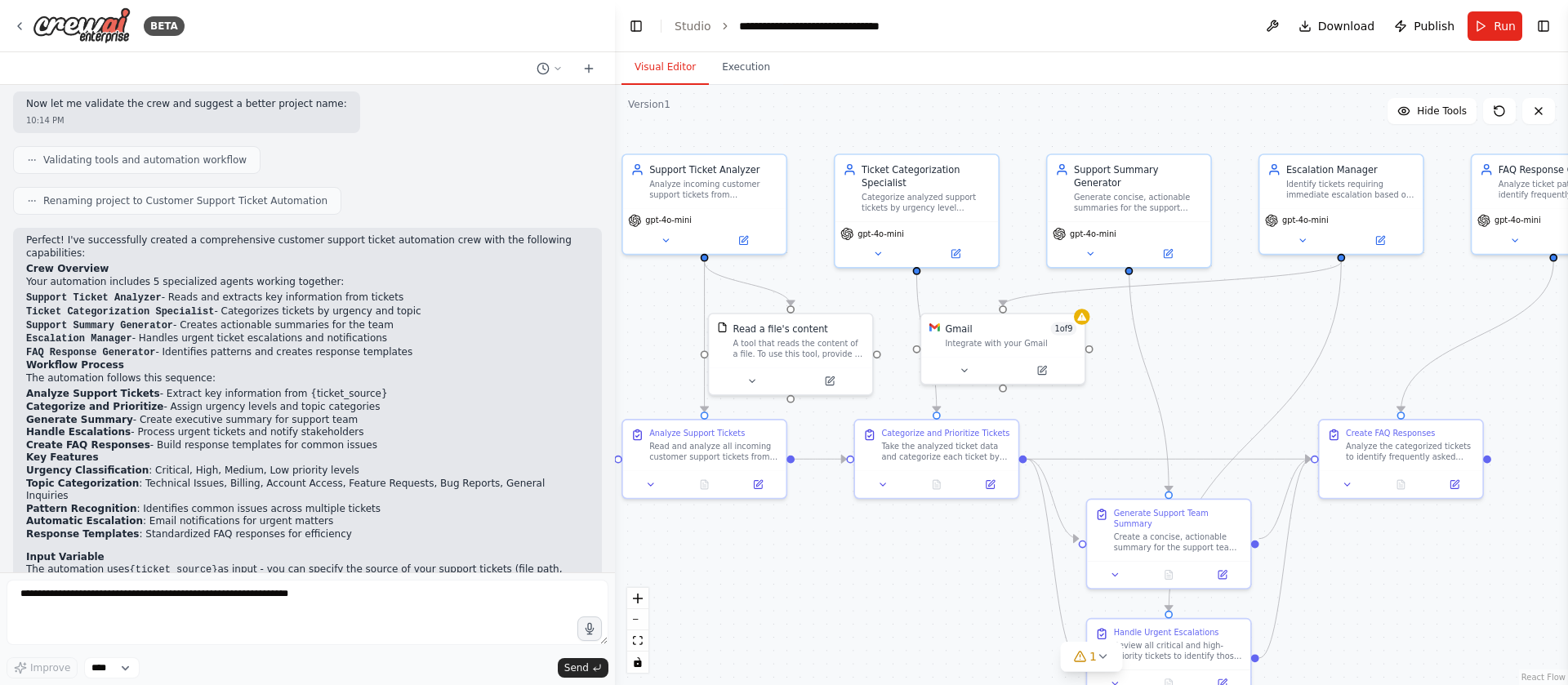
drag, startPoint x: 858, startPoint y: 344, endPoint x: 1035, endPoint y: 415, distance: 190.7
click at [1035, 415] on div ".deletable-edge-delete-btn { width: 20px; height: 20px; border: 0px solid #ffff…" at bounding box center [1092, 385] width 953 height 600
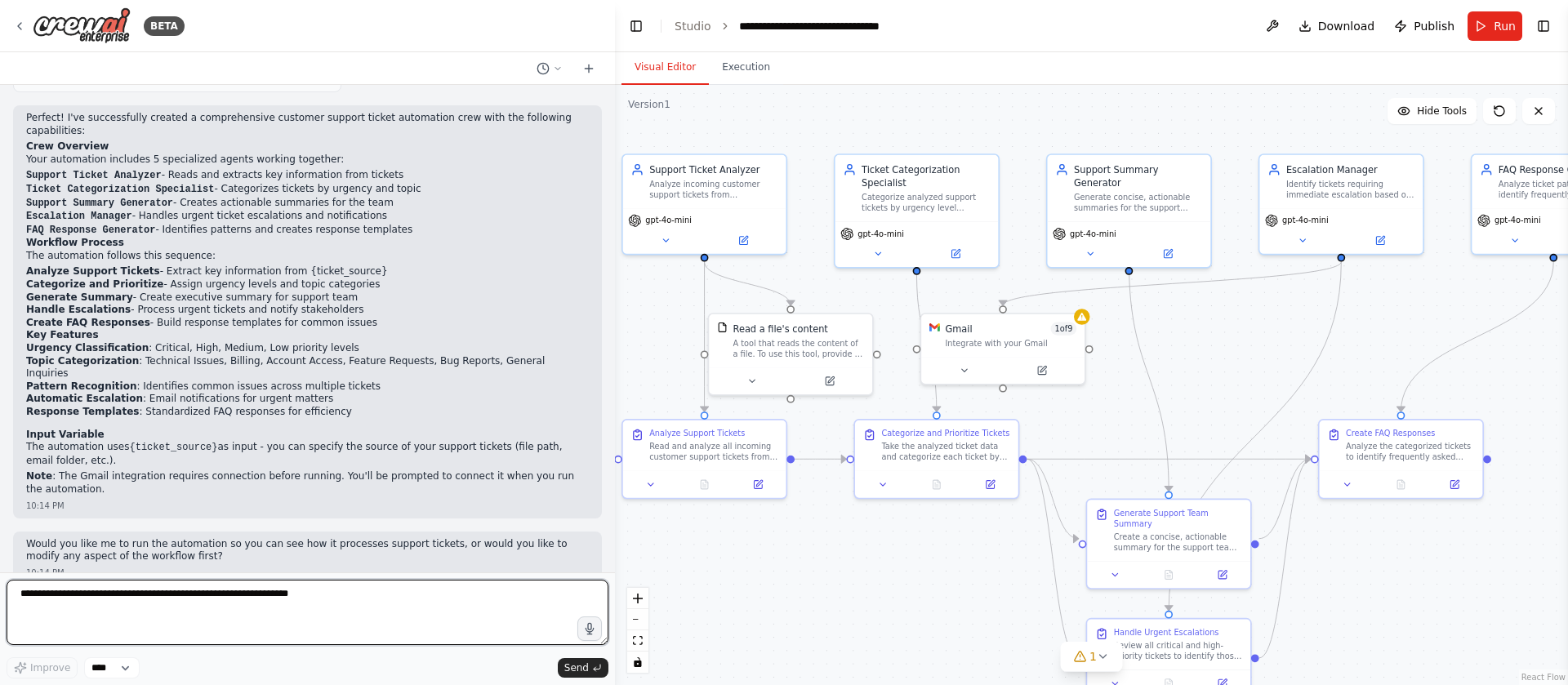
click at [259, 598] on textarea at bounding box center [308, 611] width 602 height 65
type textarea "**********"
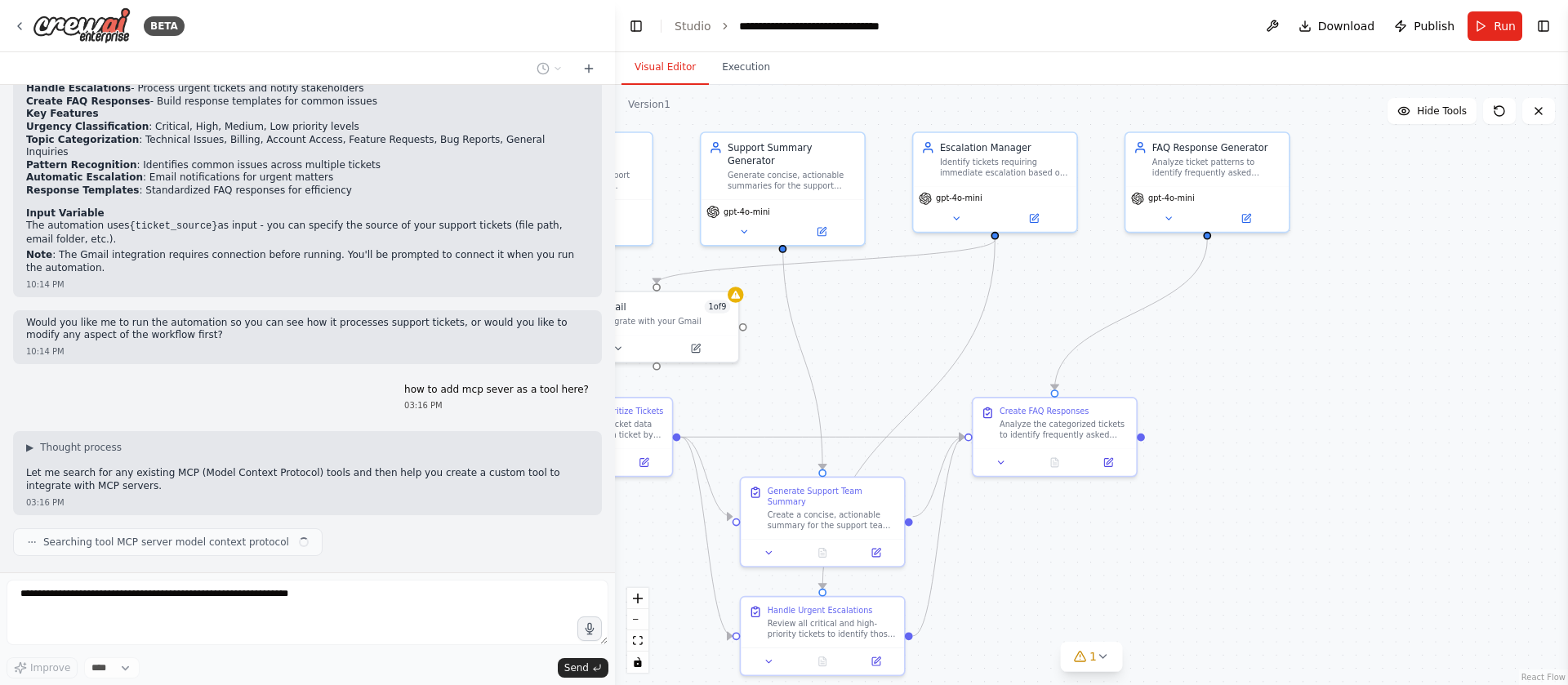
scroll to position [1286, 0]
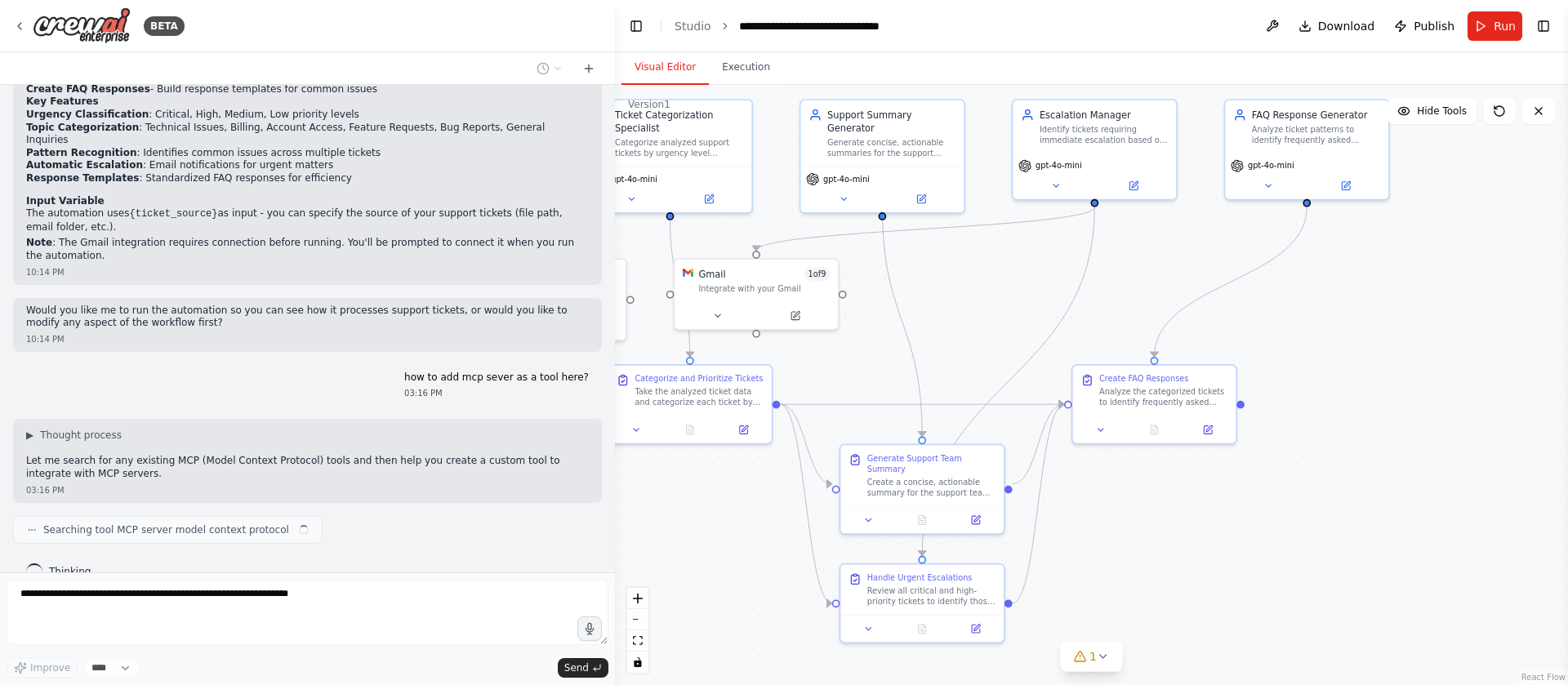
drag, startPoint x: 1294, startPoint y: 328, endPoint x: 1048, endPoint y: 274, distance: 251.9
click at [1048, 274] on div ".deletable-edge-delete-btn { width: 20px; height: 20px; border: 0px solid #ffff…" at bounding box center [1092, 385] width 953 height 600
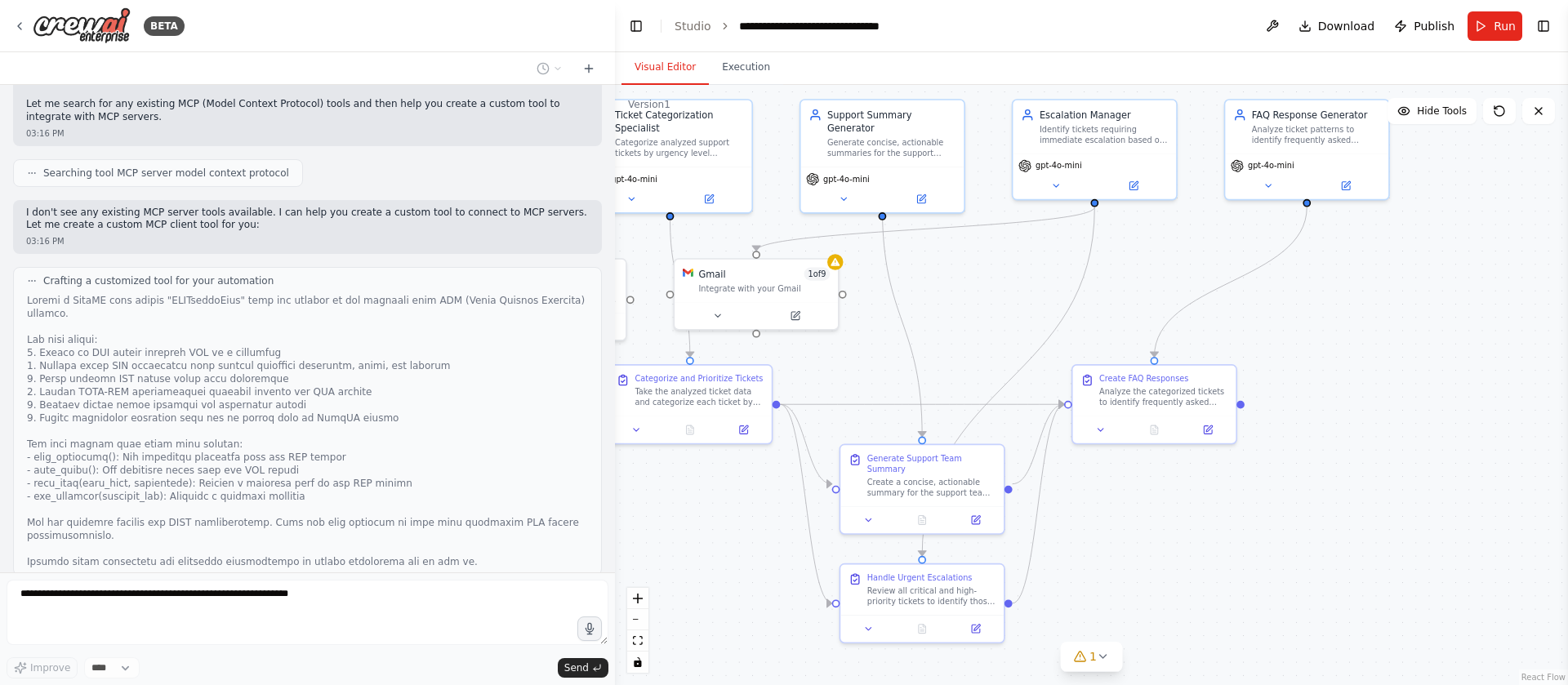
scroll to position [1650, 0]
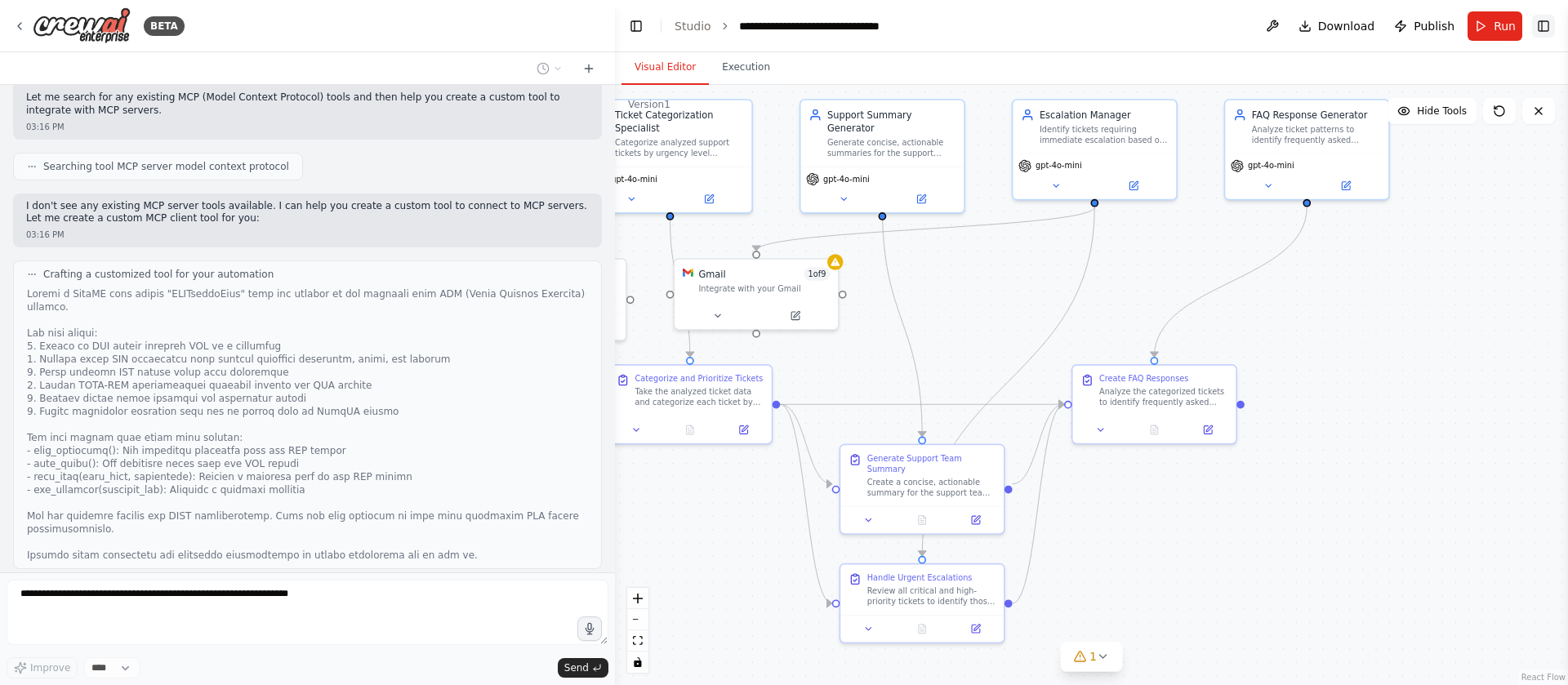
click at [1553, 26] on button "Toggle Right Sidebar" at bounding box center [1544, 26] width 23 height 23
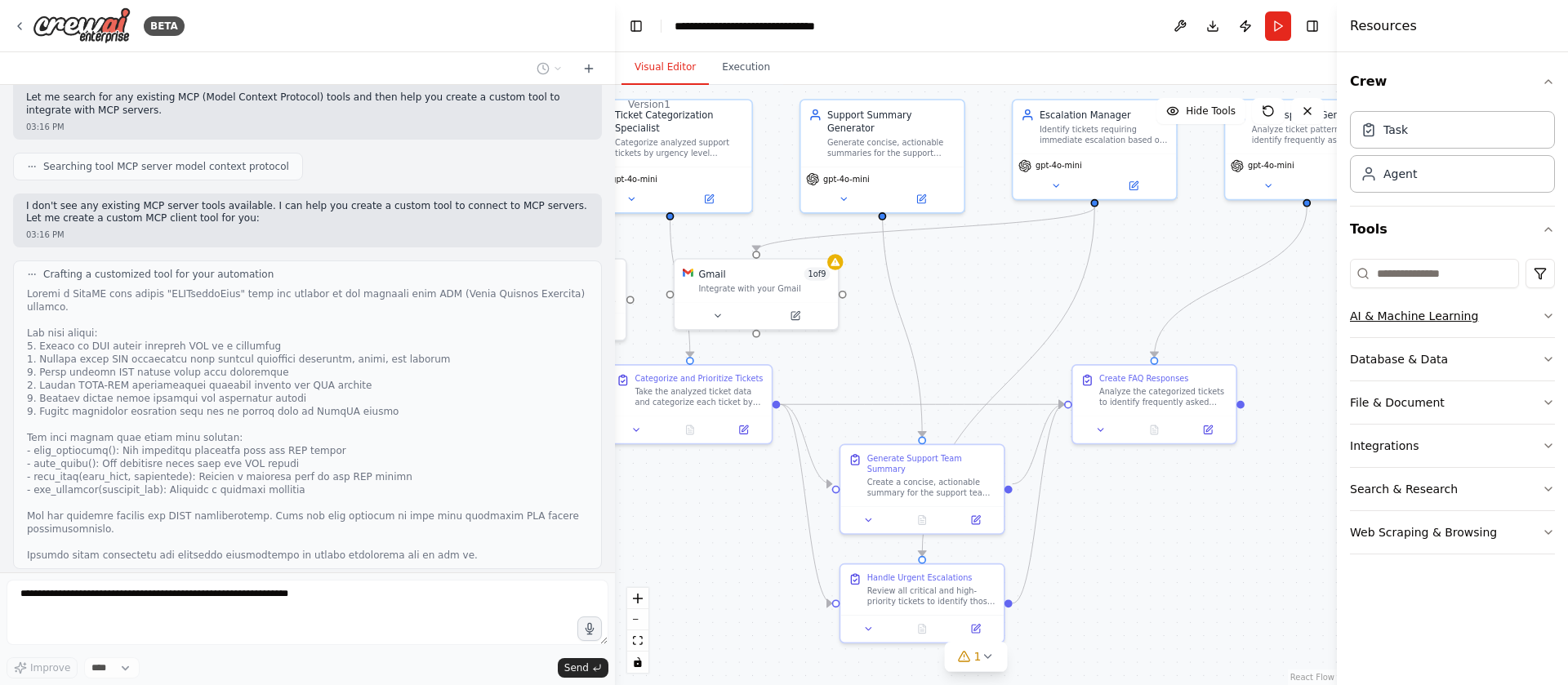
click at [1552, 313] on icon "button" at bounding box center [1548, 315] width 13 height 13
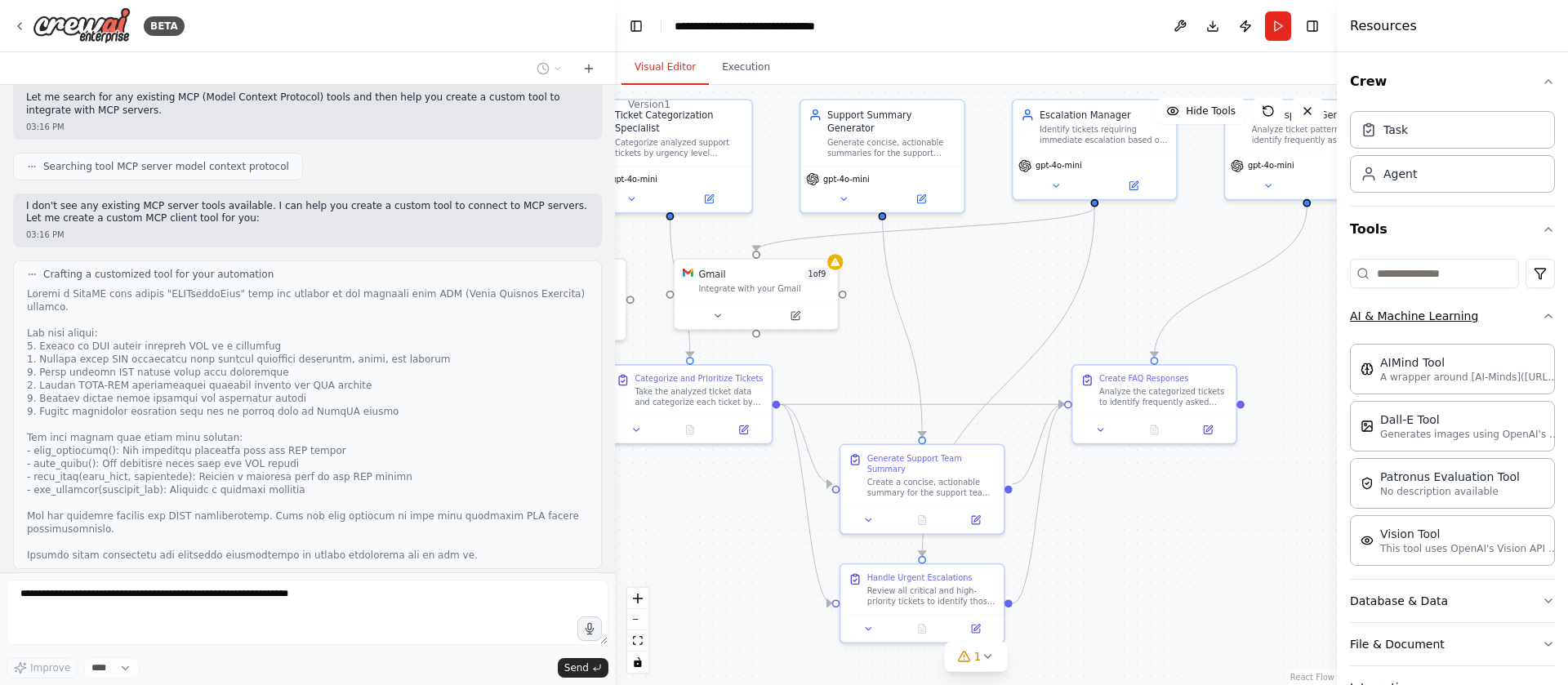
click at [1542, 319] on icon "button" at bounding box center [1548, 315] width 13 height 13
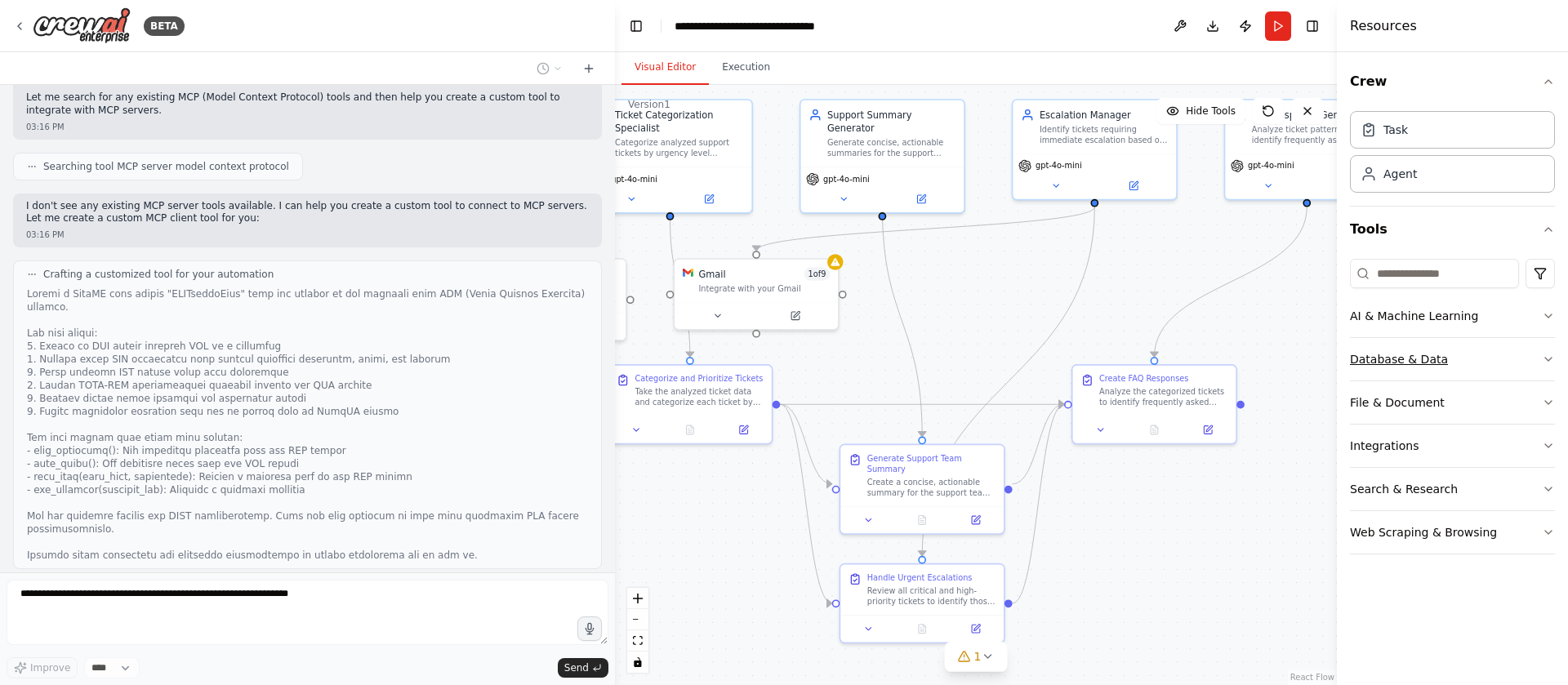
click at [1545, 354] on icon "button" at bounding box center [1548, 359] width 13 height 13
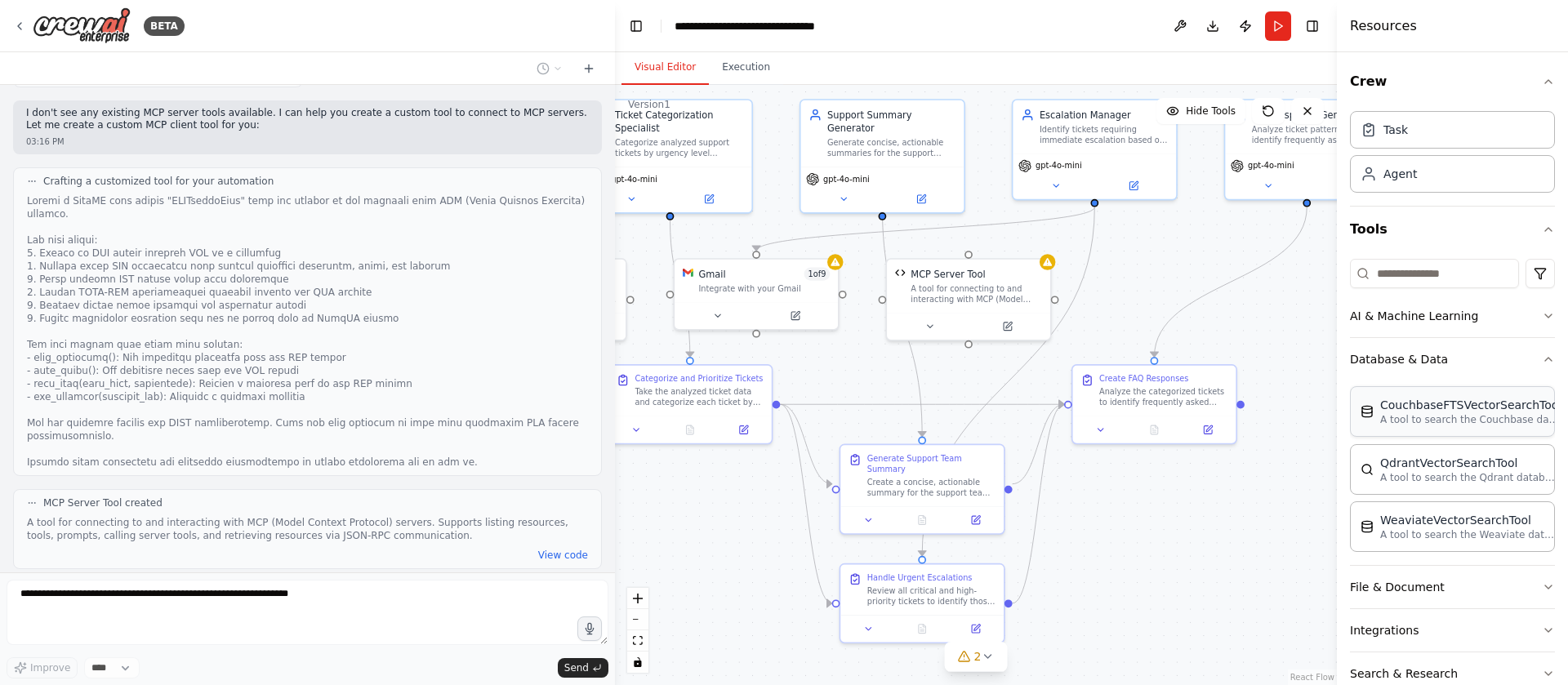
scroll to position [80, 0]
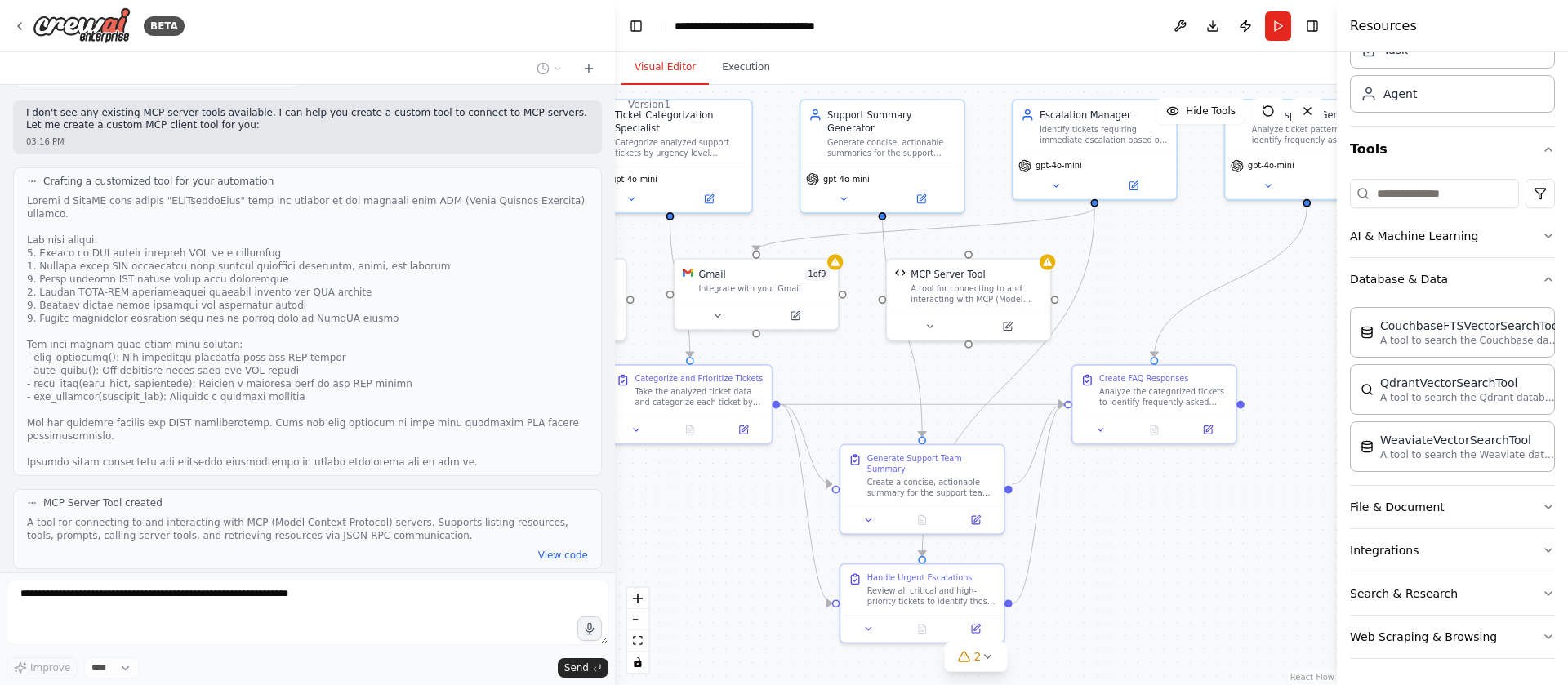
click at [1542, 279] on div "Crew Task Agent Tools AI & Machine Learning Database & Data CouchbaseFTSVectorS…" at bounding box center [1453, 368] width 231 height 633
click at [1542, 279] on icon "button" at bounding box center [1548, 279] width 13 height 13
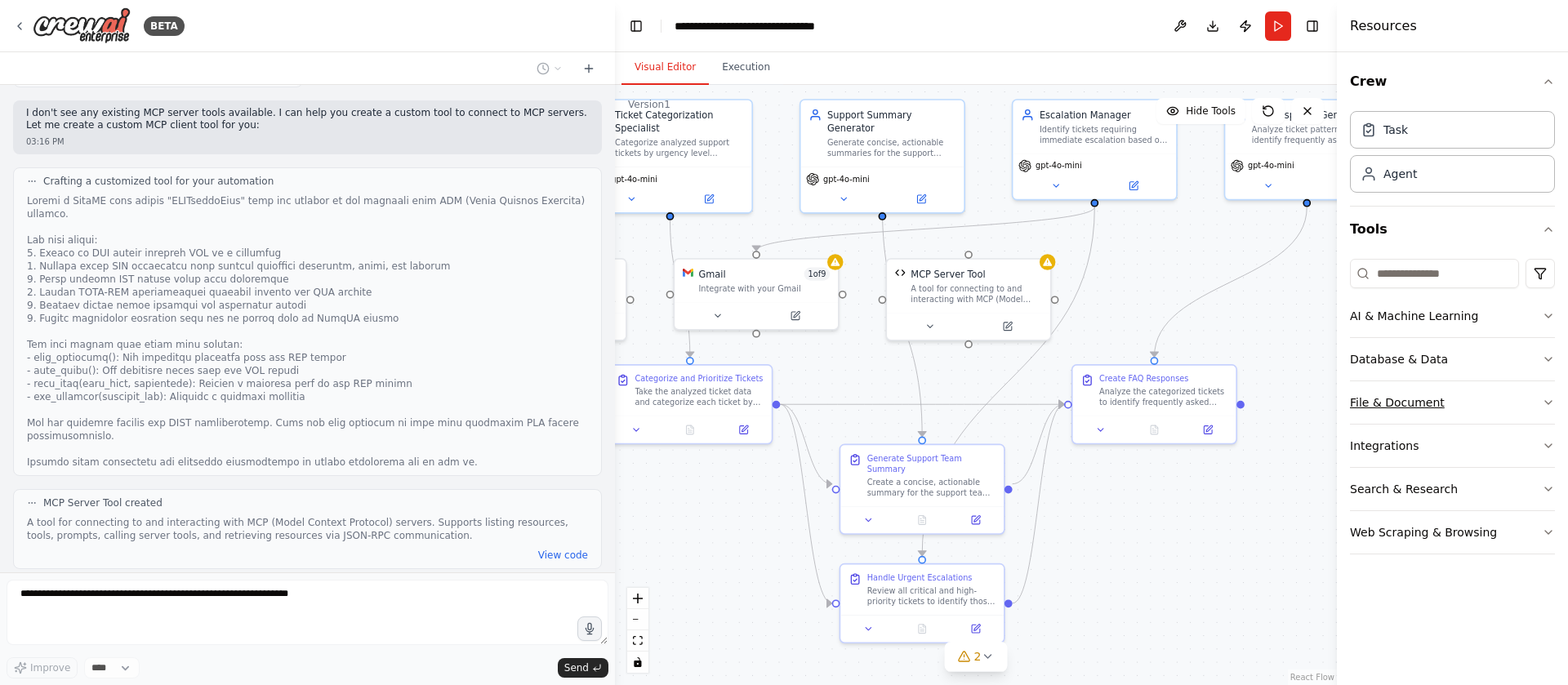
click at [1548, 395] on button "File & Document" at bounding box center [1453, 402] width 205 height 42
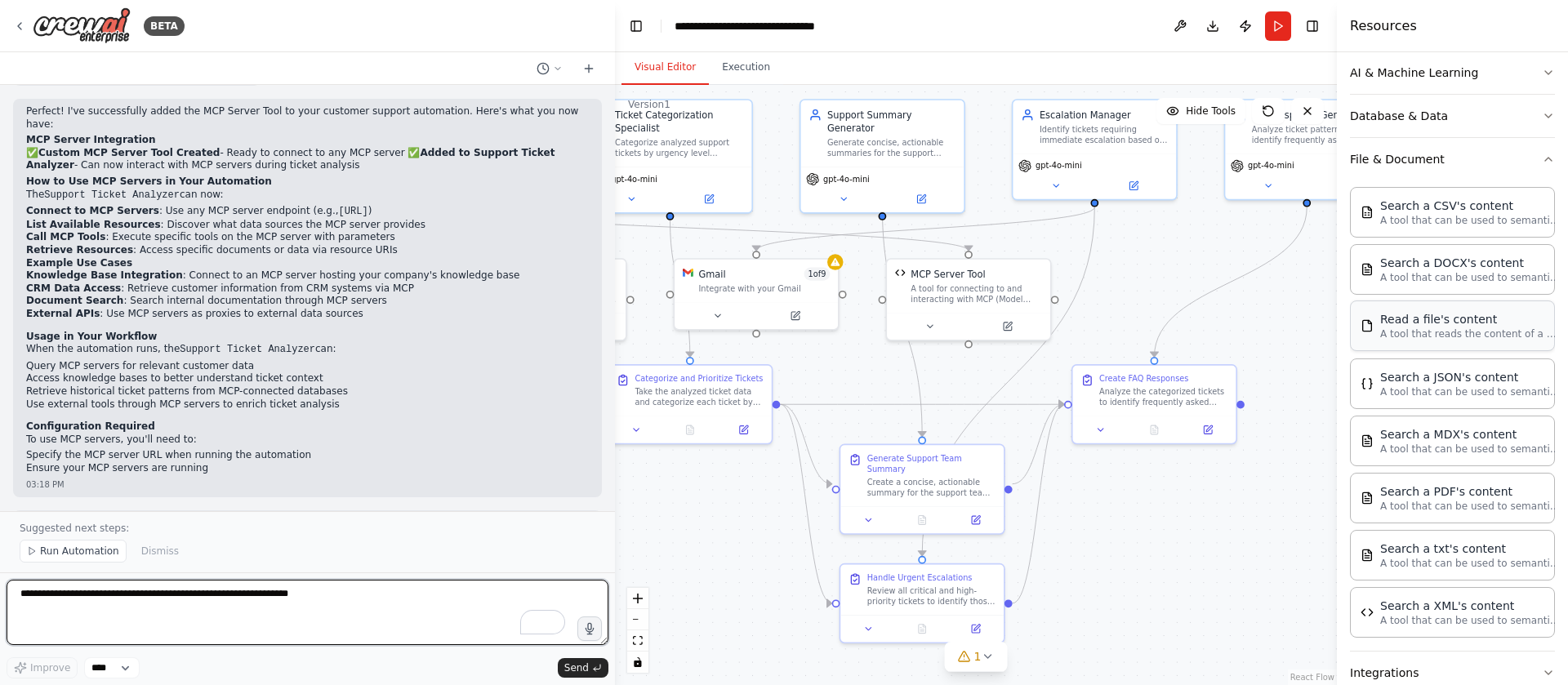
scroll to position [2769, 0]
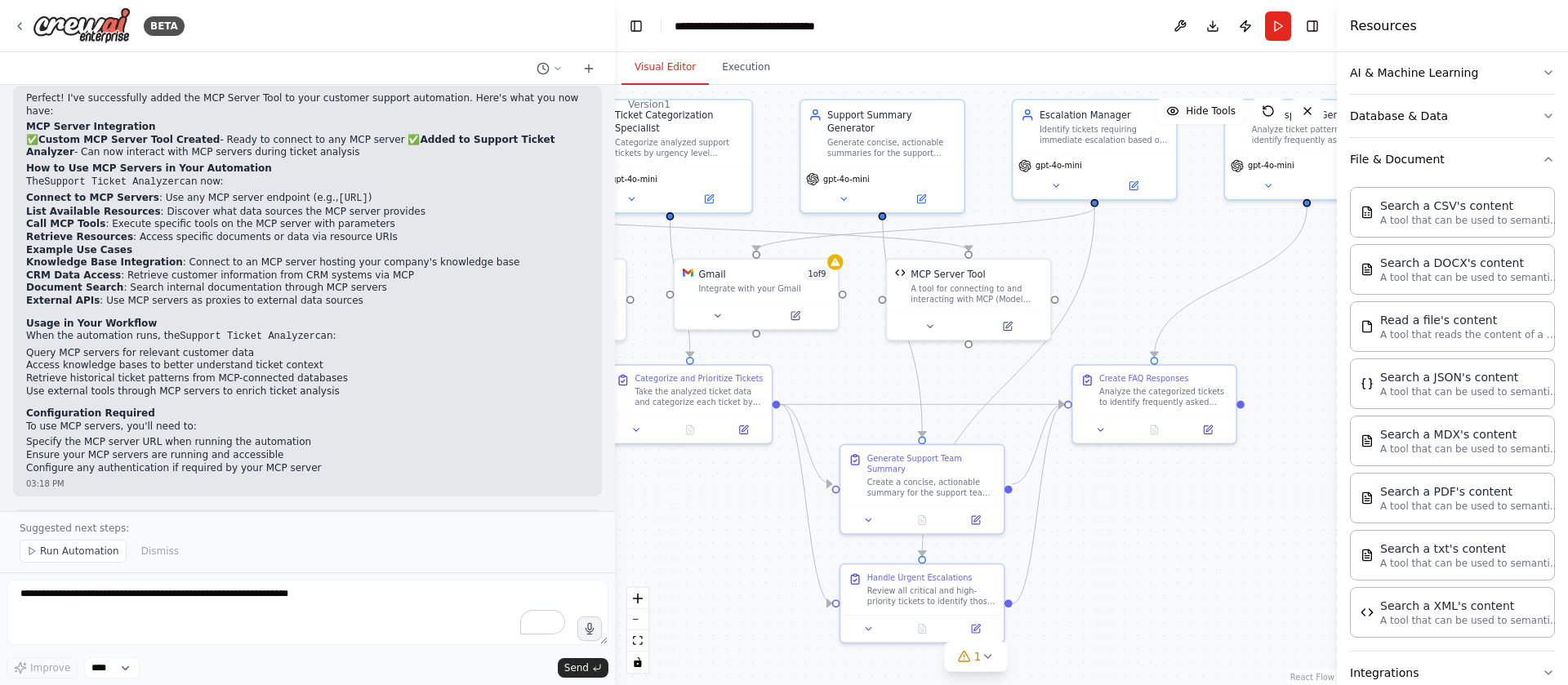
click at [1538, 165] on div "Crew Task Agent Tools AI & Machine Learning Database & Data File & Document Sea…" at bounding box center [1453, 368] width 231 height 633
click at [1542, 163] on icon "button" at bounding box center [1548, 158] width 13 height 13
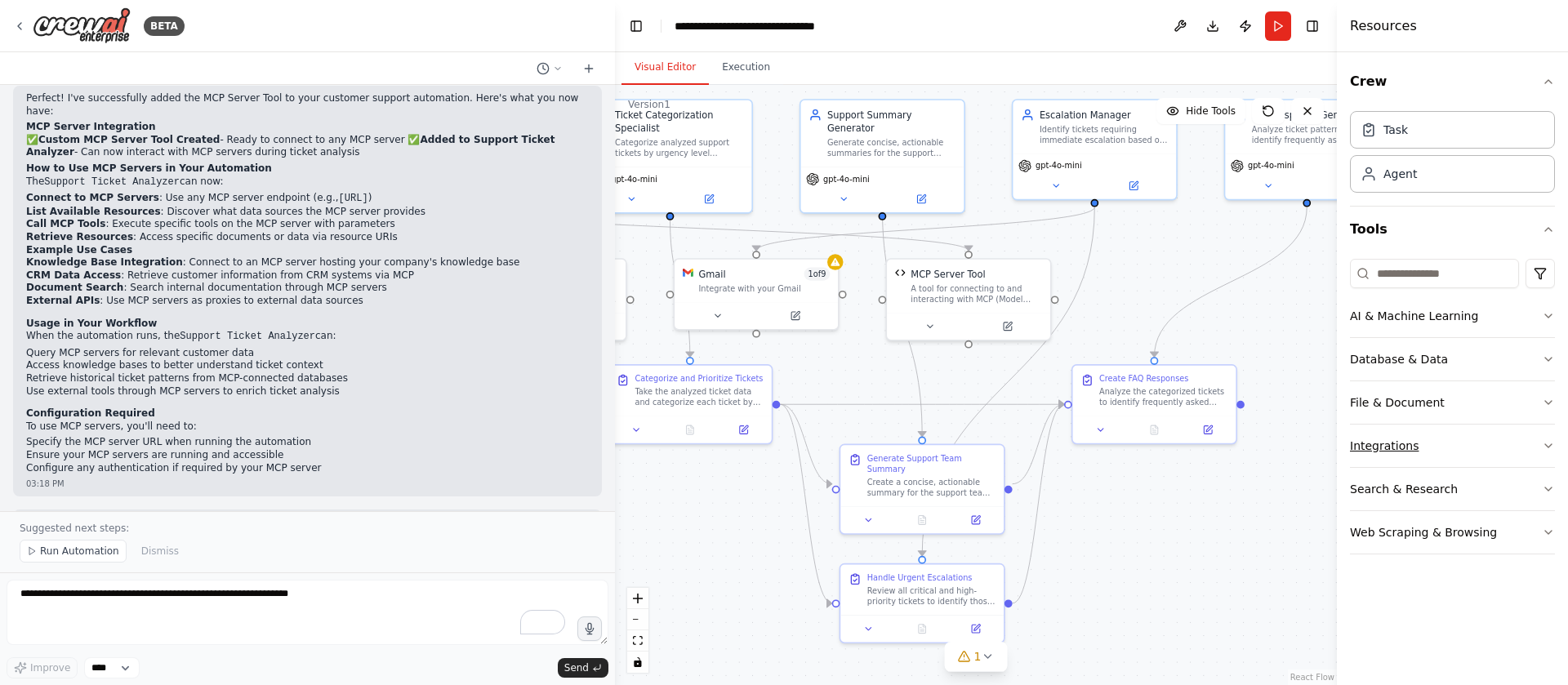
click at [1543, 445] on icon "button" at bounding box center [1548, 445] width 13 height 13
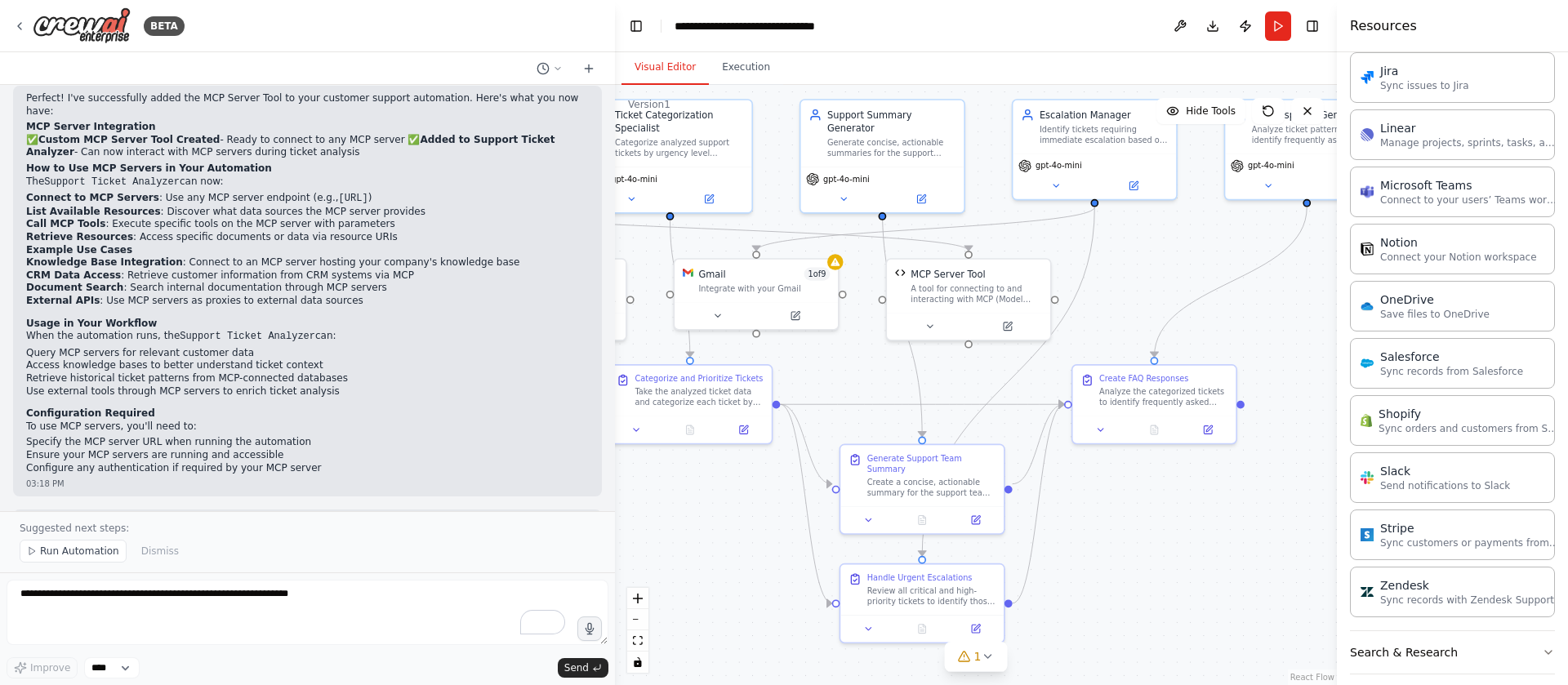
scroll to position [1051, 0]
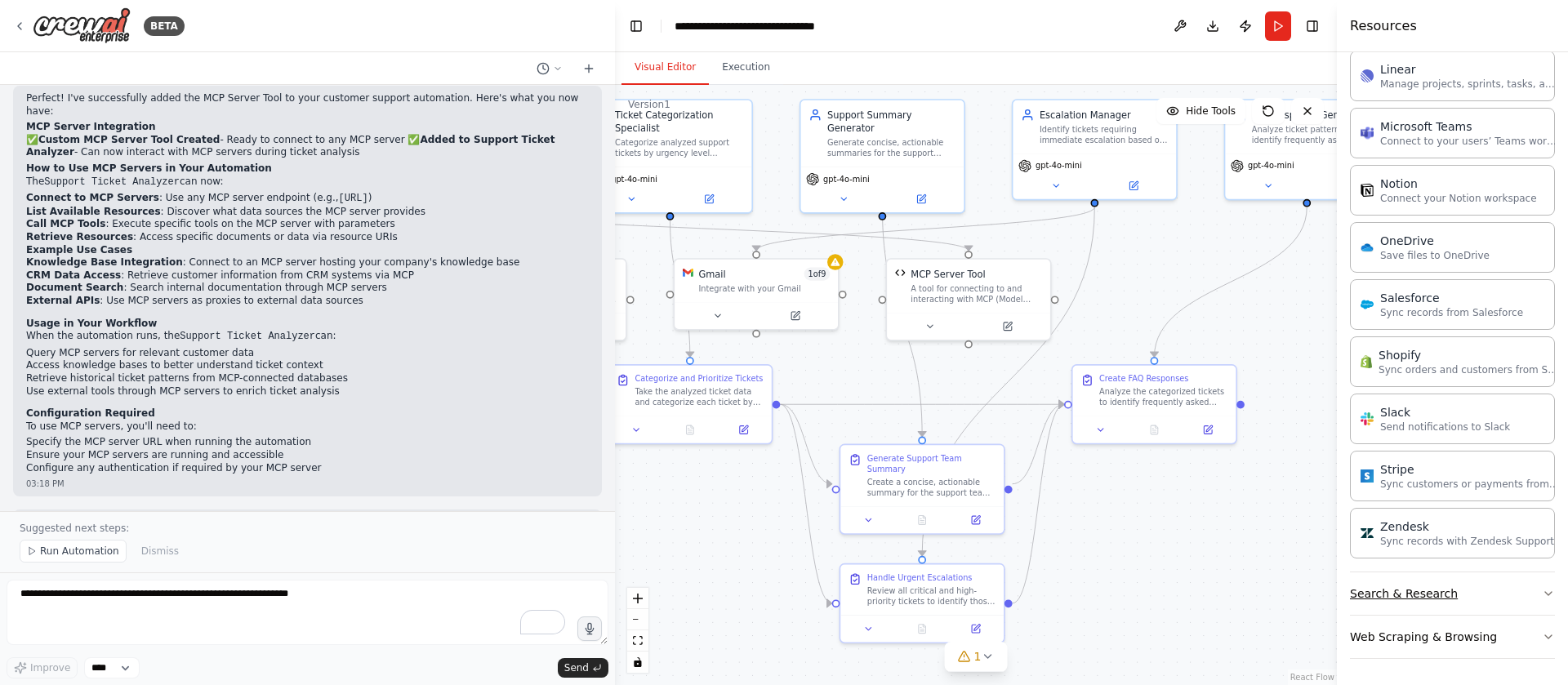
click at [1488, 597] on button "Search & Research" at bounding box center [1453, 593] width 205 height 42
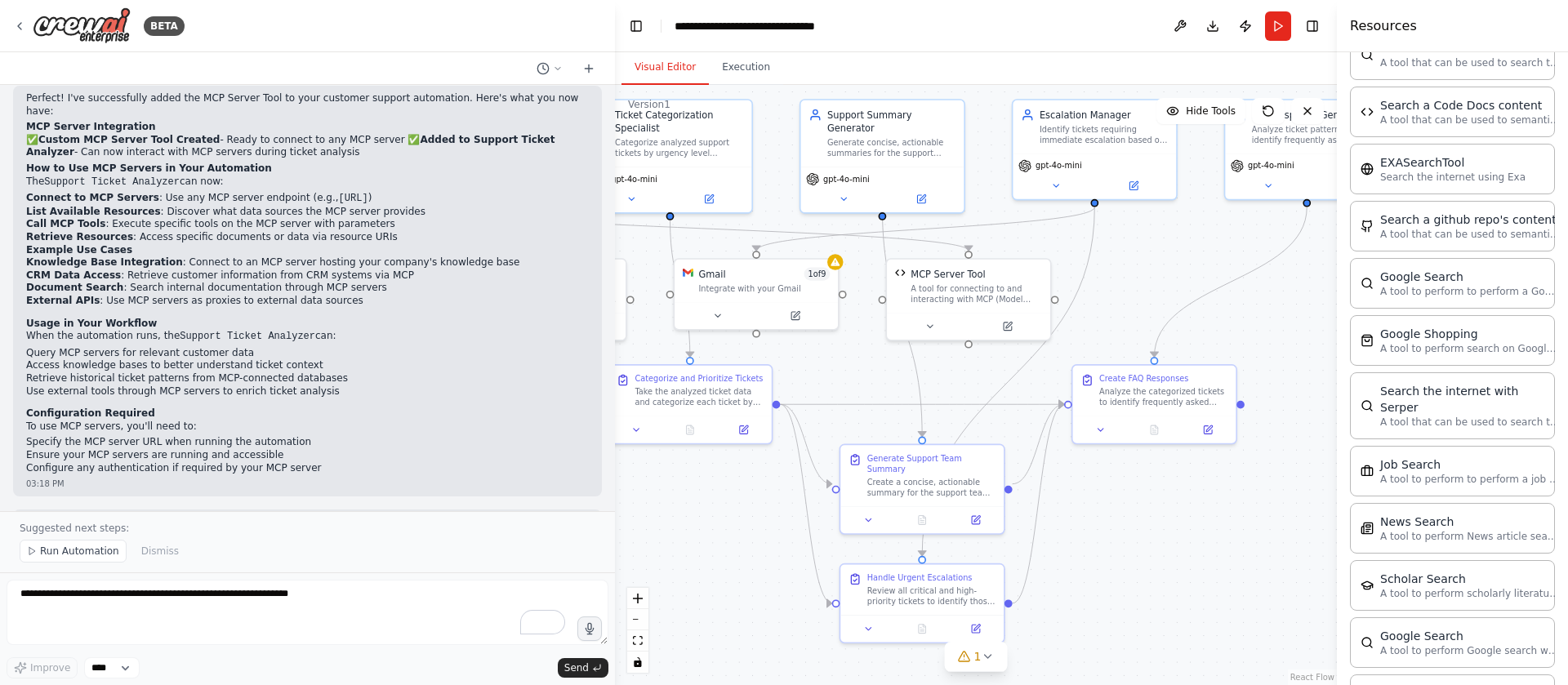
scroll to position [1881, 0]
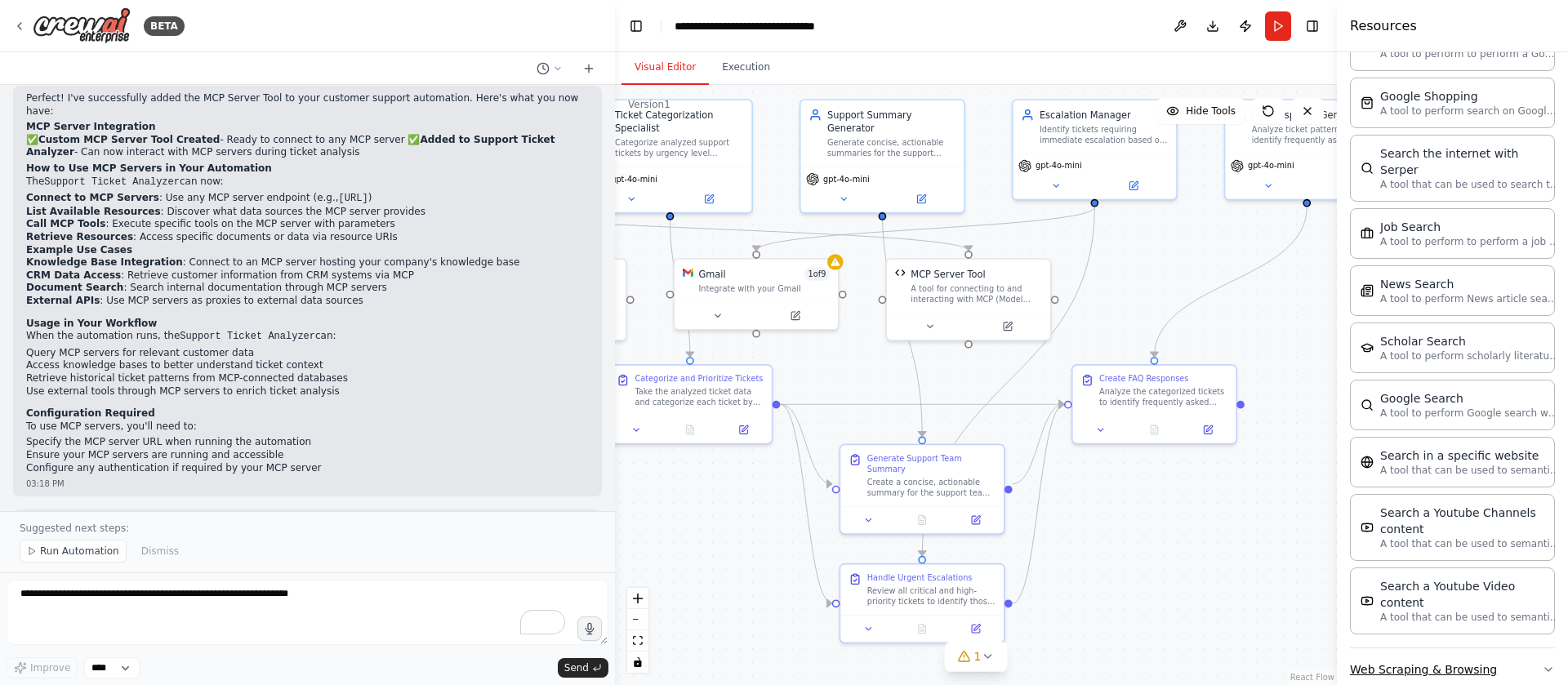
click at [1487, 649] on button "Web Scraping & Browsing" at bounding box center [1453, 669] width 205 height 42
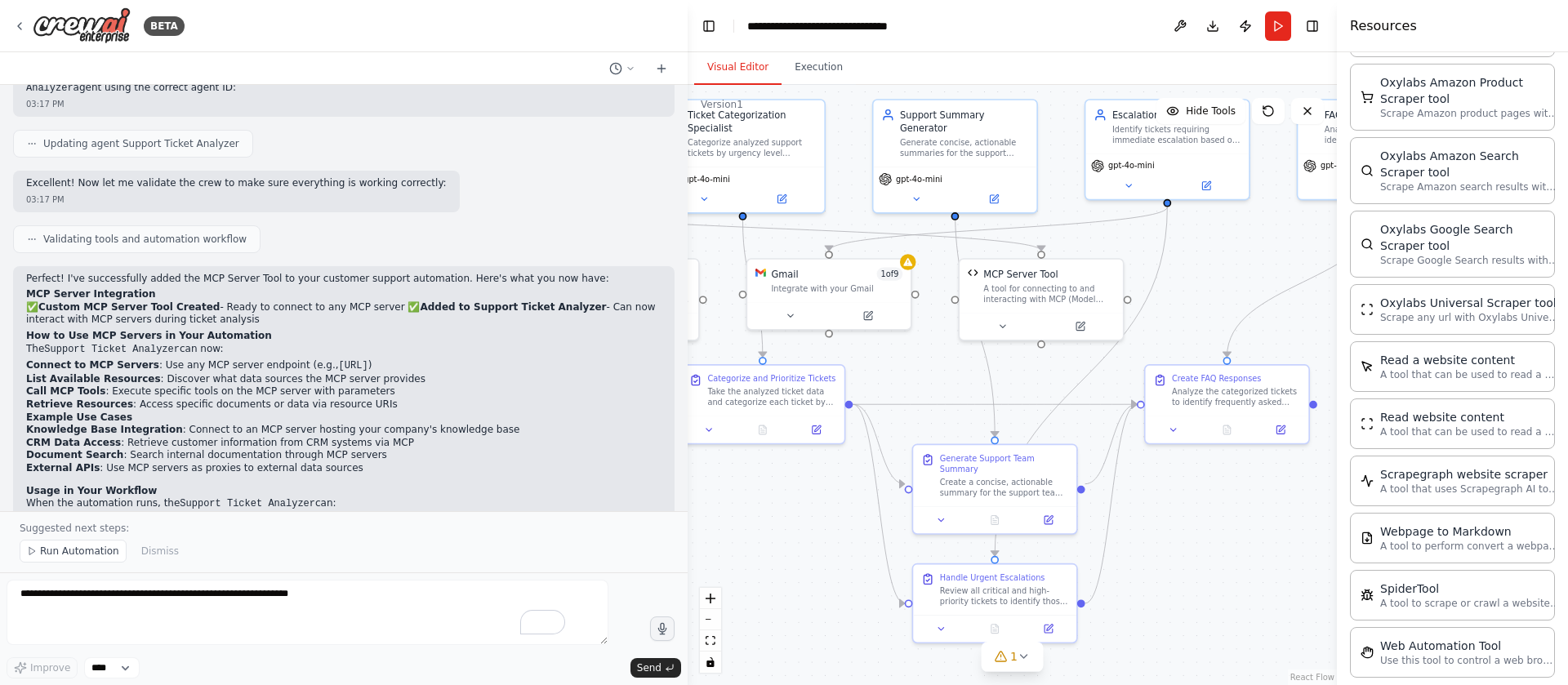
scroll to position [2410, 0]
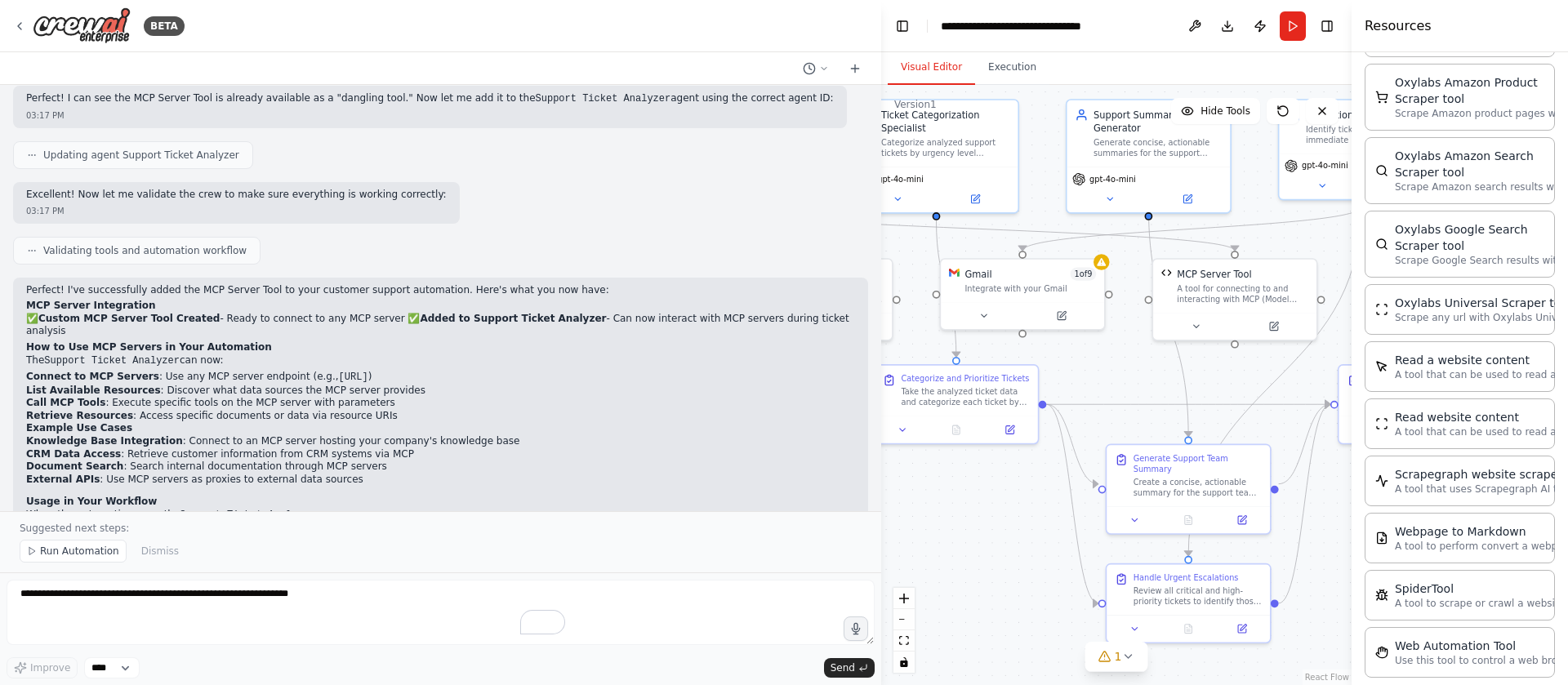
drag, startPoint x: 612, startPoint y: 296, endPoint x: 1347, endPoint y: 291, distance: 735.0
click at [1347, 291] on div "BETA Create a crew that automatically reads through customer support tickets, c…" at bounding box center [784, 342] width 1568 height 685
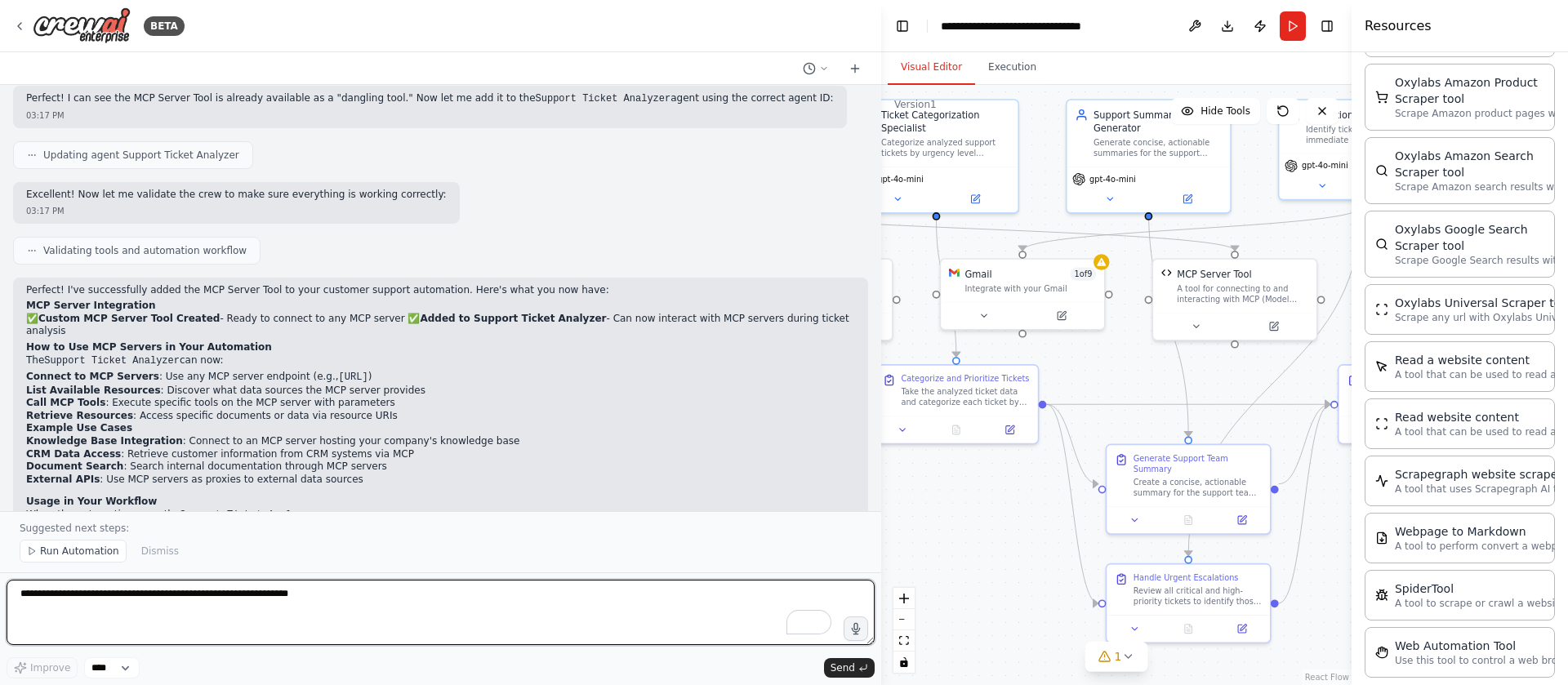
click at [236, 611] on textarea "To enrich screen reader interactions, please activate Accessibility in Grammarl…" at bounding box center [441, 611] width 868 height 65
paste textarea "**********"
type textarea "**********"
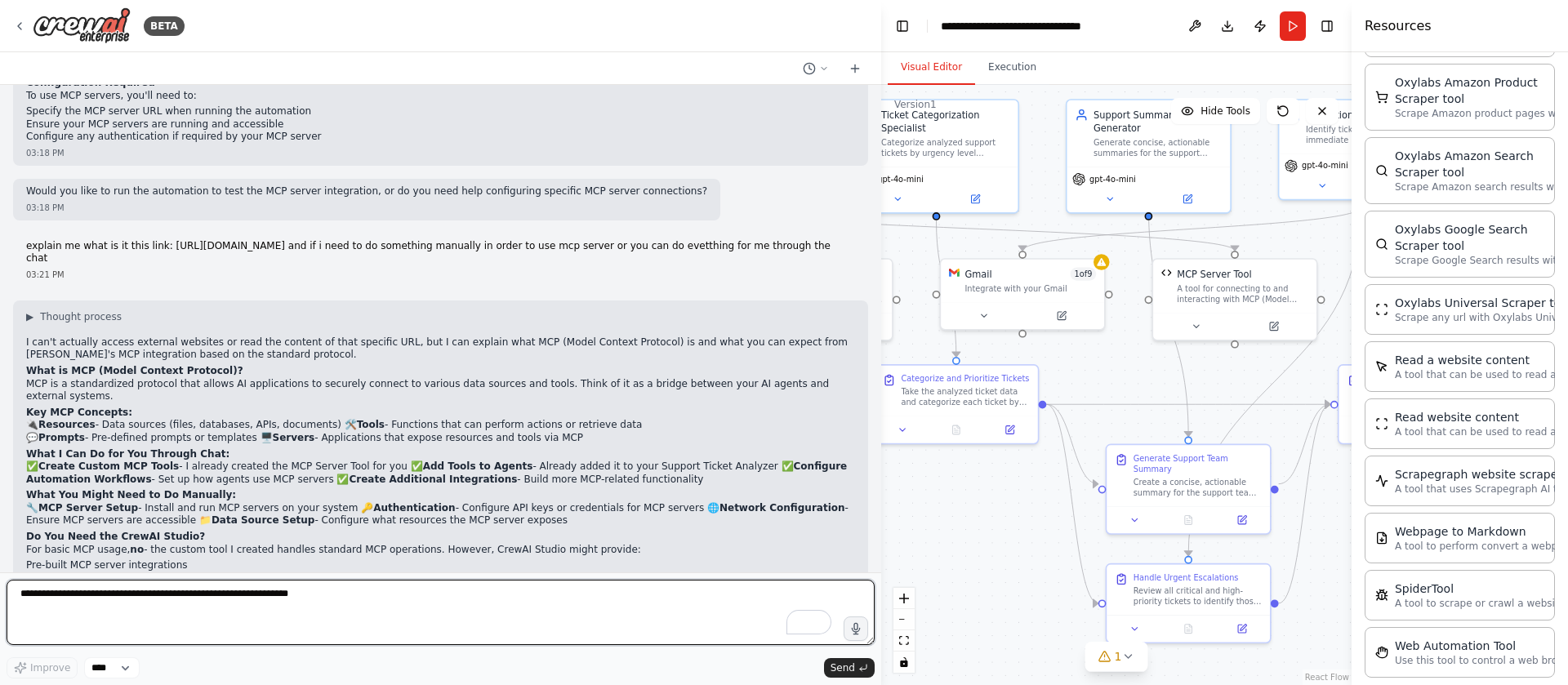
scroll to position [3047, 0]
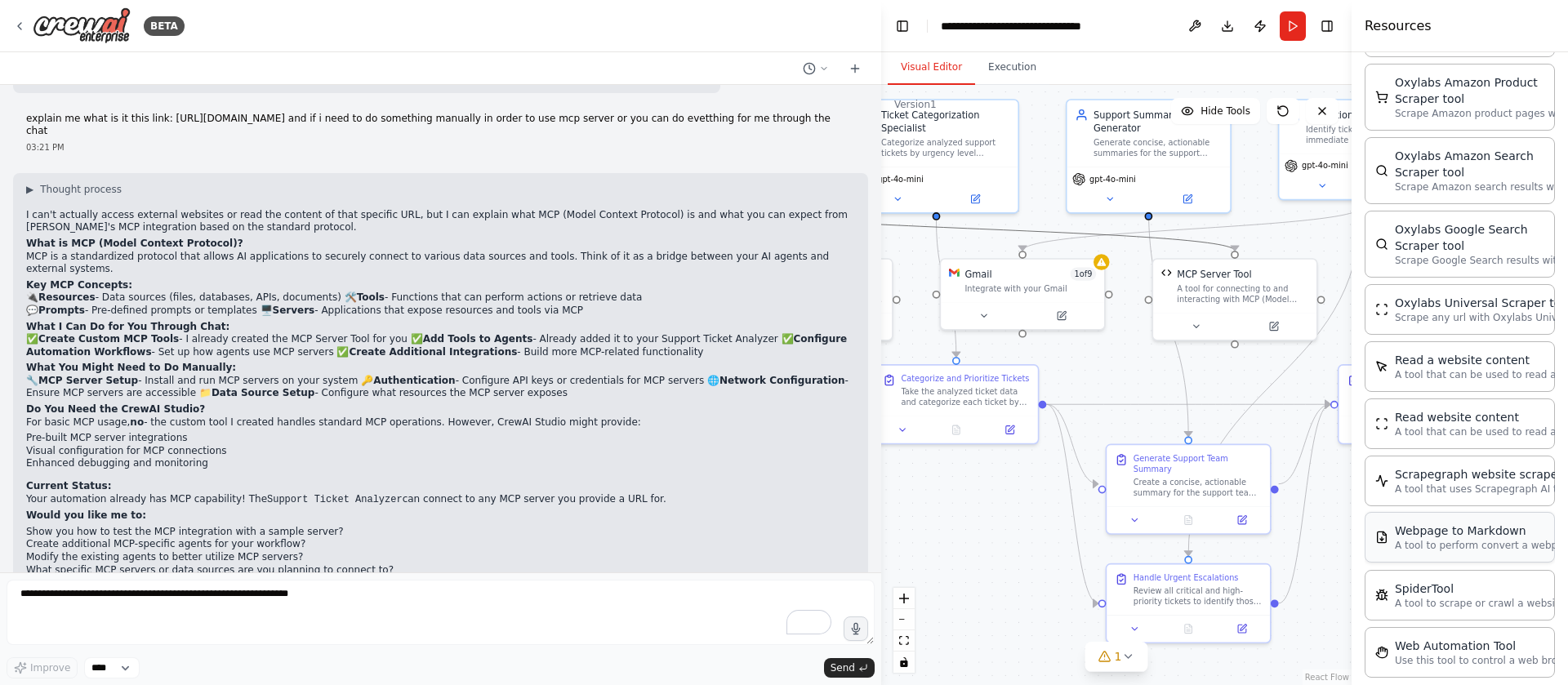
drag, startPoint x: 1115, startPoint y: 238, endPoint x: 1373, endPoint y: 520, distance: 382.2
click at [1391, 558] on div "BETA Create a crew that automatically reads through customer support tickets, c…" at bounding box center [784, 342] width 1568 height 685
click at [1063, 221] on div ".deletable-edge-delete-btn { width: 20px; height: 20px; border: 0px solid #ffff…" at bounding box center [1116, 385] width 470 height 600
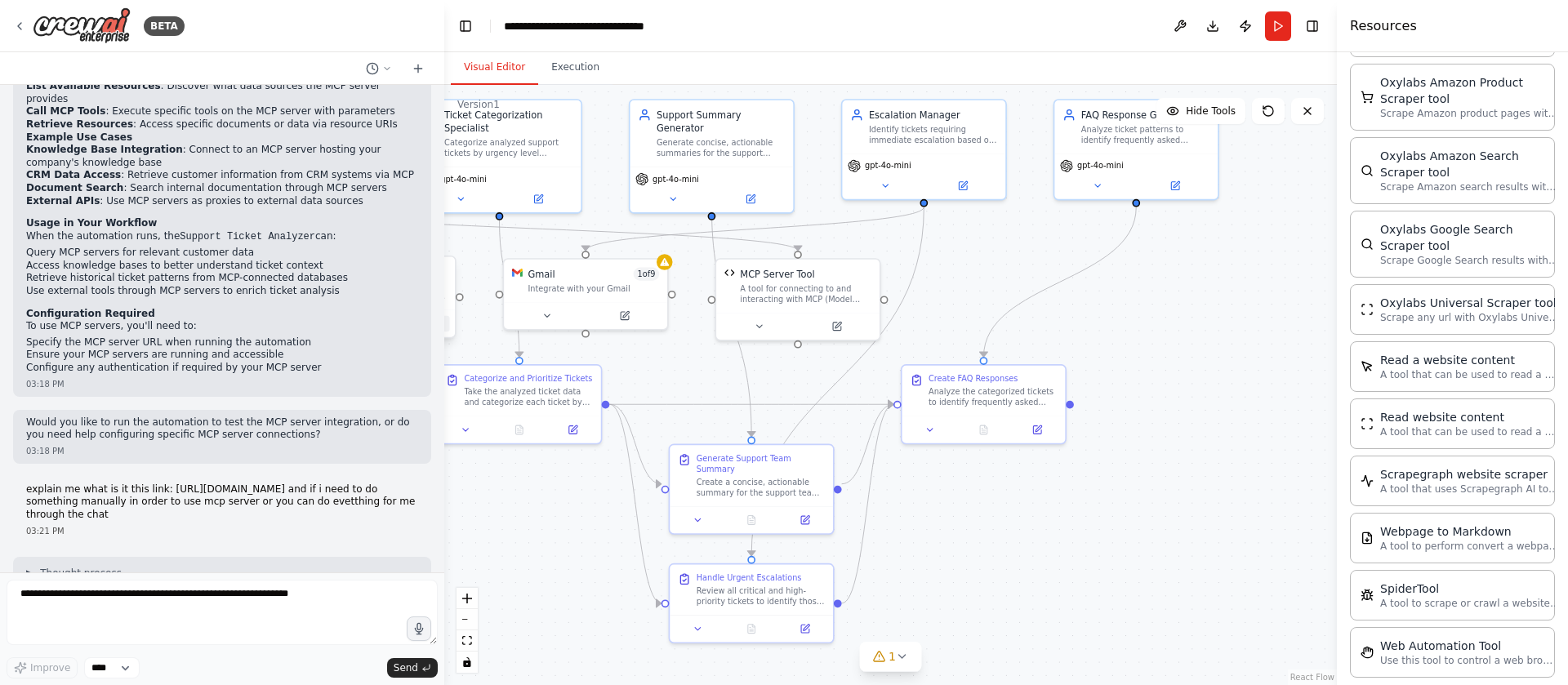
scroll to position [3380, 0]
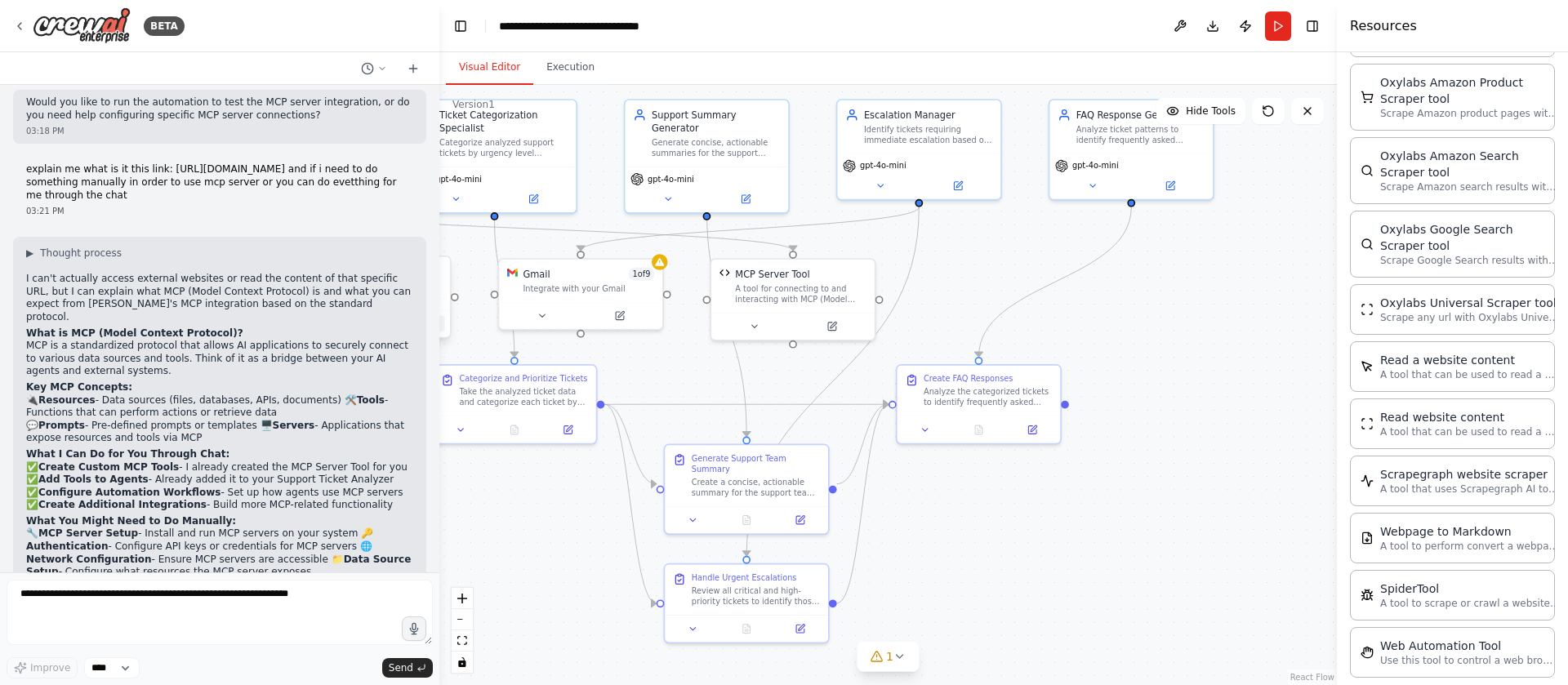
drag, startPoint x: 880, startPoint y: 234, endPoint x: 439, endPoint y: 325, distance: 450.3
click at [439, 325] on div "BETA Create a crew that automatically reads through customer support tickets, c…" at bounding box center [784, 342] width 1568 height 685
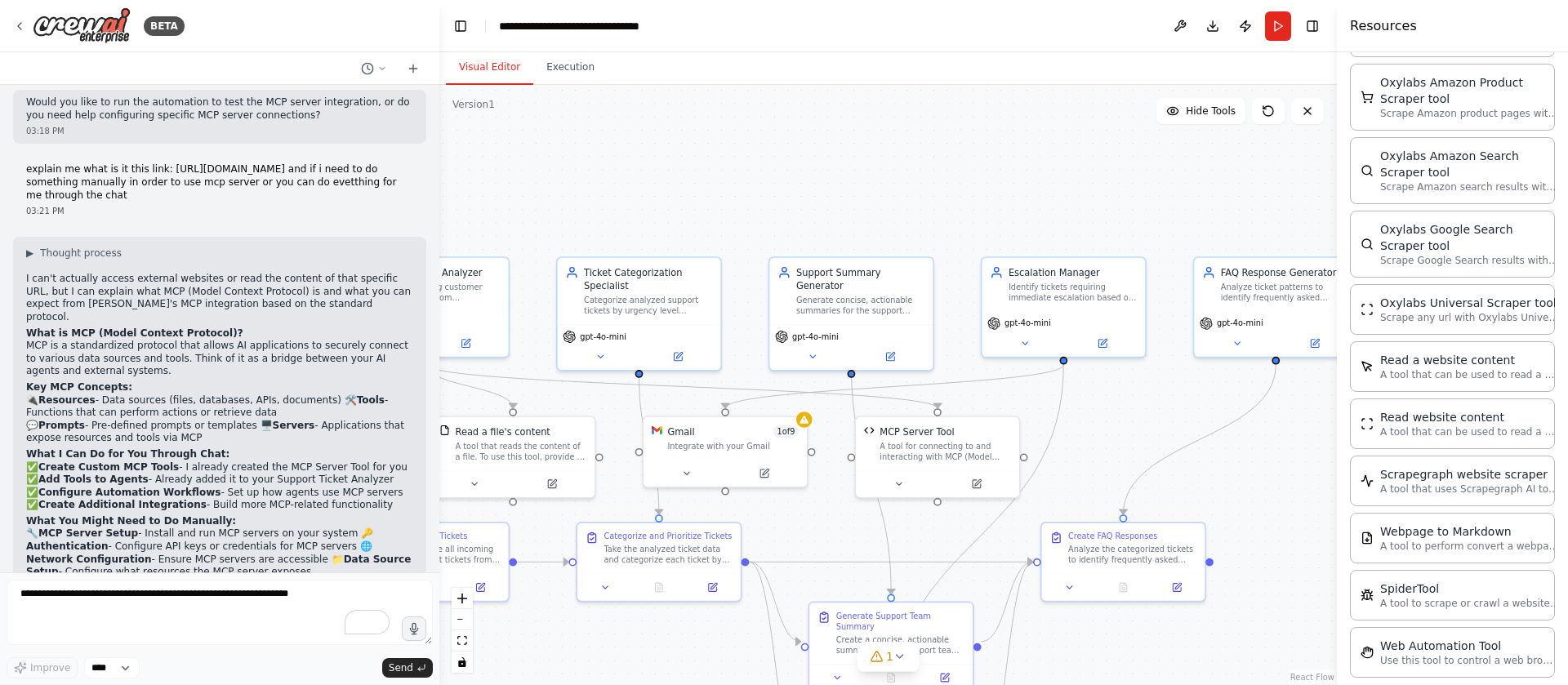
drag, startPoint x: 1163, startPoint y: 324, endPoint x: 1300, endPoint y: 456, distance: 190.2
click at [1300, 456] on div ".deletable-edge-delete-btn { width: 20px; height: 20px; border: 0px solid #ffff…" at bounding box center [888, 385] width 897 height 600
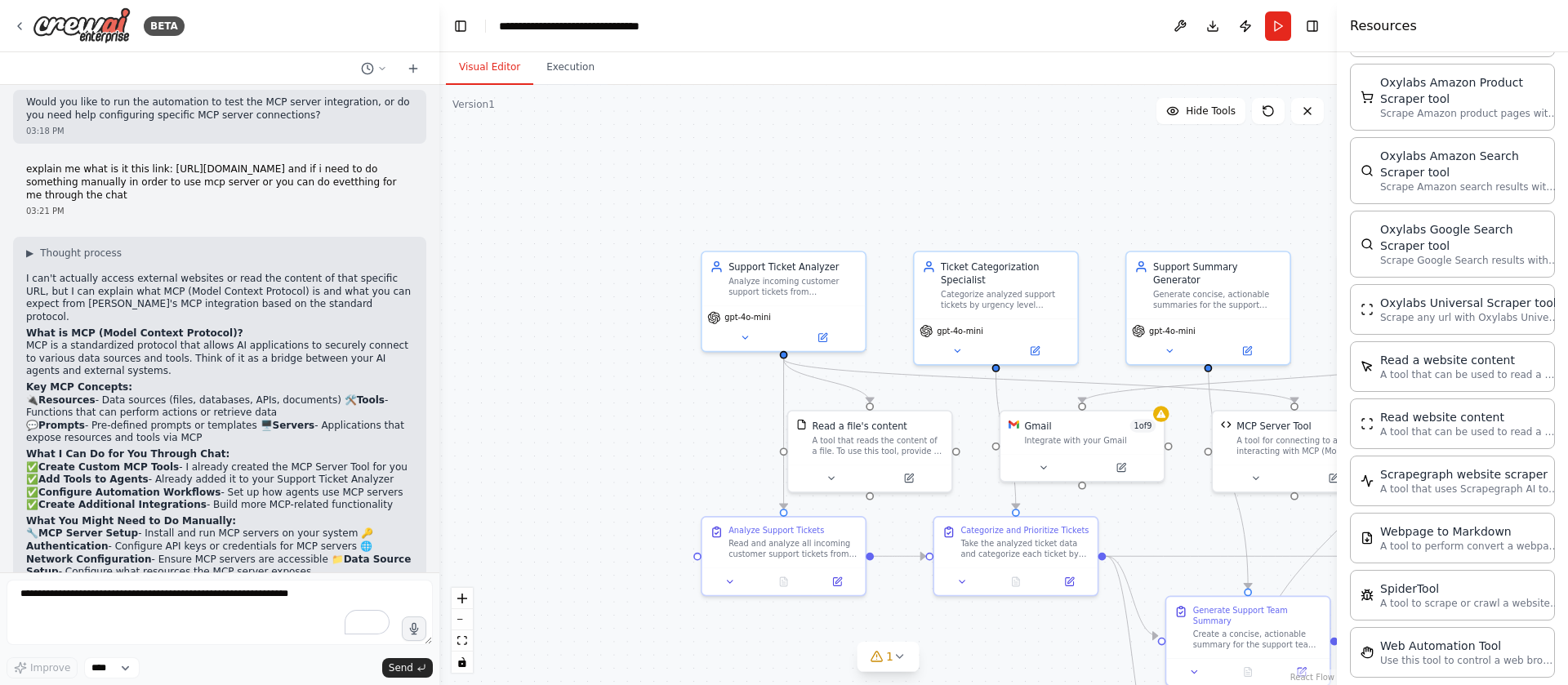
drag, startPoint x: 681, startPoint y: 199, endPoint x: 1037, endPoint y: 191, distance: 356.1
click at [1037, 191] on div ".deletable-edge-delete-btn { width: 20px; height: 20px; border: 0px solid #ffff…" at bounding box center [888, 385] width 897 height 600
click at [820, 338] on icon at bounding box center [822, 334] width 8 height 8
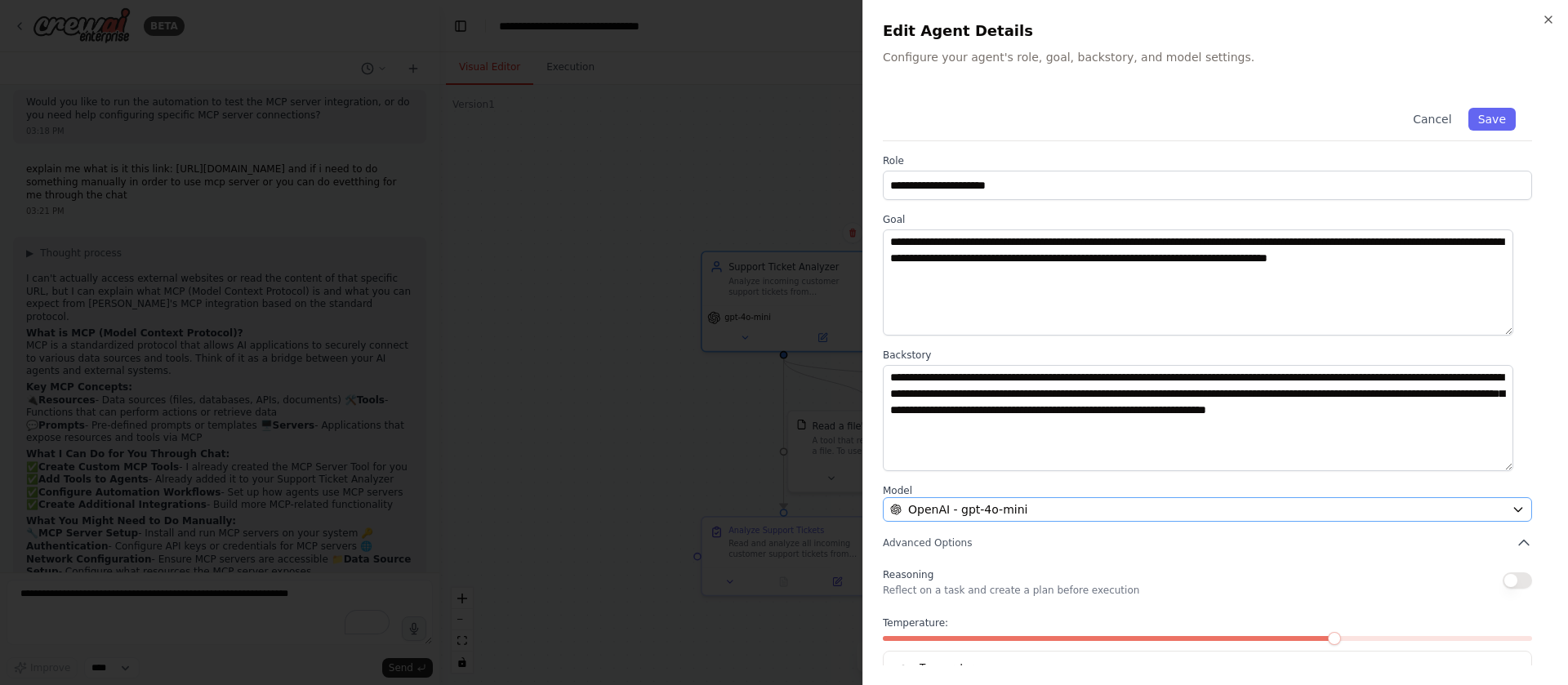
scroll to position [55, 0]
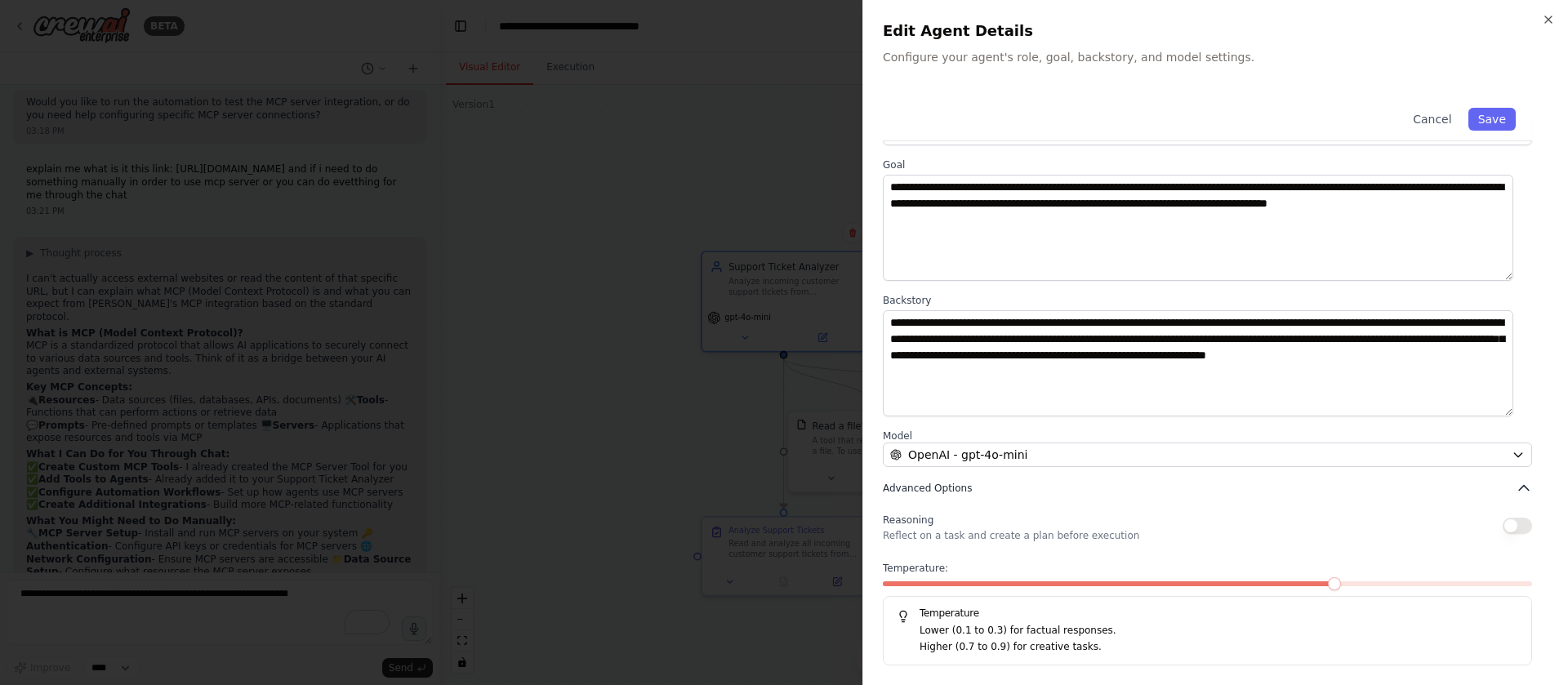
click at [1516, 492] on icon "button" at bounding box center [1524, 488] width 16 height 16
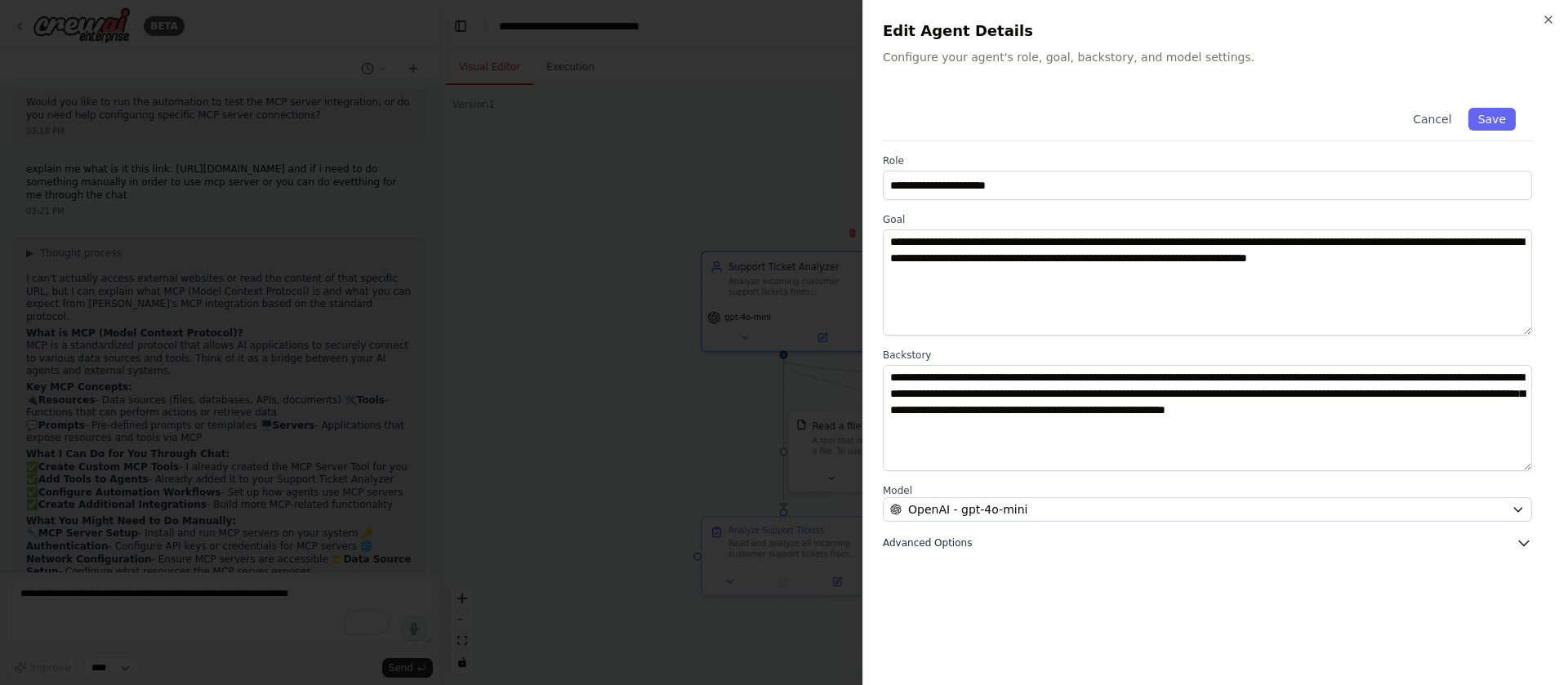
click at [1525, 536] on icon "button" at bounding box center [1524, 543] width 16 height 16
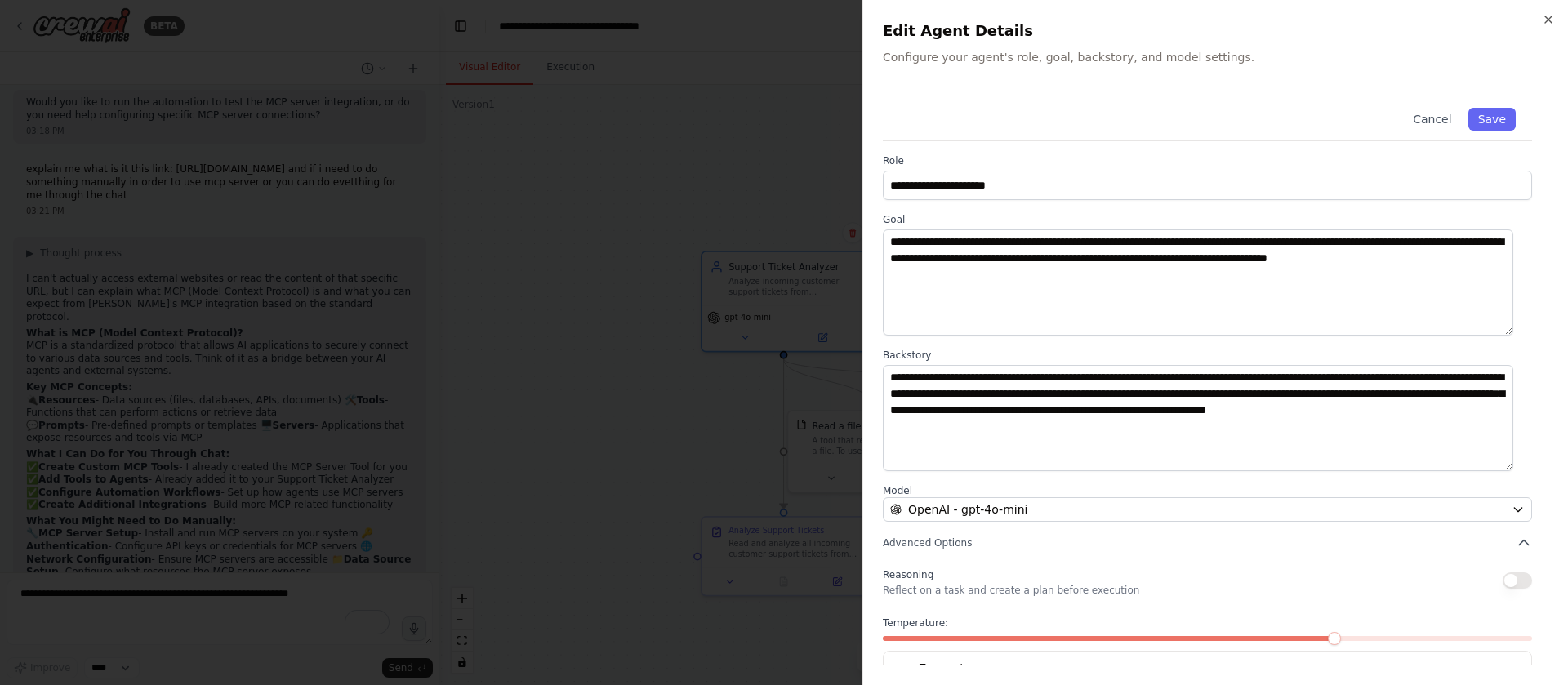
click at [637, 209] on div at bounding box center [784, 342] width 1568 height 685
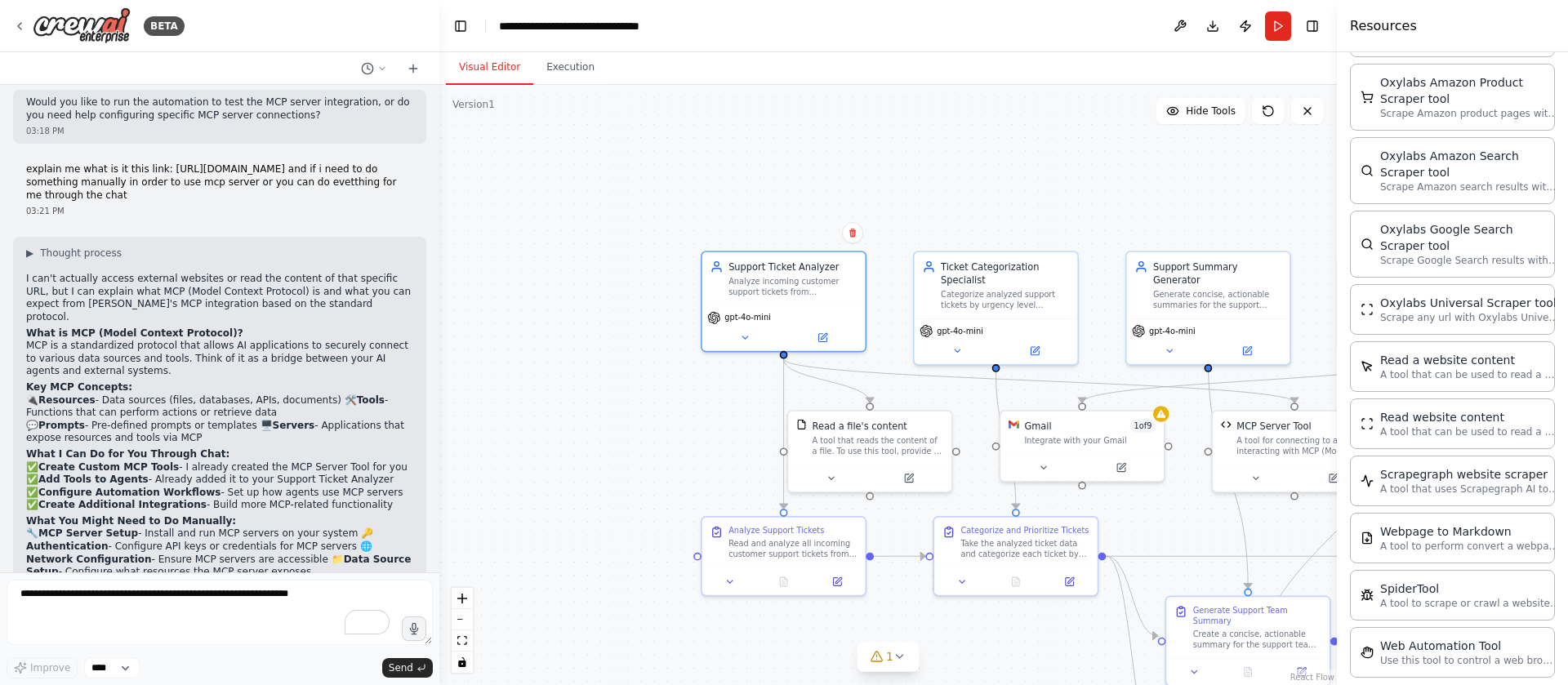
click at [695, 587] on div ".deletable-edge-delete-btn { width: 20px; height: 20px; border: 0px solid #ffff…" at bounding box center [888, 385] width 897 height 600
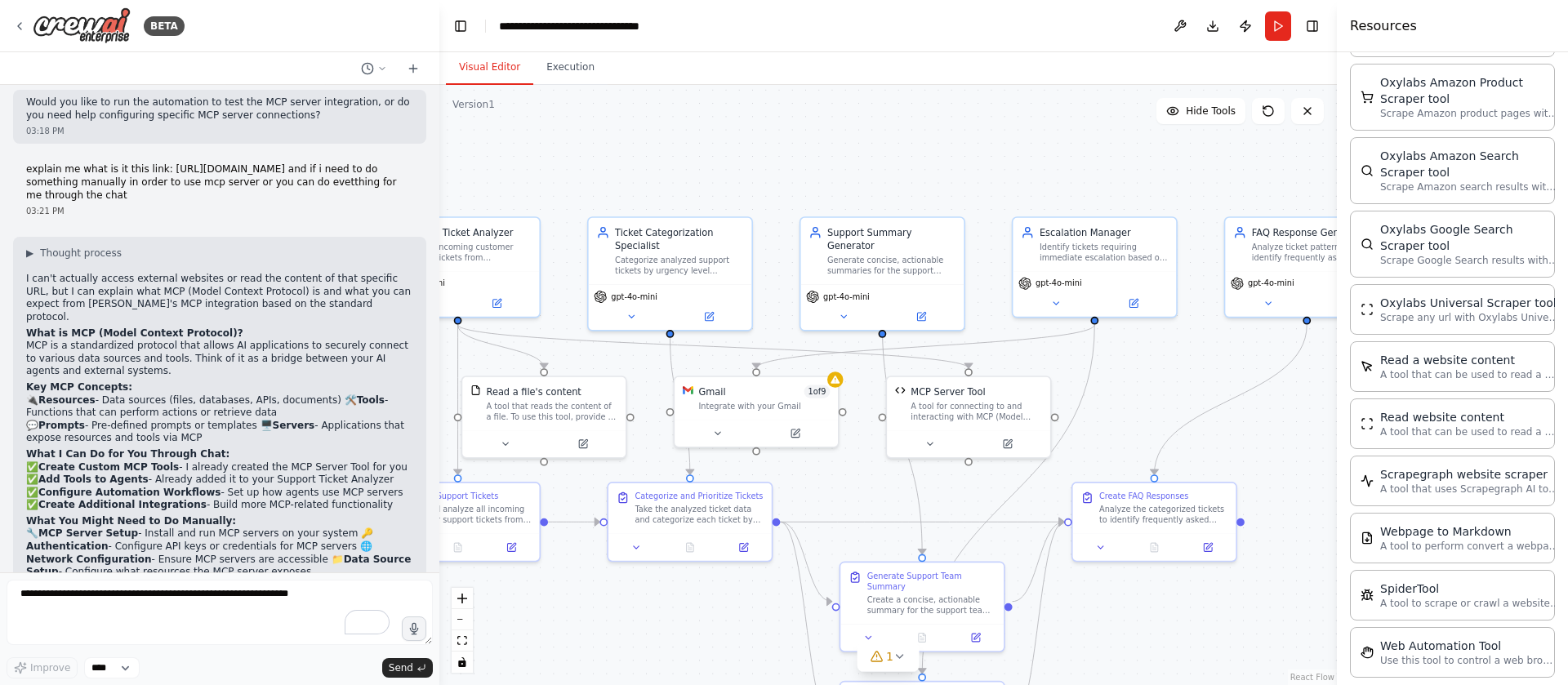
drag, startPoint x: 1179, startPoint y: 508, endPoint x: 859, endPoint y: 478, distance: 321.4
click at [859, 478] on div ".deletable-edge-delete-btn { width: 20px; height: 20px; border: 0px solid #ffff…" at bounding box center [888, 385] width 897 height 600
drag, startPoint x: 977, startPoint y: 408, endPoint x: 995, endPoint y: 417, distance: 20.1
click at [995, 417] on div "A tool for connecting to and interacting with MCP (Model Context Protocol) serv…" at bounding box center [997, 409] width 132 height 22
click at [1032, 446] on icon at bounding box center [1027, 442] width 10 height 10
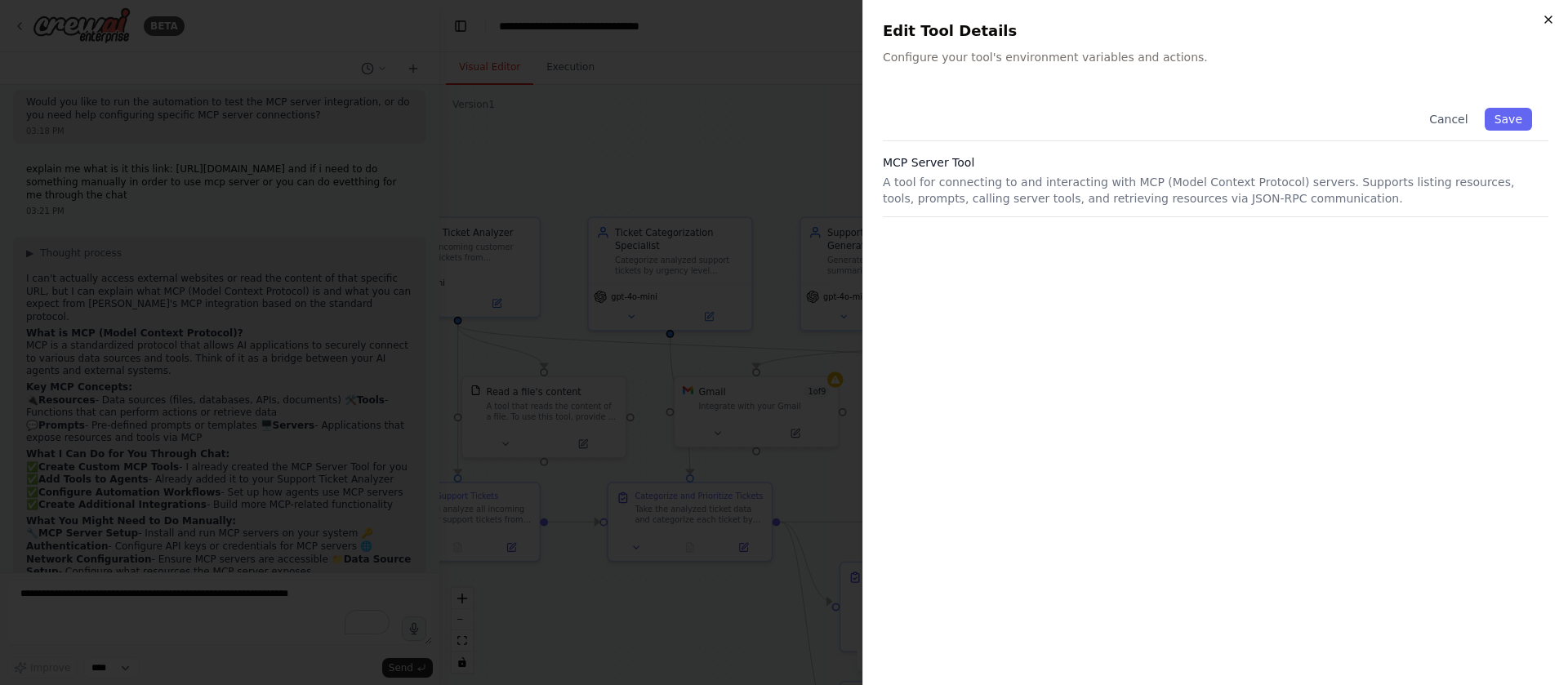
click at [1545, 18] on icon "button" at bounding box center [1548, 19] width 13 height 13
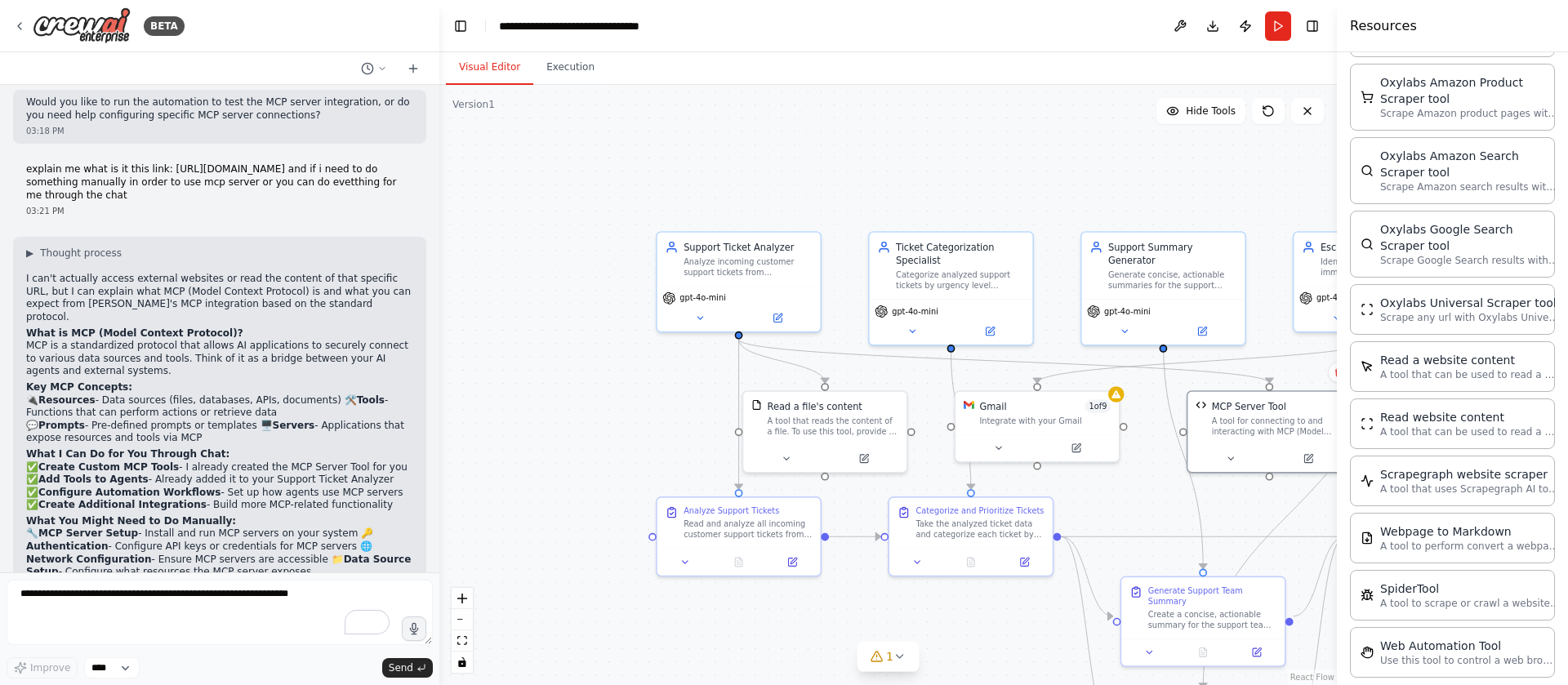
drag, startPoint x: 713, startPoint y: 169, endPoint x: 995, endPoint y: 184, distance: 282.4
click at [995, 184] on div ".deletable-edge-delete-btn { width: 20px; height: 20px; border: 0px solid #ffff…" at bounding box center [888, 385] width 897 height 600
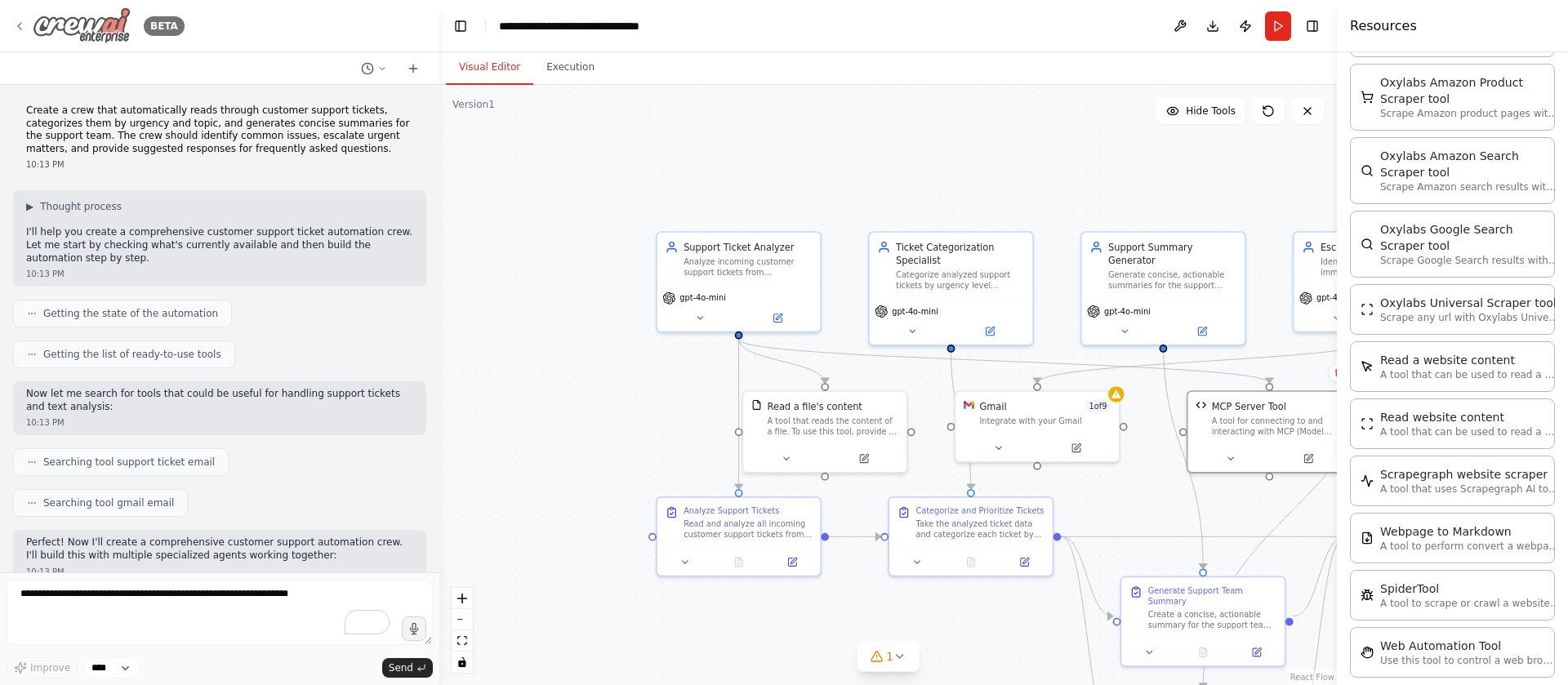
click at [96, 27] on img at bounding box center [81, 25] width 98 height 36
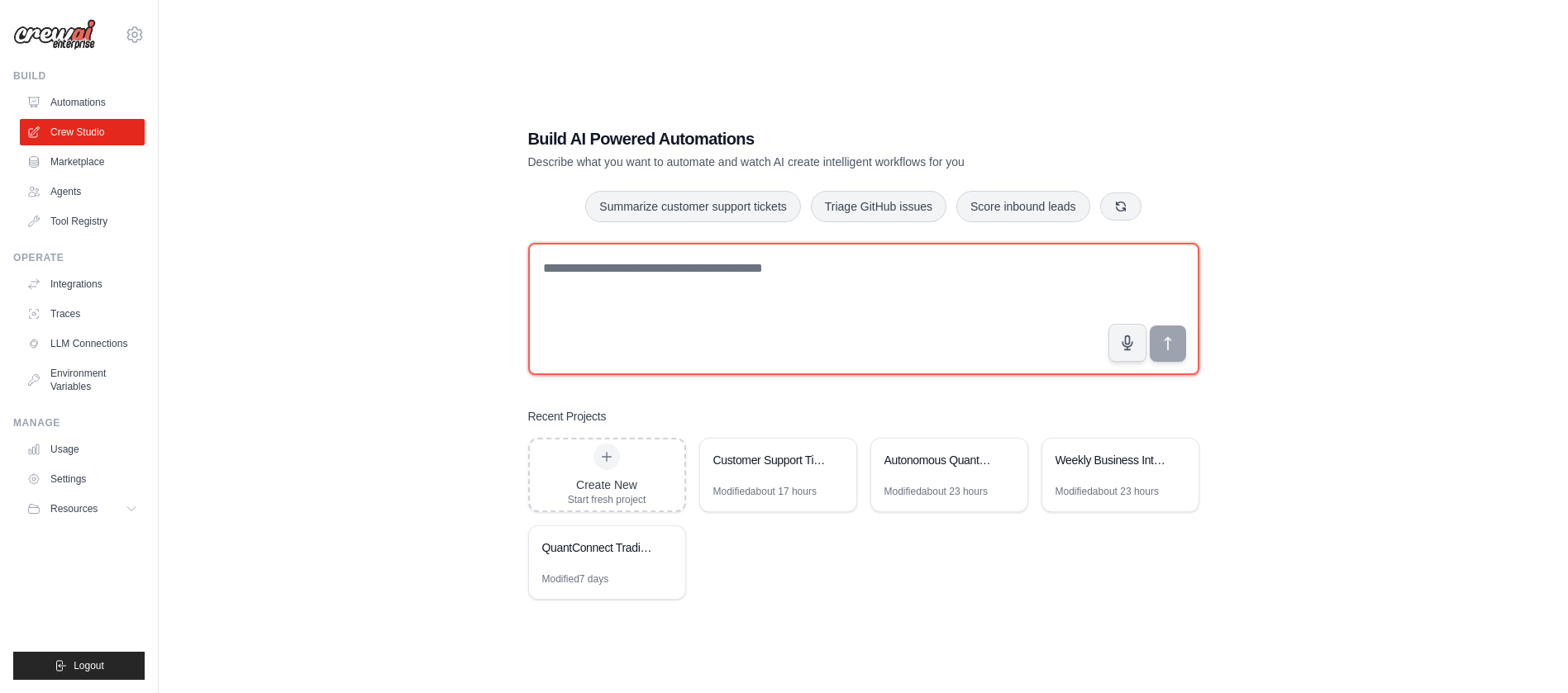
click at [763, 285] on textarea at bounding box center [864, 308] width 671 height 132
